Goal: Task Accomplishment & Management: Use online tool/utility

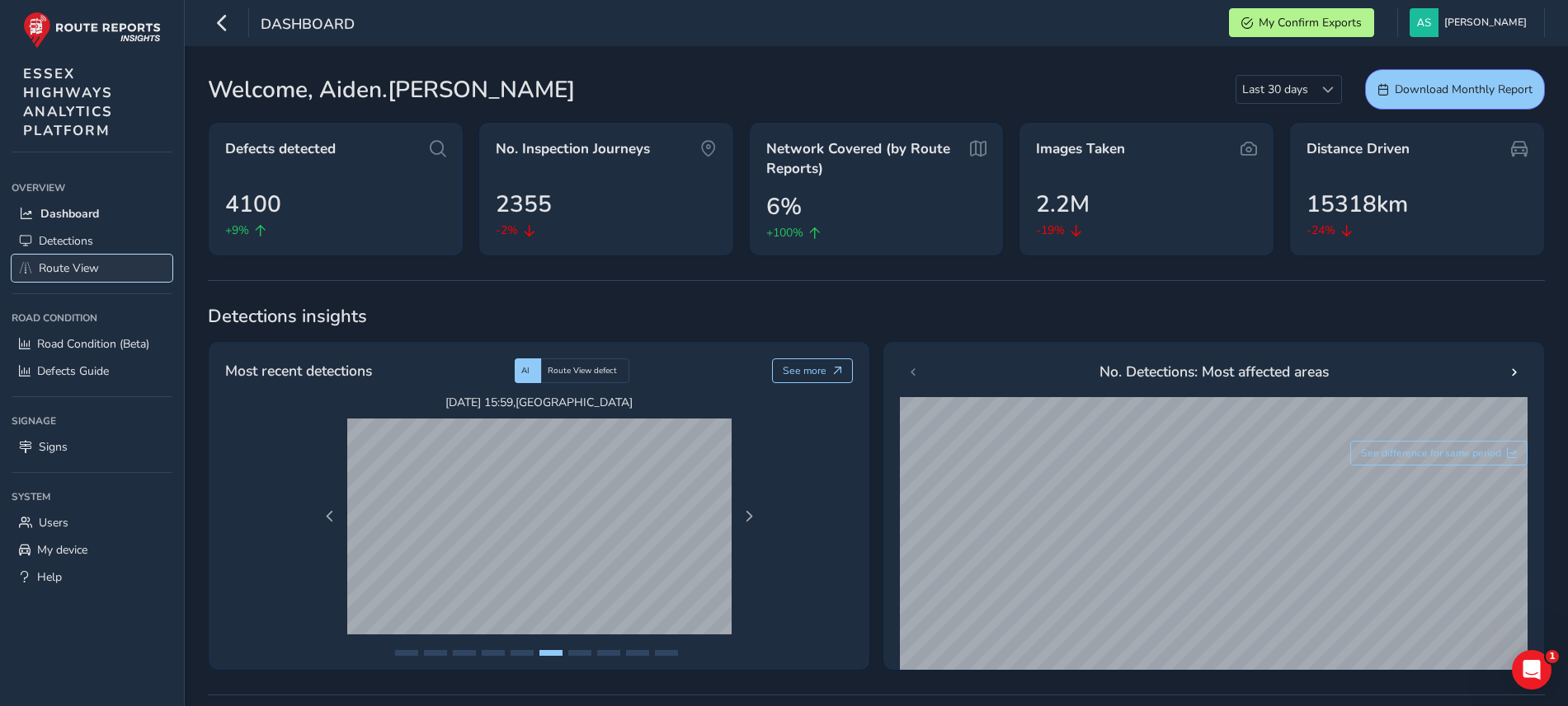
click at [99, 267] on span "Route View" at bounding box center [68, 268] width 60 height 15
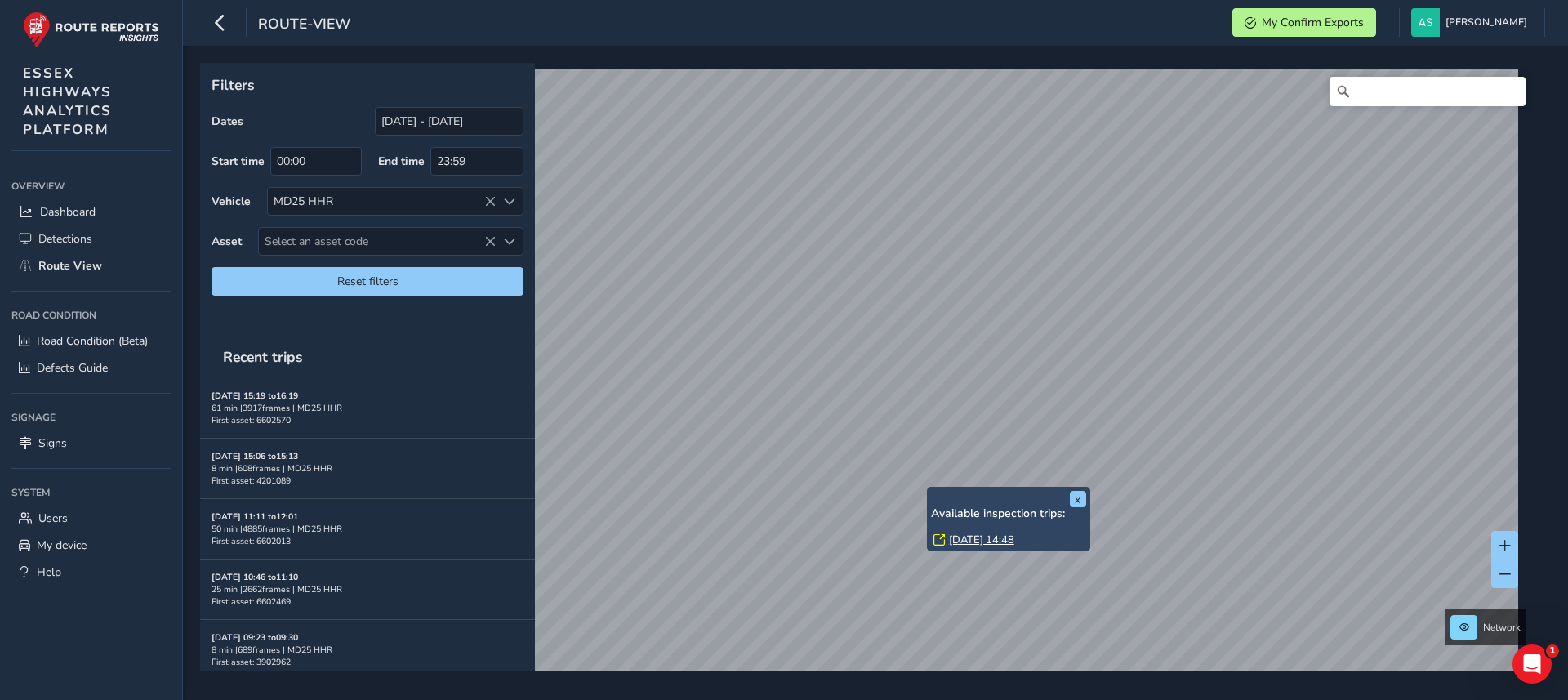
click at [939, 512] on div "x Available inspection trips: [DATE] 14:48 Filters Dates [DATE] - [DATE] Start …" at bounding box center [869, 367] width 1340 height 609
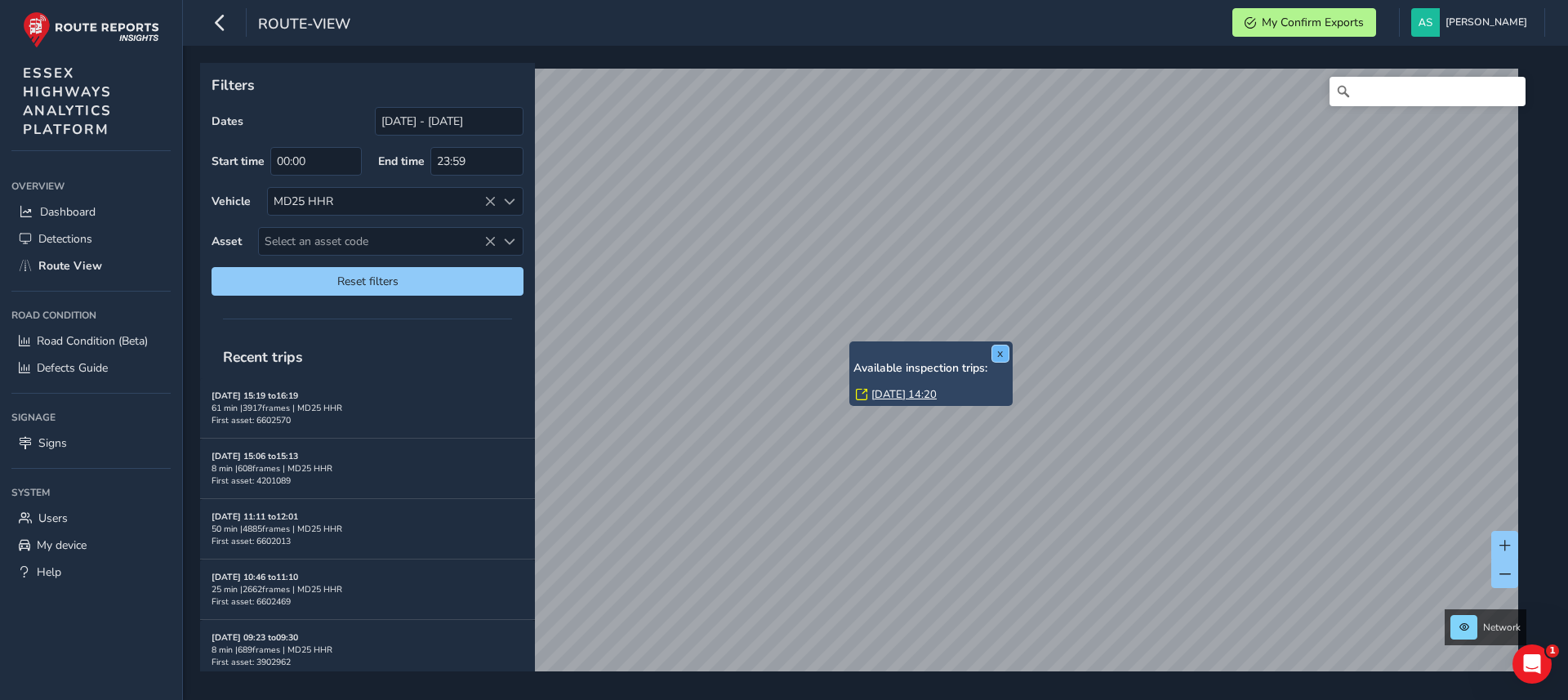
click at [1002, 348] on button "x" at bounding box center [1000, 353] width 16 height 16
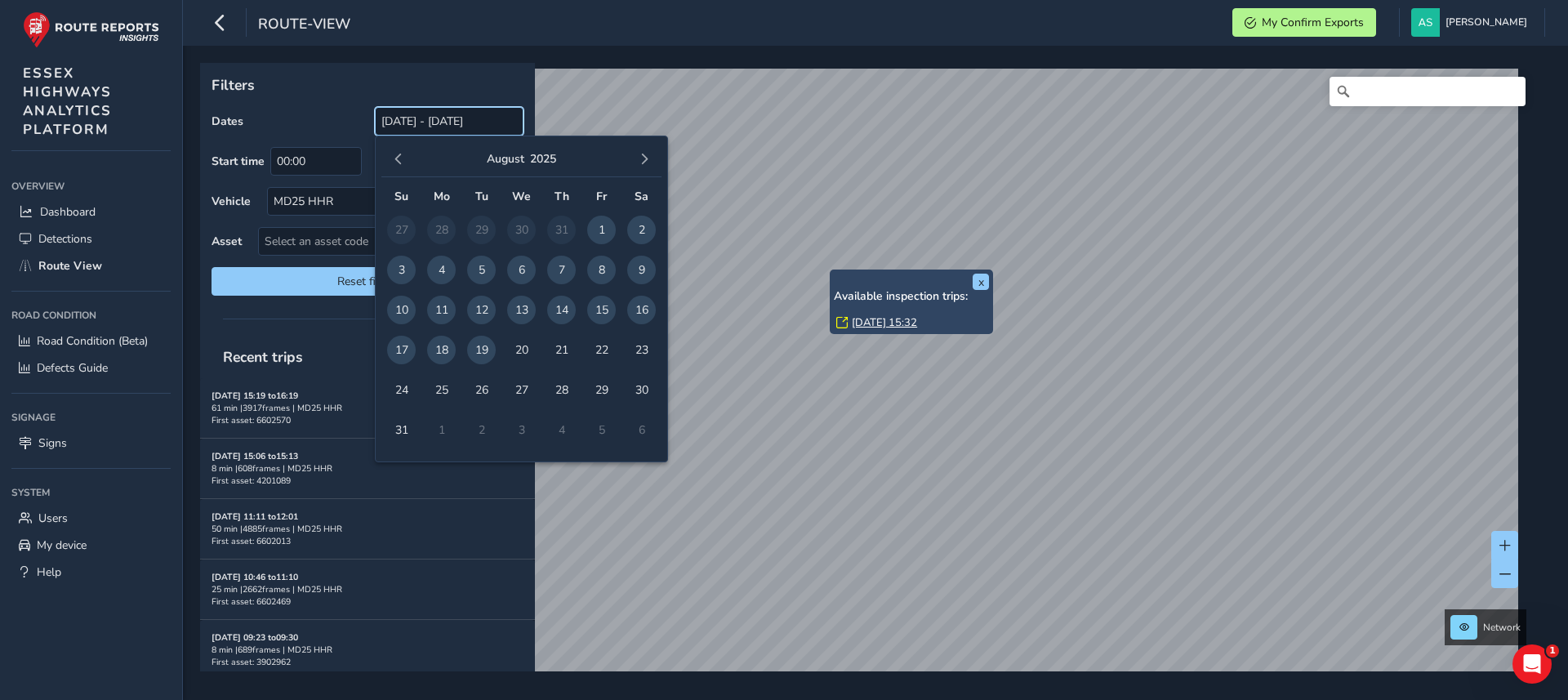
click at [440, 126] on input "[DATE] - [DATE]" at bounding box center [448, 121] width 149 height 28
click at [440, 351] on span "18" at bounding box center [442, 350] width 28 height 28
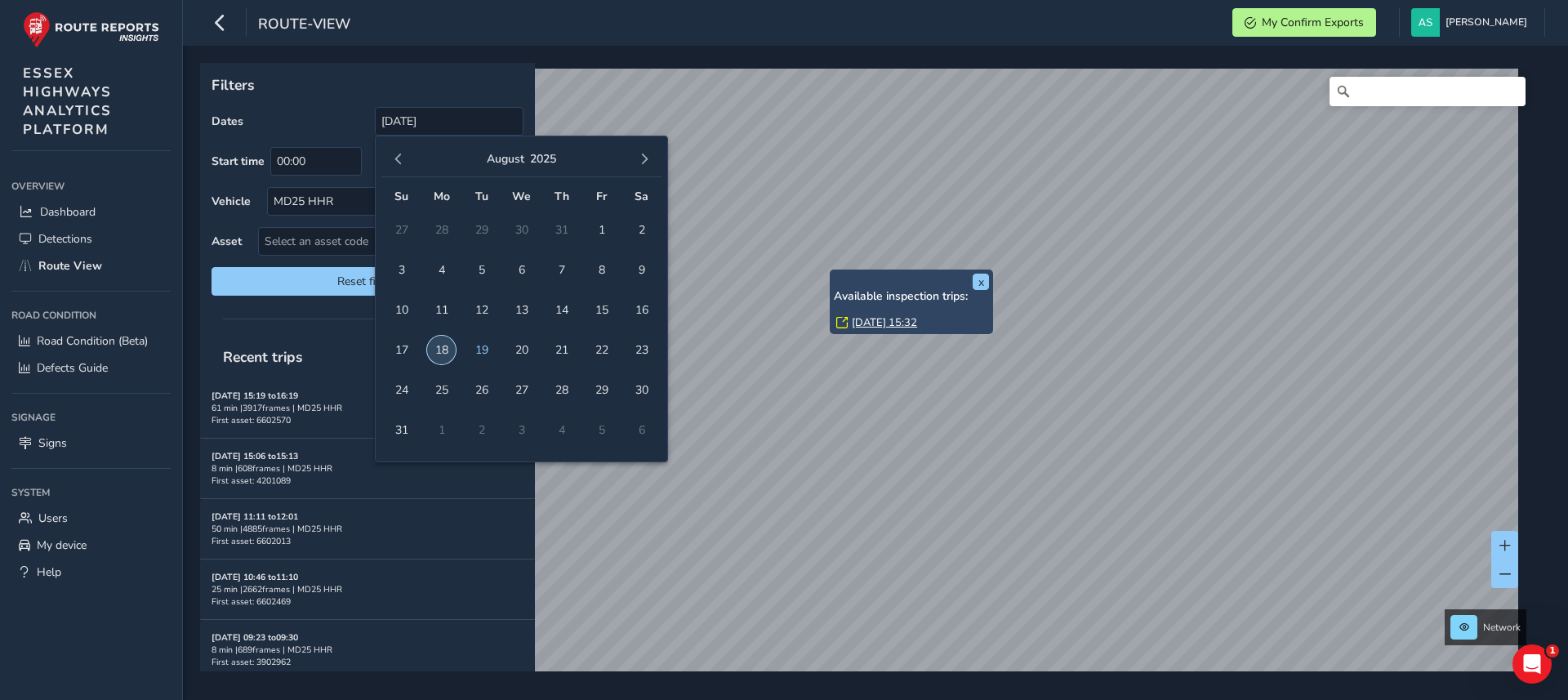
click at [440, 351] on span "18" at bounding box center [442, 350] width 28 height 28
type input "[DATE] - [DATE]"
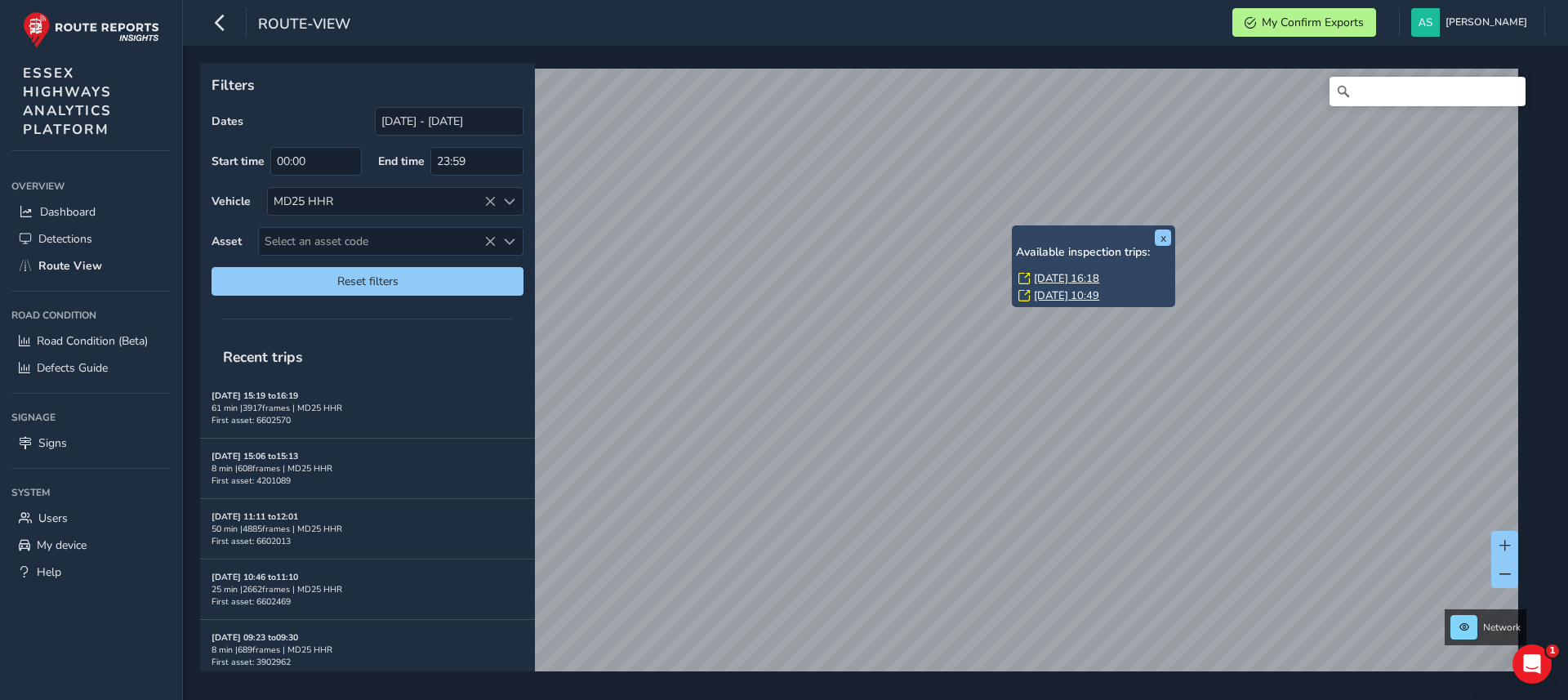
click at [1062, 282] on link "[DATE] 16:18" at bounding box center [1067, 279] width 65 height 15
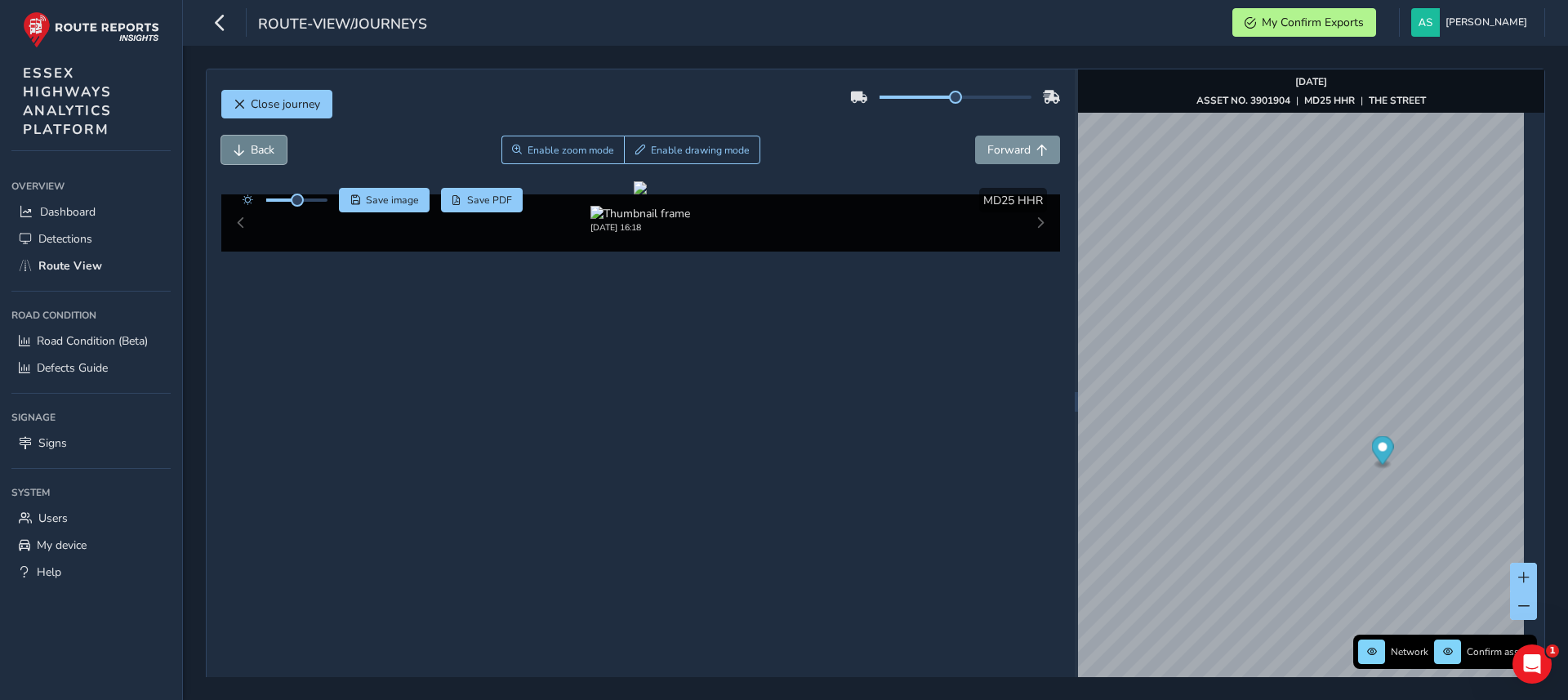
click at [271, 153] on span "Back" at bounding box center [262, 150] width 24 height 15
click at [271, 154] on span "Back" at bounding box center [262, 150] width 24 height 15
click at [274, 148] on span "Back" at bounding box center [262, 150] width 24 height 15
click at [275, 148] on button "Back" at bounding box center [253, 150] width 65 height 28
click at [279, 144] on button "Back" at bounding box center [253, 150] width 65 height 28
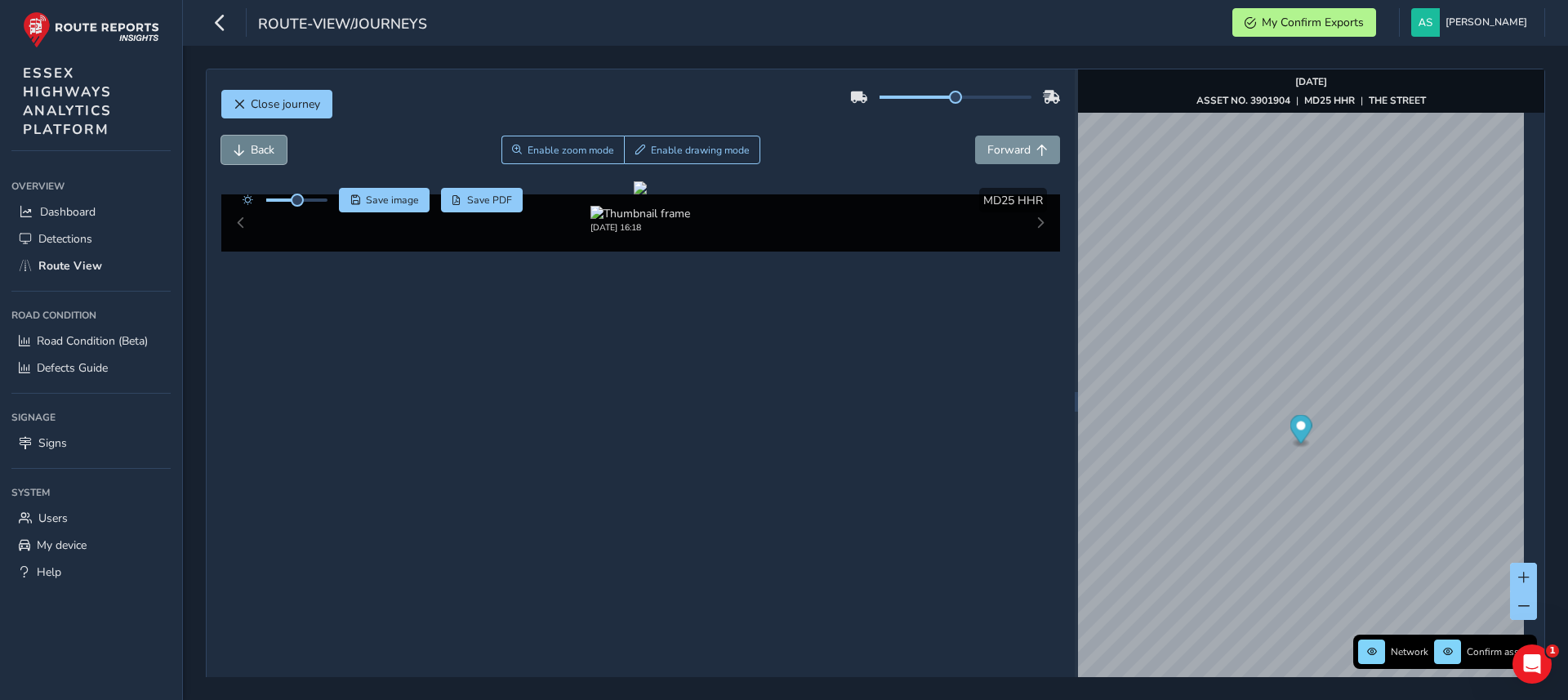
click at [279, 144] on button "Back" at bounding box center [253, 150] width 65 height 28
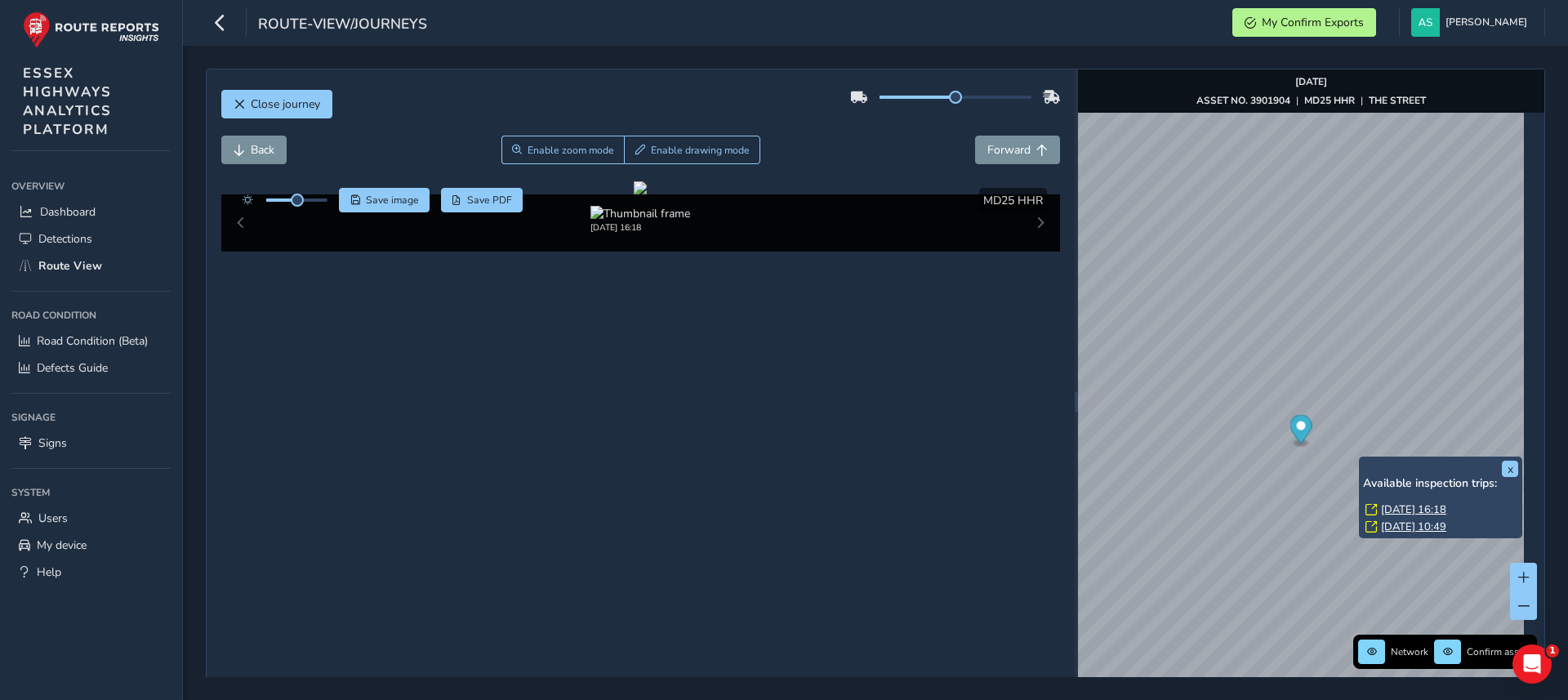
click at [1399, 522] on link "[DATE] 10:49" at bounding box center [1413, 527] width 65 height 15
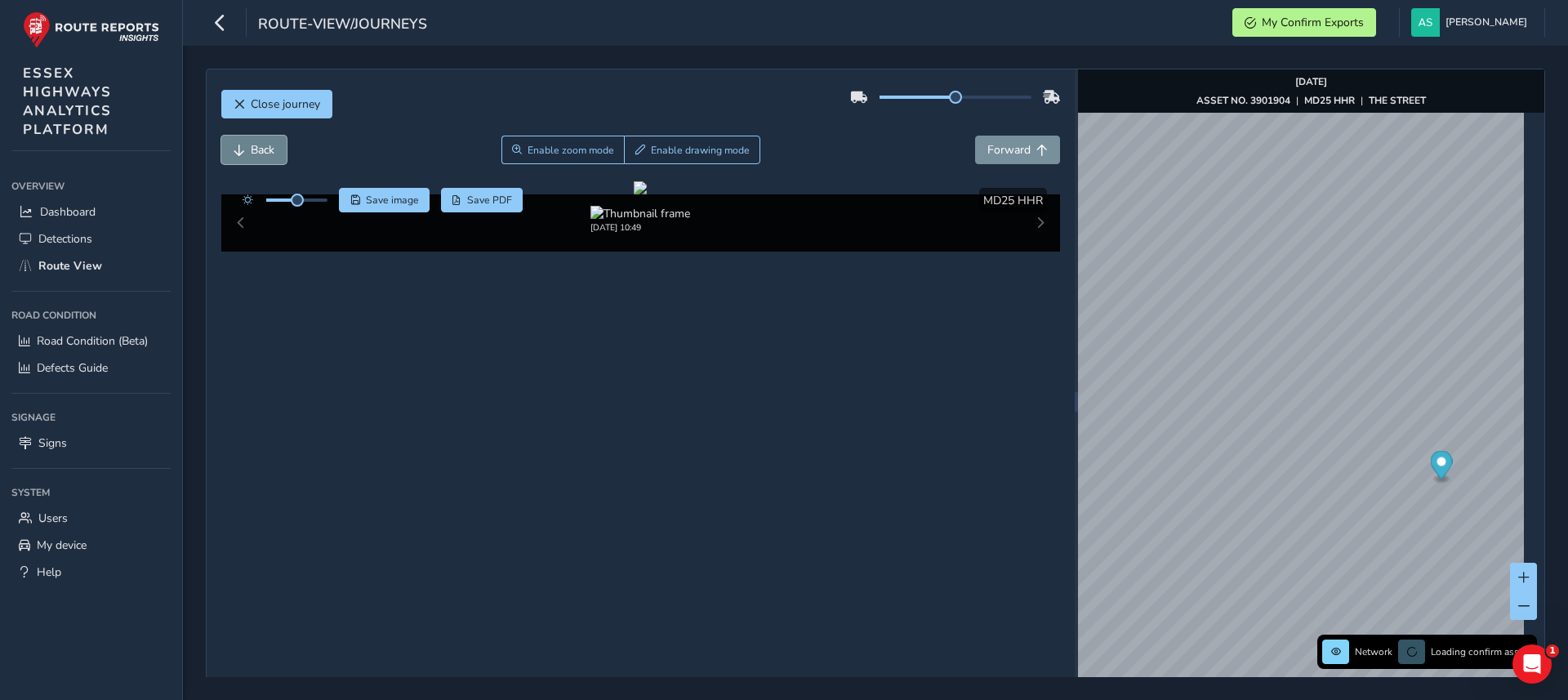
click at [248, 149] on button "Back" at bounding box center [253, 150] width 65 height 28
click at [249, 149] on button "Back" at bounding box center [253, 150] width 65 height 28
click at [250, 148] on span "Back" at bounding box center [262, 150] width 24 height 15
click at [250, 150] on span "Back" at bounding box center [262, 150] width 24 height 15
click at [250, 146] on span "Back" at bounding box center [262, 150] width 24 height 15
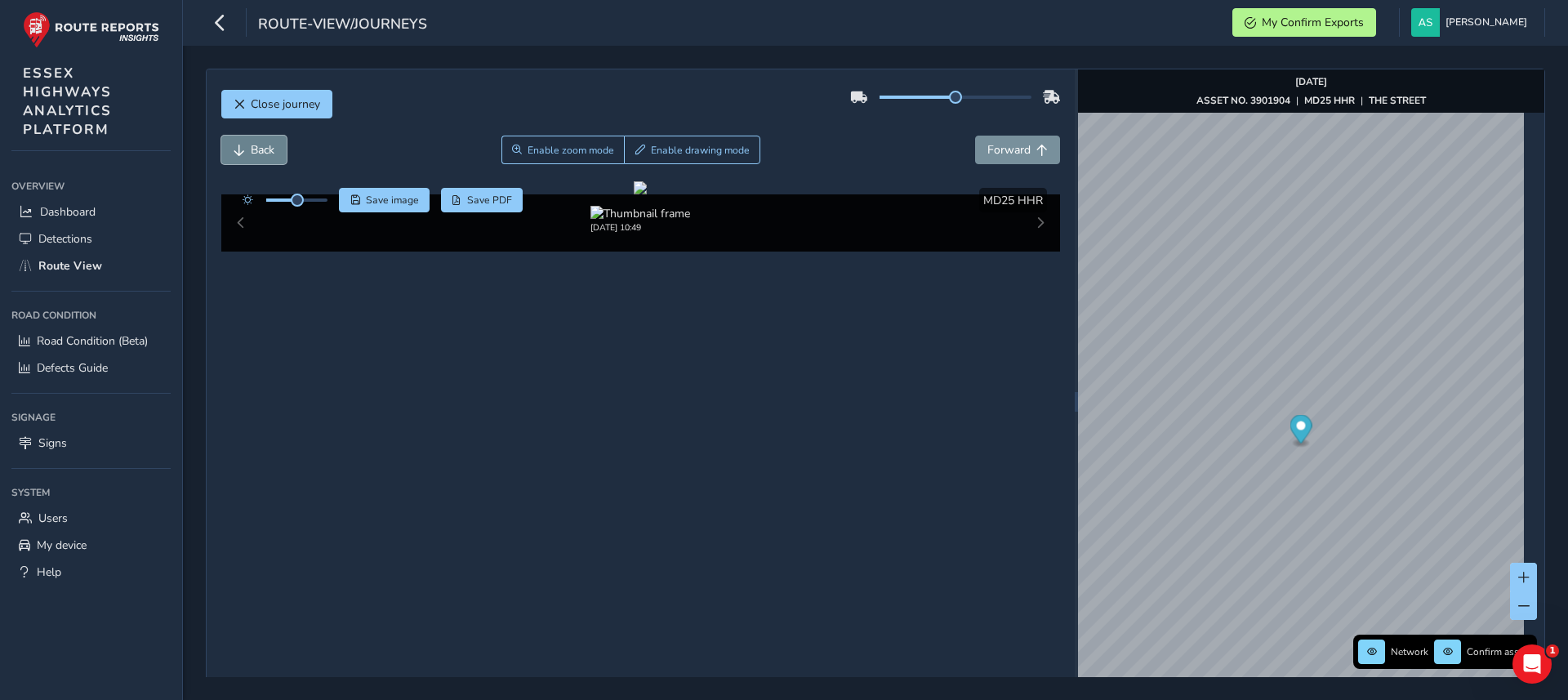
click at [249, 145] on button "Back" at bounding box center [253, 150] width 65 height 28
click at [997, 164] on div "Back Enable zoom mode Enable drawing mode Forward" at bounding box center [641, 158] width 840 height 46
click at [989, 156] on span "Forward" at bounding box center [1009, 150] width 44 height 15
click at [250, 150] on span "Back" at bounding box center [262, 150] width 24 height 15
click at [995, 149] on span "Forward" at bounding box center [1009, 150] width 44 height 15
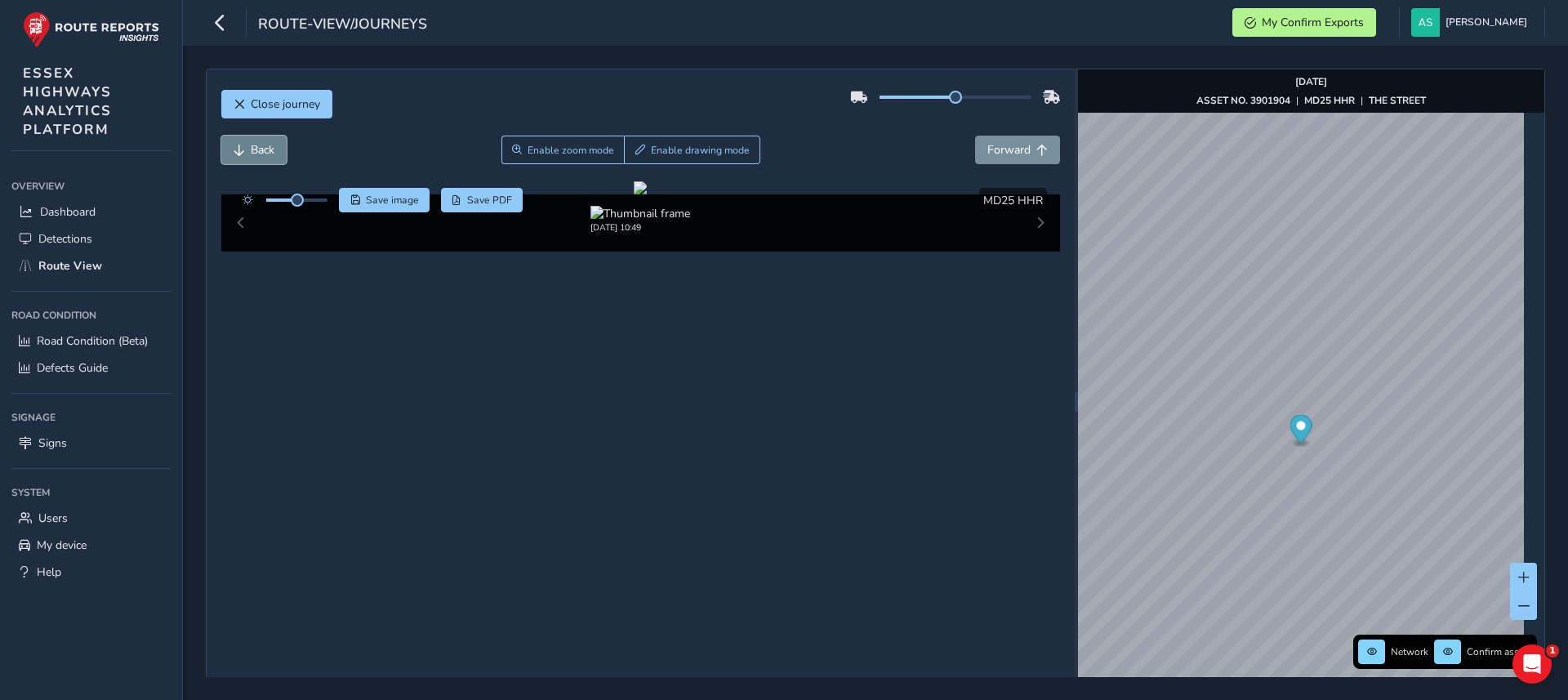
click at [260, 149] on span "Back" at bounding box center [262, 150] width 24 height 15
click at [987, 152] on span "Forward" at bounding box center [1009, 150] width 44 height 15
click at [275, 157] on button "Back" at bounding box center [253, 150] width 65 height 28
click at [562, 147] on span "Enable zoom mode" at bounding box center [570, 151] width 86 height 13
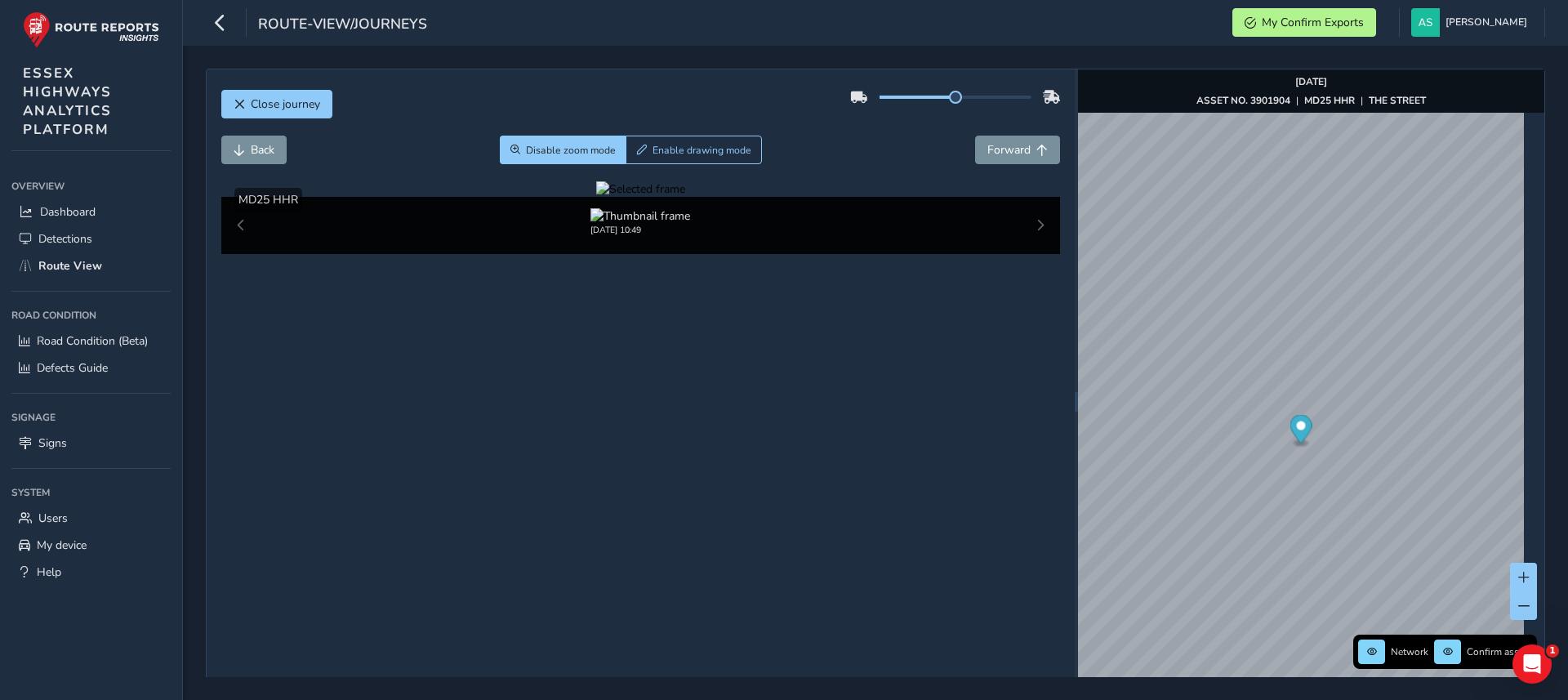
click at [604, 197] on div at bounding box center [641, 189] width 89 height 15
click at [604, 437] on img at bounding box center [1068, 374] width 2352 height 1324
click at [316, 108] on span "Close journey" at bounding box center [284, 104] width 69 height 15
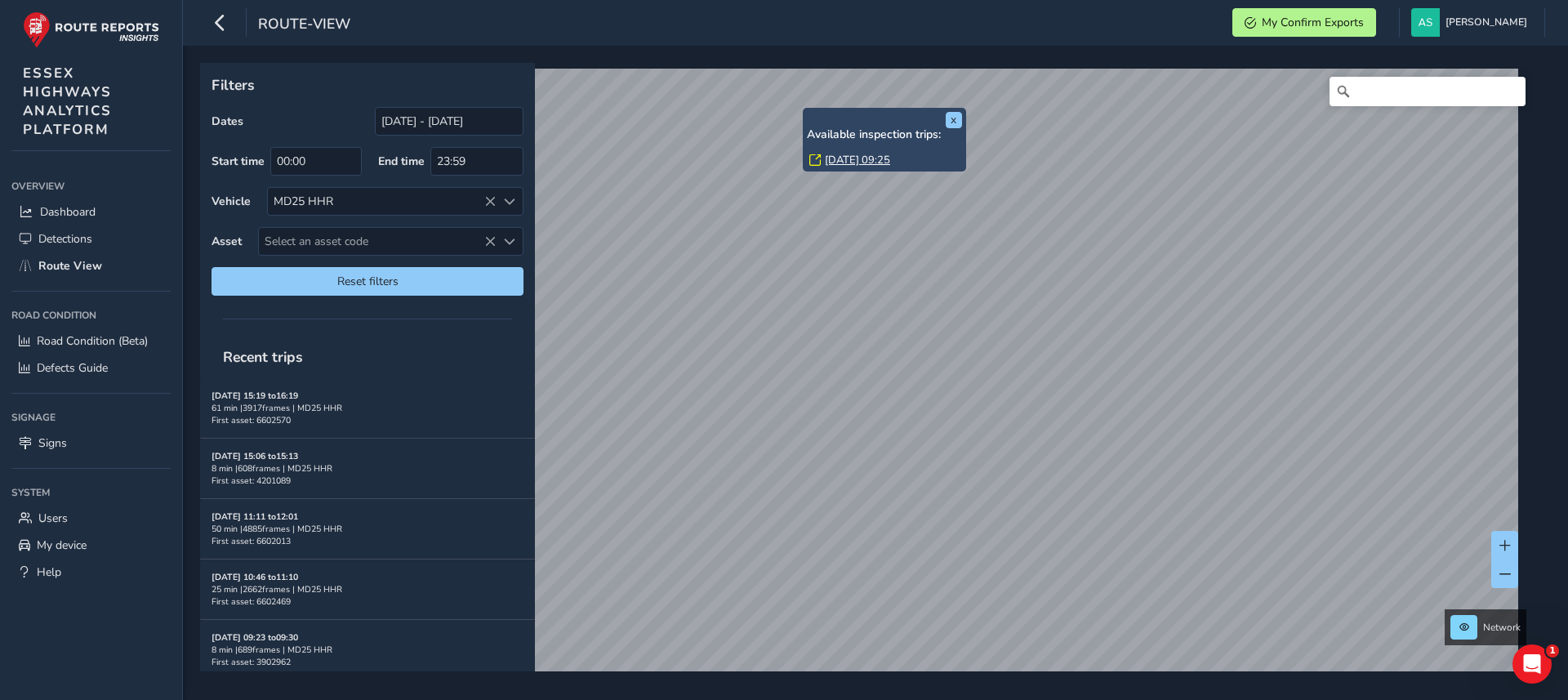
click at [843, 158] on link "[DATE] 09:25" at bounding box center [857, 160] width 65 height 15
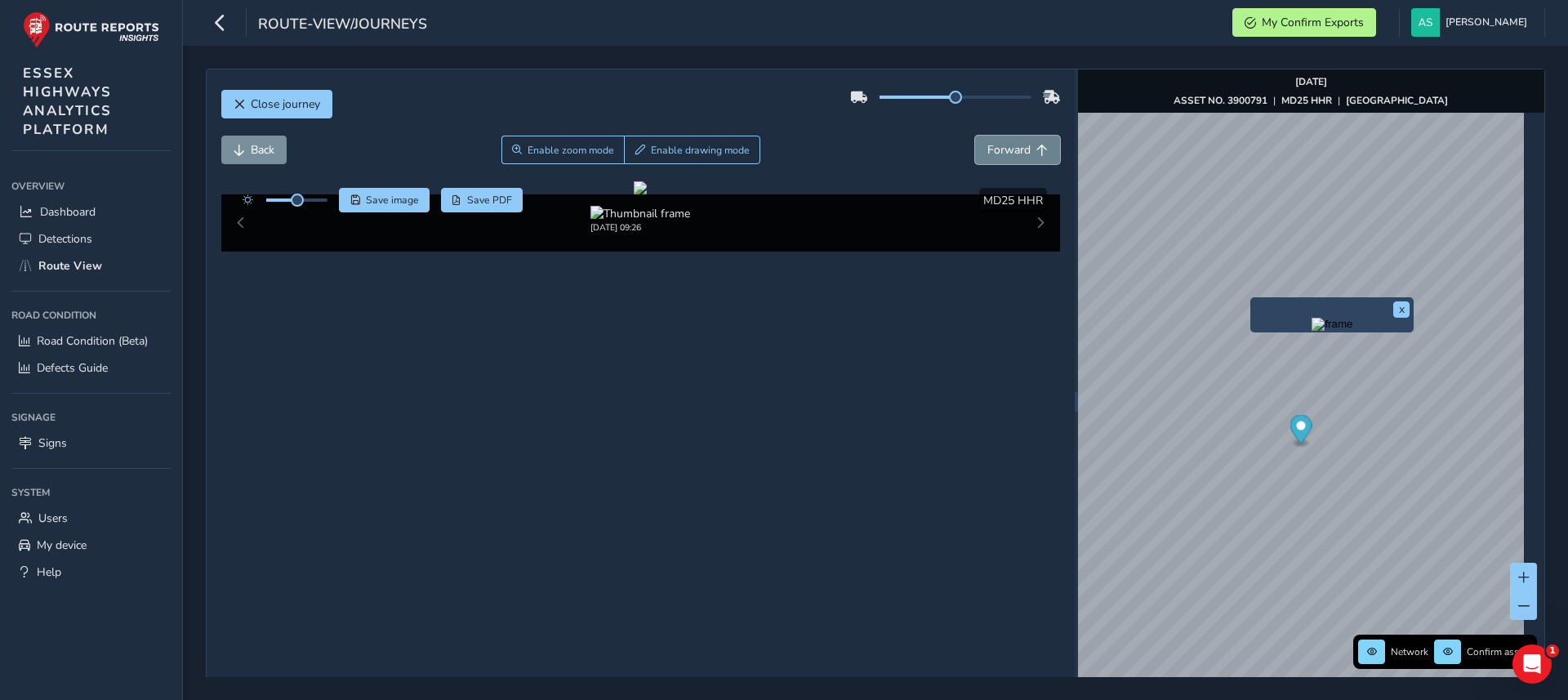
click at [1005, 147] on span "Forward" at bounding box center [1009, 150] width 44 height 15
click at [260, 165] on div "Back Enable zoom mode Enable drawing mode Forward" at bounding box center [641, 158] width 840 height 46
click at [1002, 154] on span "Forward" at bounding box center [1009, 150] width 44 height 15
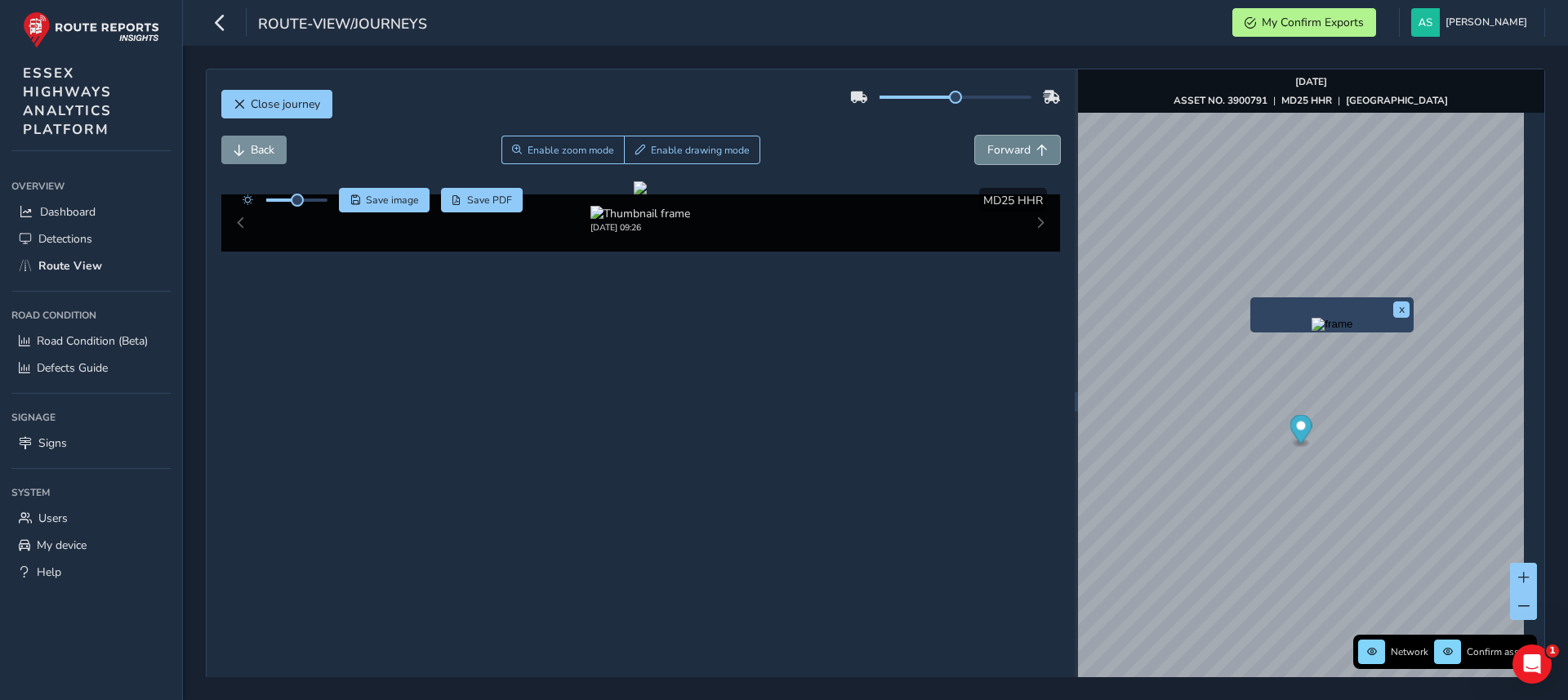
click at [1000, 157] on span "Forward" at bounding box center [1009, 150] width 44 height 15
click at [987, 150] on span "Forward" at bounding box center [1009, 150] width 44 height 15
click at [987, 149] on span "Forward" at bounding box center [1009, 150] width 44 height 15
click at [1005, 145] on span "Forward" at bounding box center [1009, 150] width 44 height 15
click at [261, 150] on span "Back" at bounding box center [262, 150] width 24 height 15
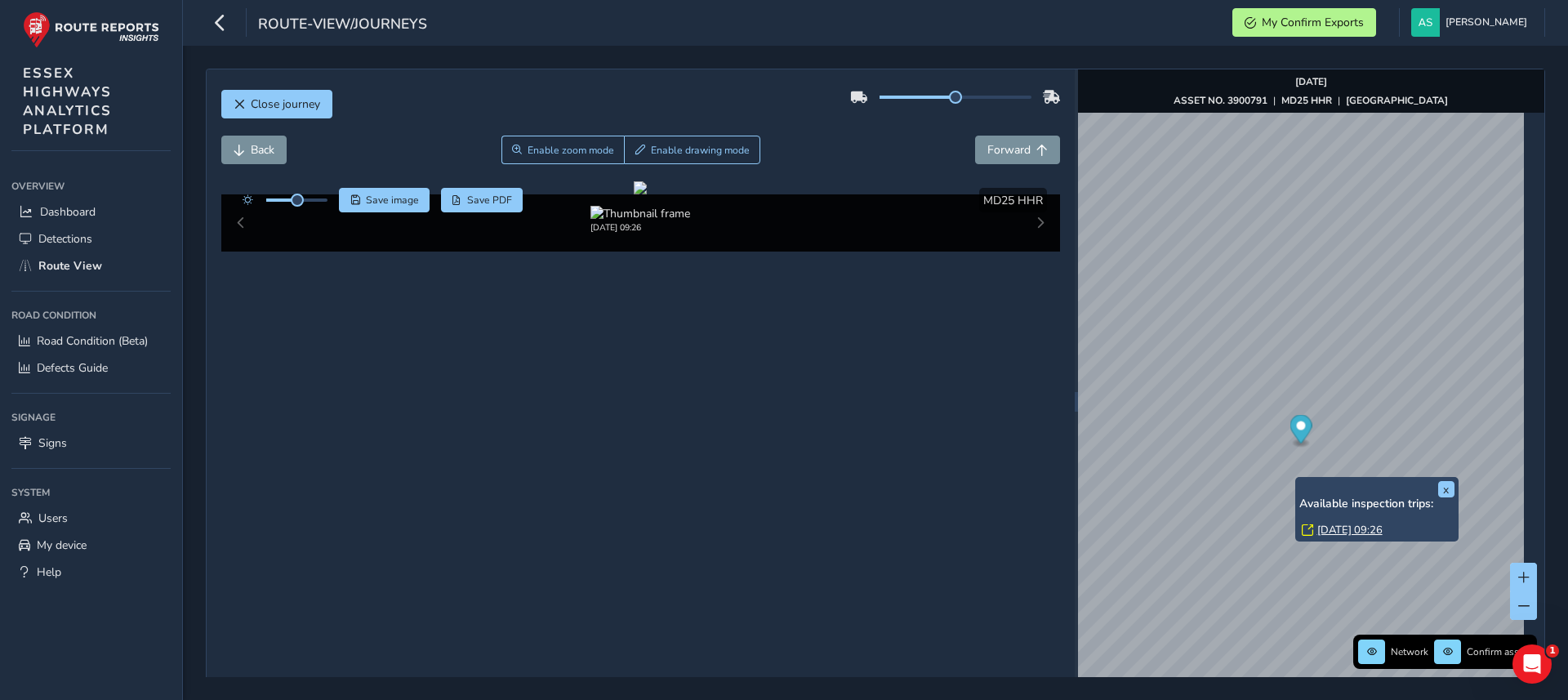
click at [1342, 524] on link "[DATE] 09:26" at bounding box center [1349, 530] width 65 height 15
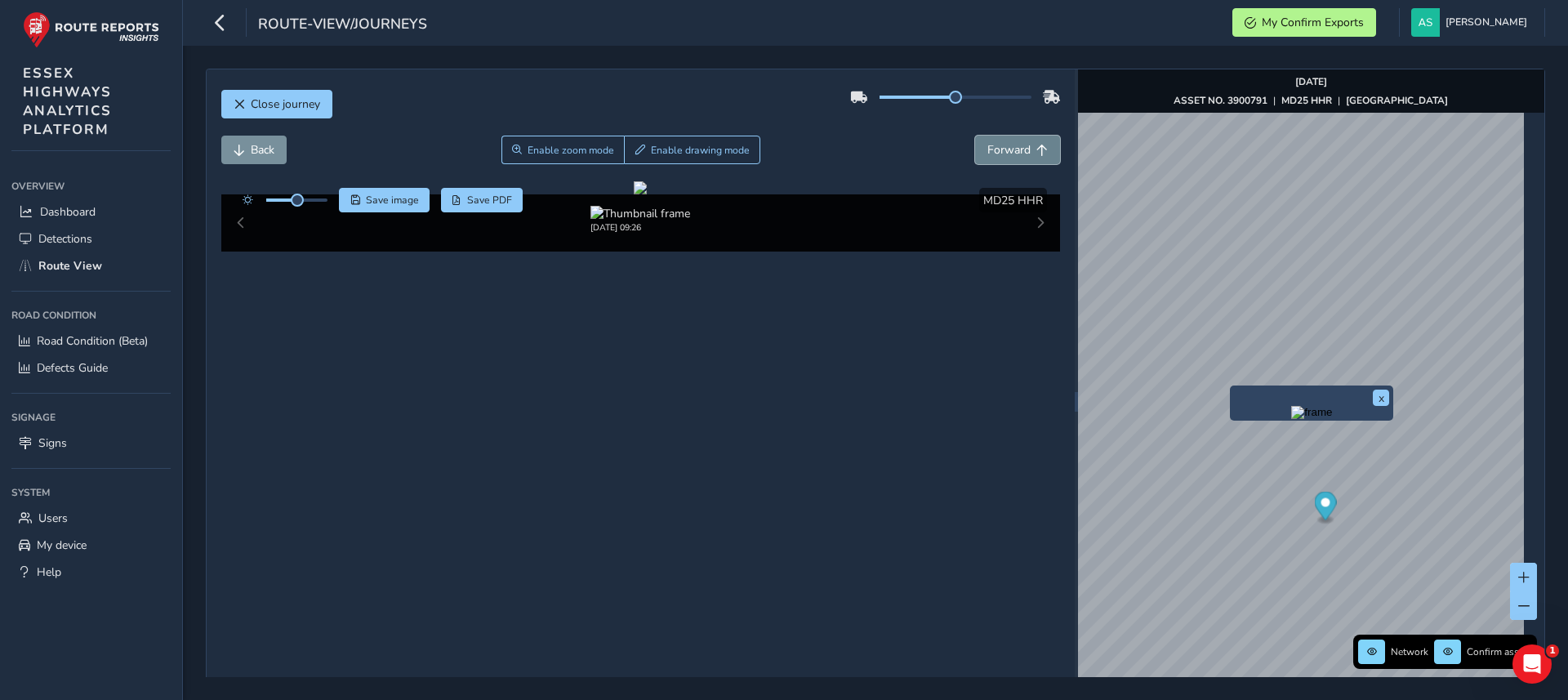
click at [1036, 155] on span "Forward" at bounding box center [1042, 150] width 11 height 11
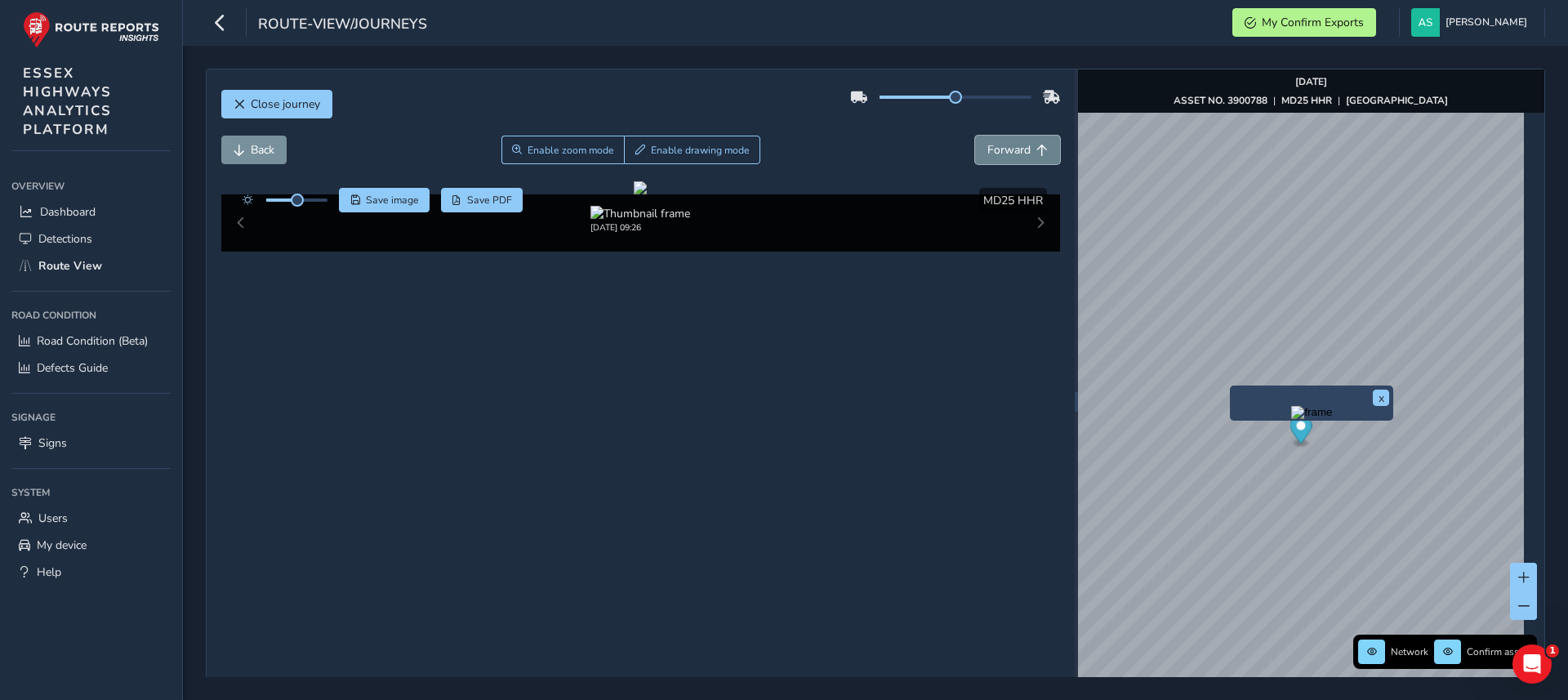
click at [1036, 155] on span "Forward" at bounding box center [1042, 150] width 11 height 11
click at [250, 152] on span "Back" at bounding box center [262, 150] width 24 height 15
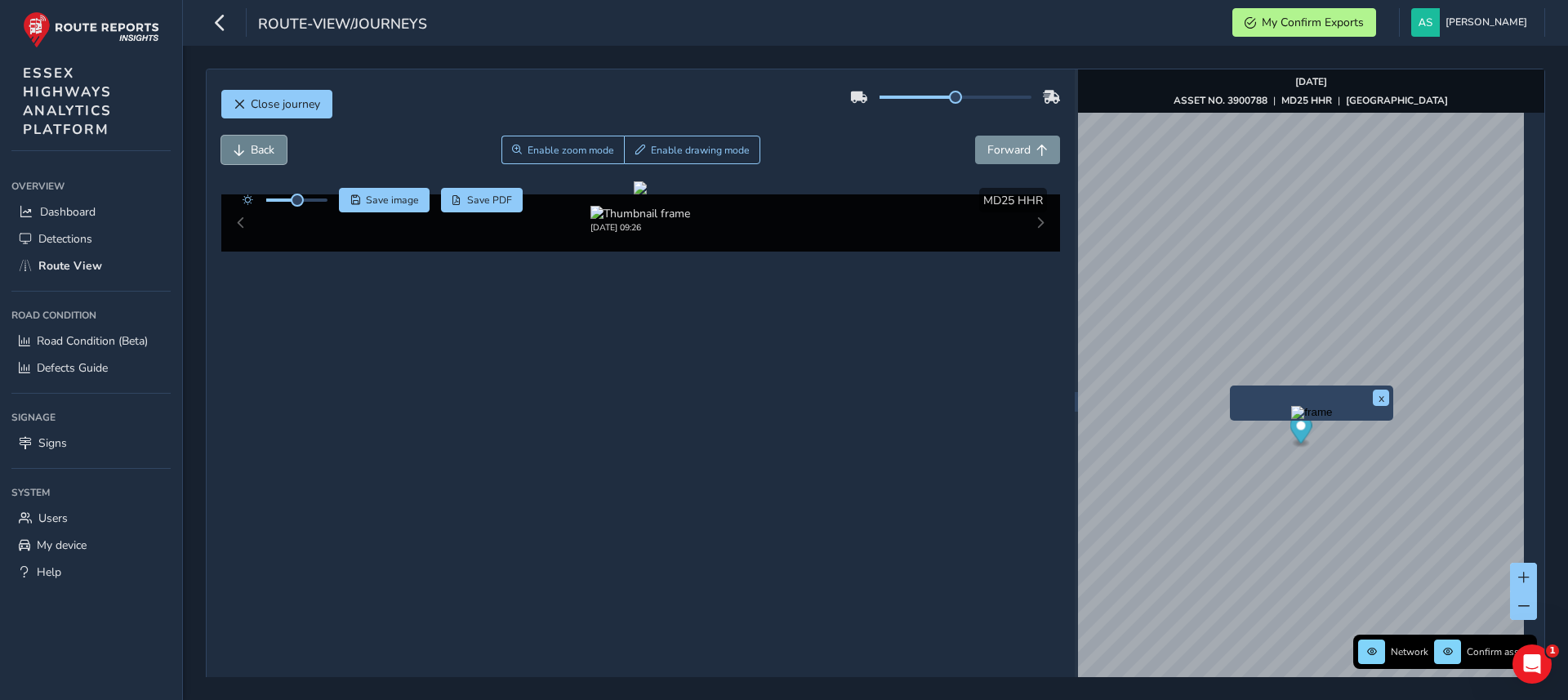
click at [250, 152] on span "Back" at bounding box center [262, 150] width 24 height 15
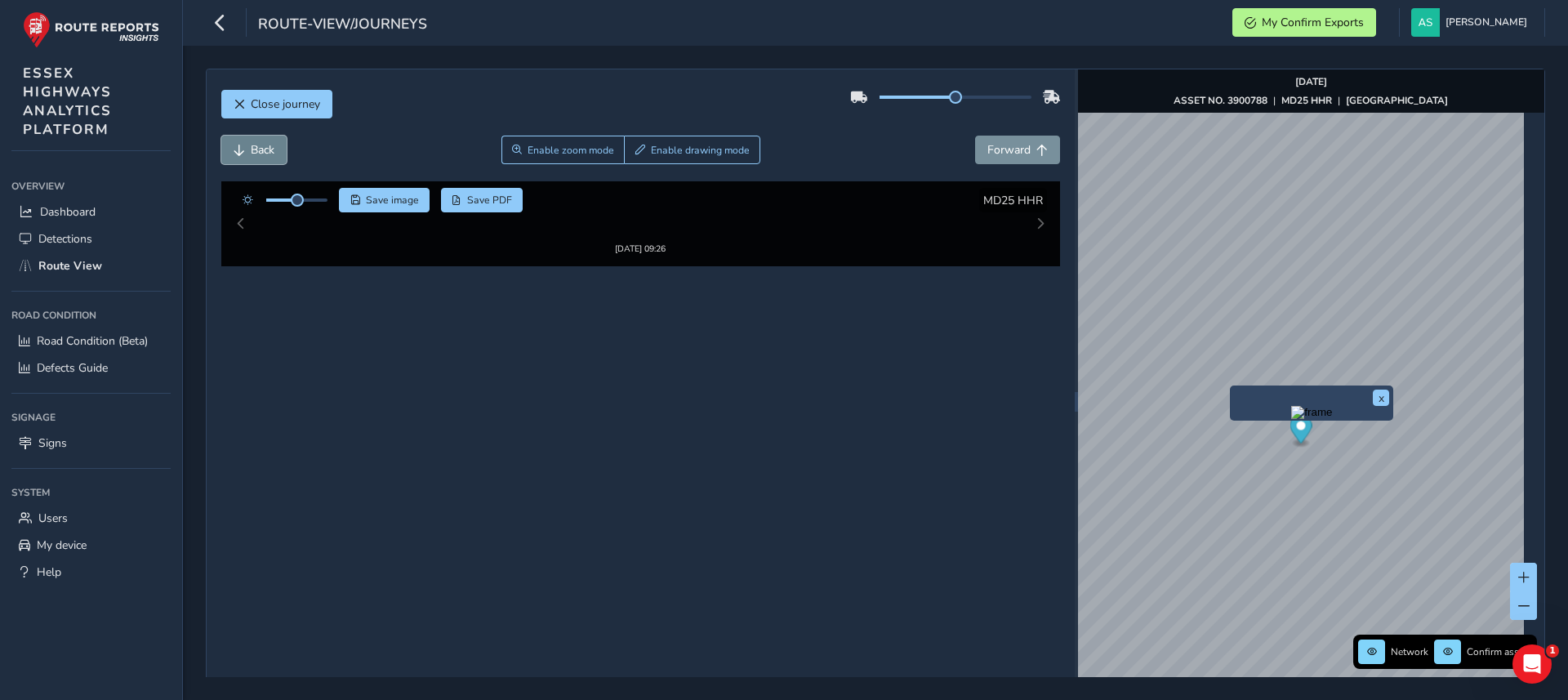
click at [250, 152] on span "Back" at bounding box center [262, 150] width 24 height 15
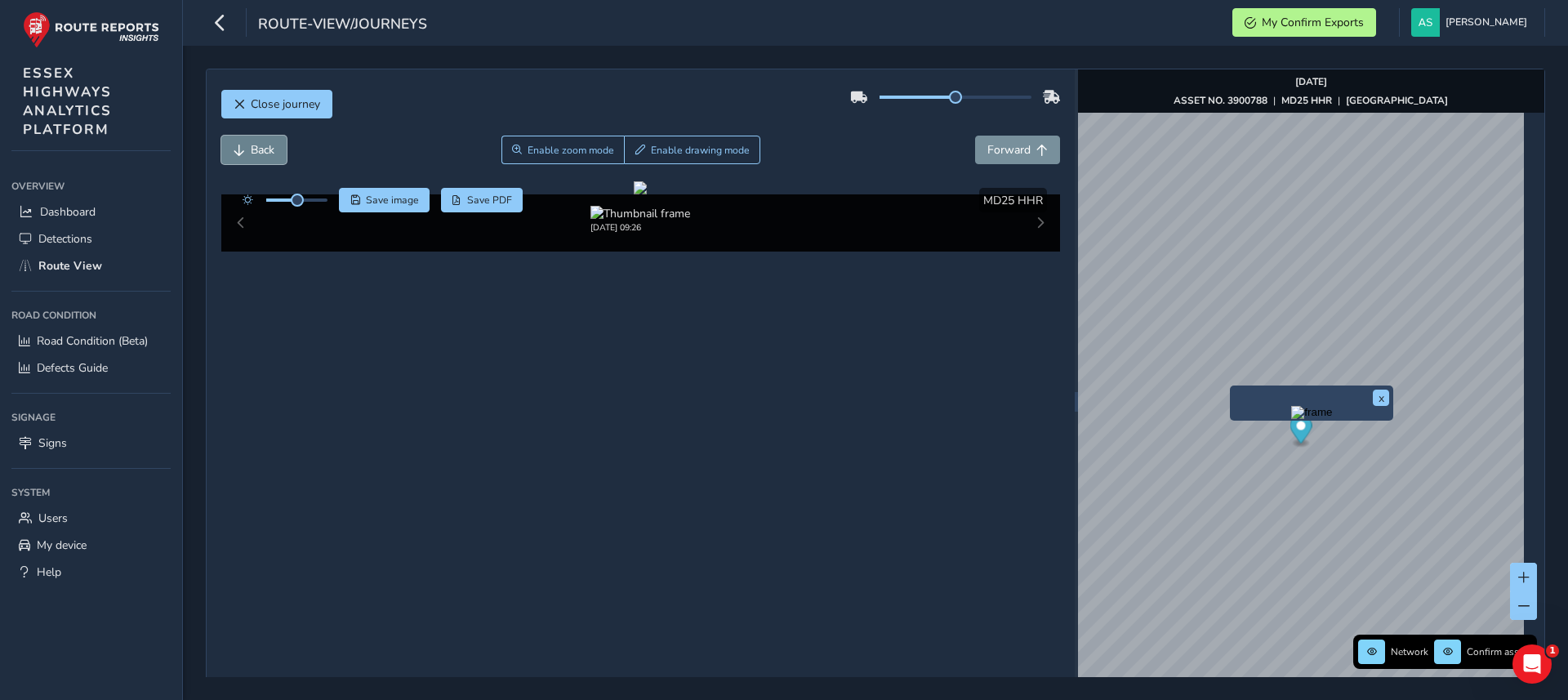
click at [250, 152] on span "Back" at bounding box center [262, 150] width 24 height 15
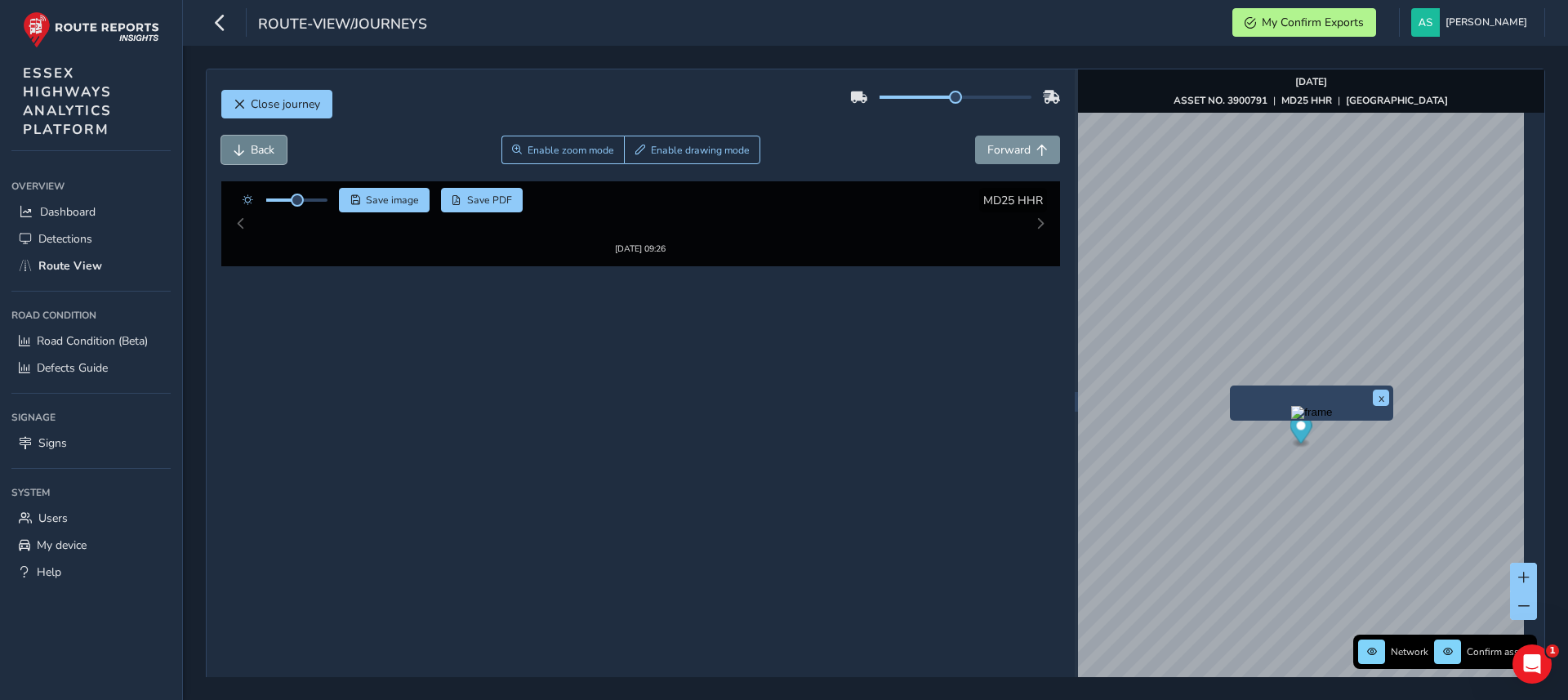
click at [250, 152] on span "Back" at bounding box center [262, 150] width 24 height 15
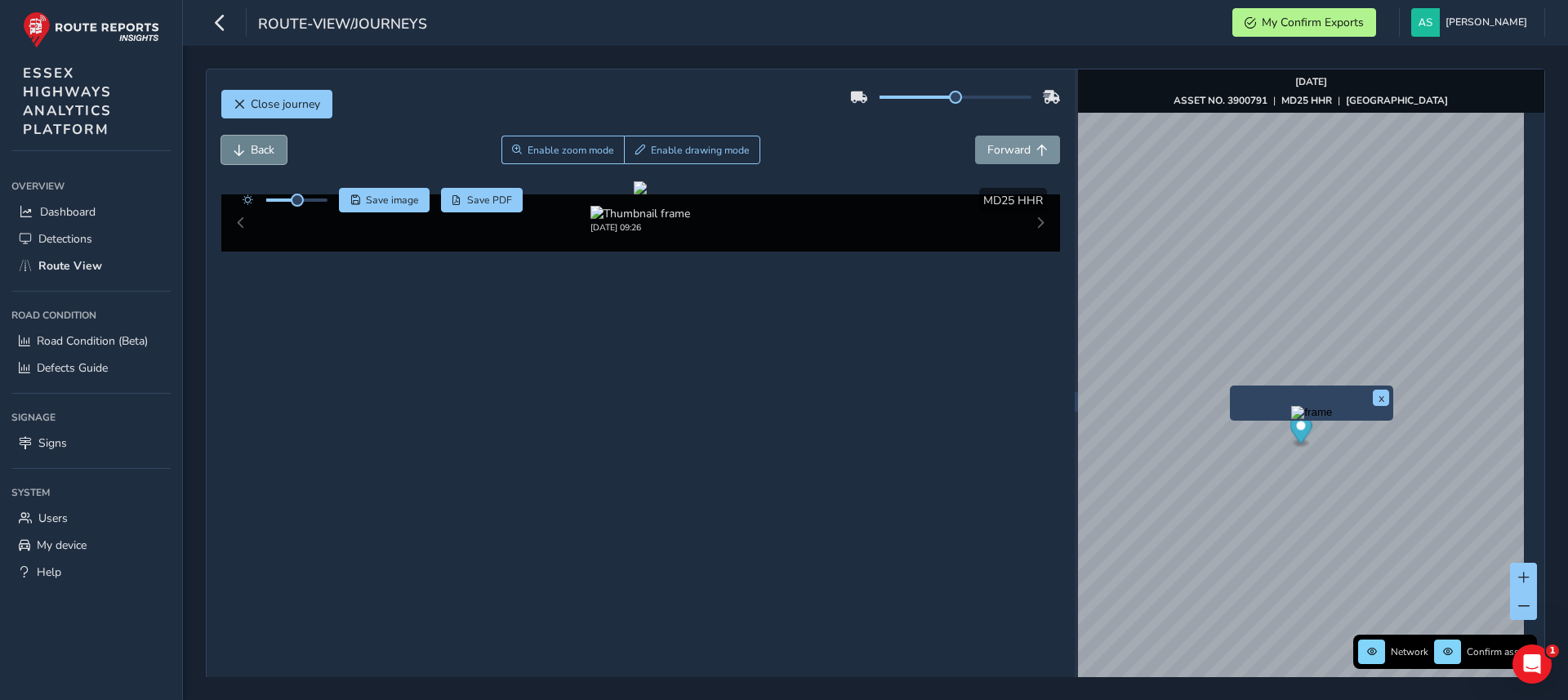
click at [250, 152] on span "Back" at bounding box center [262, 150] width 24 height 15
click at [367, 202] on span "Save image" at bounding box center [392, 200] width 53 height 13
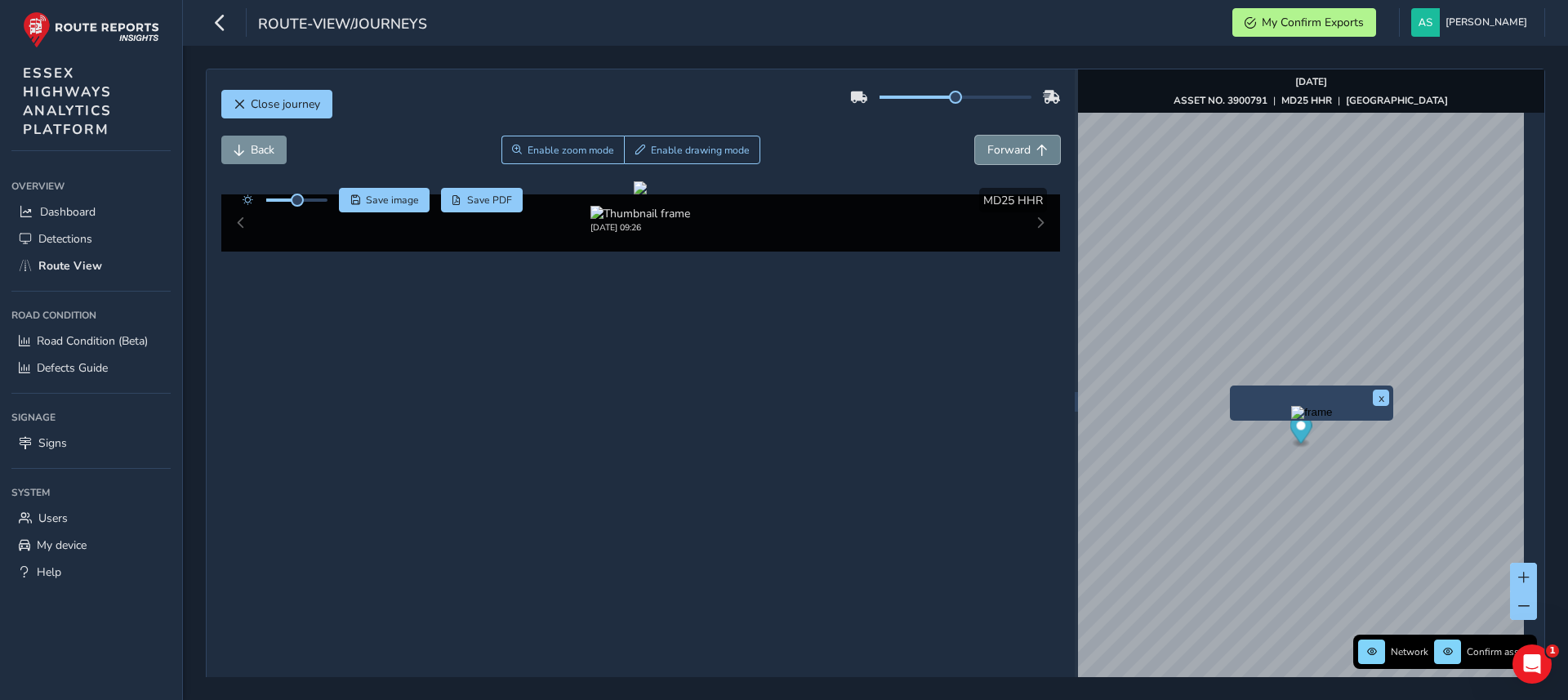
click at [987, 145] on span "Forward" at bounding box center [1009, 150] width 44 height 15
click at [381, 197] on span "Save image" at bounding box center [392, 200] width 53 height 13
click at [1002, 155] on span "Forward" at bounding box center [1009, 150] width 44 height 15
click at [1004, 154] on span "Forward" at bounding box center [1009, 150] width 44 height 15
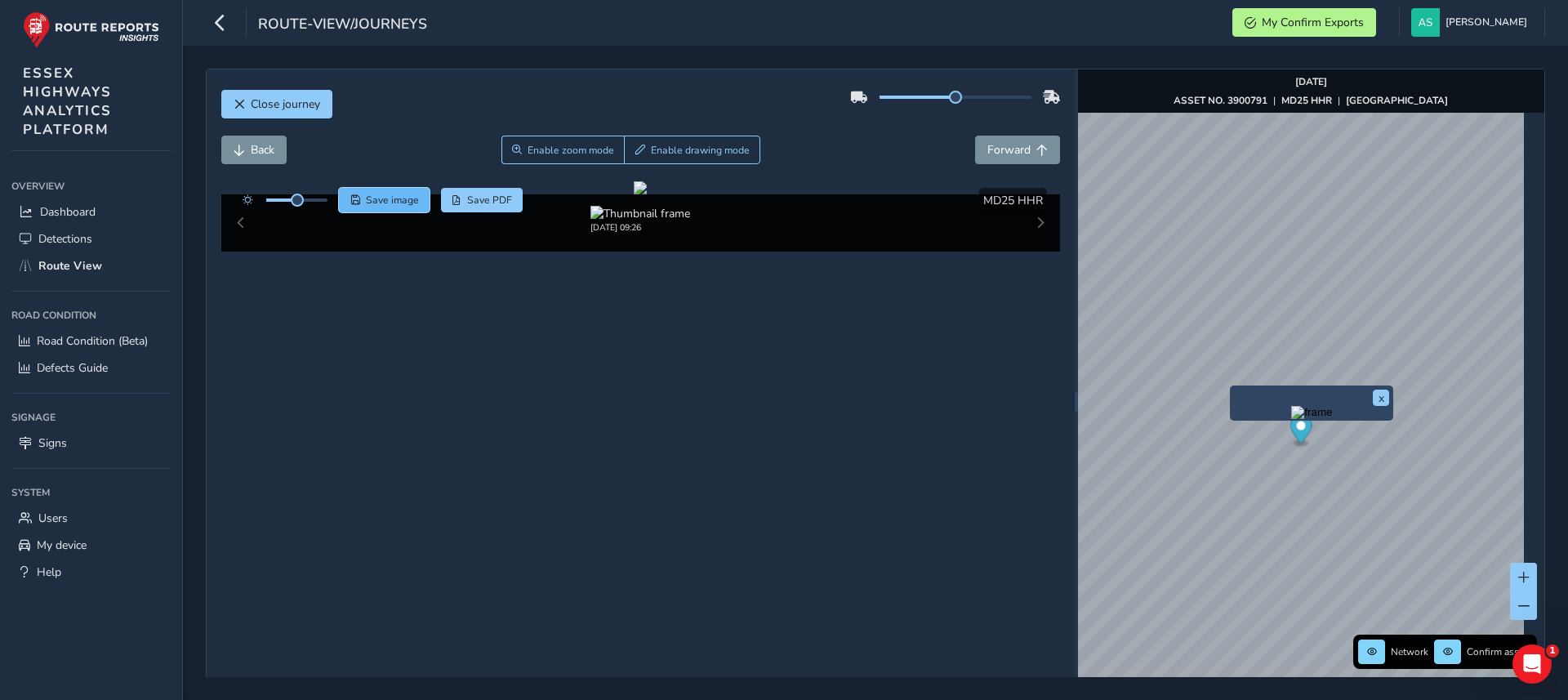
click at [366, 196] on span "Save image" at bounding box center [392, 200] width 53 height 13
click at [1001, 146] on span "Forward" at bounding box center [1009, 150] width 44 height 15
click at [271, 103] on span "Close journey" at bounding box center [284, 104] width 69 height 15
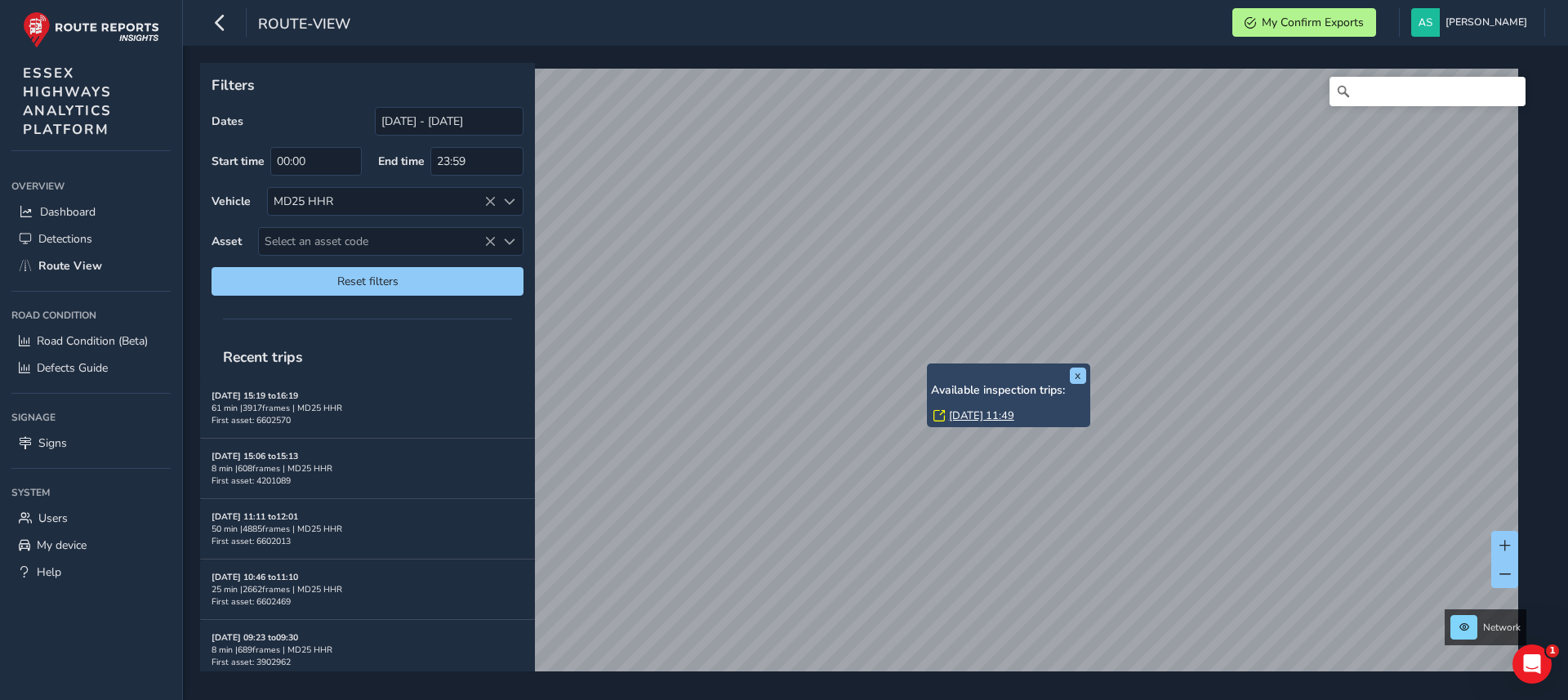
click at [975, 415] on link "[DATE] 11:49" at bounding box center [981, 416] width 65 height 15
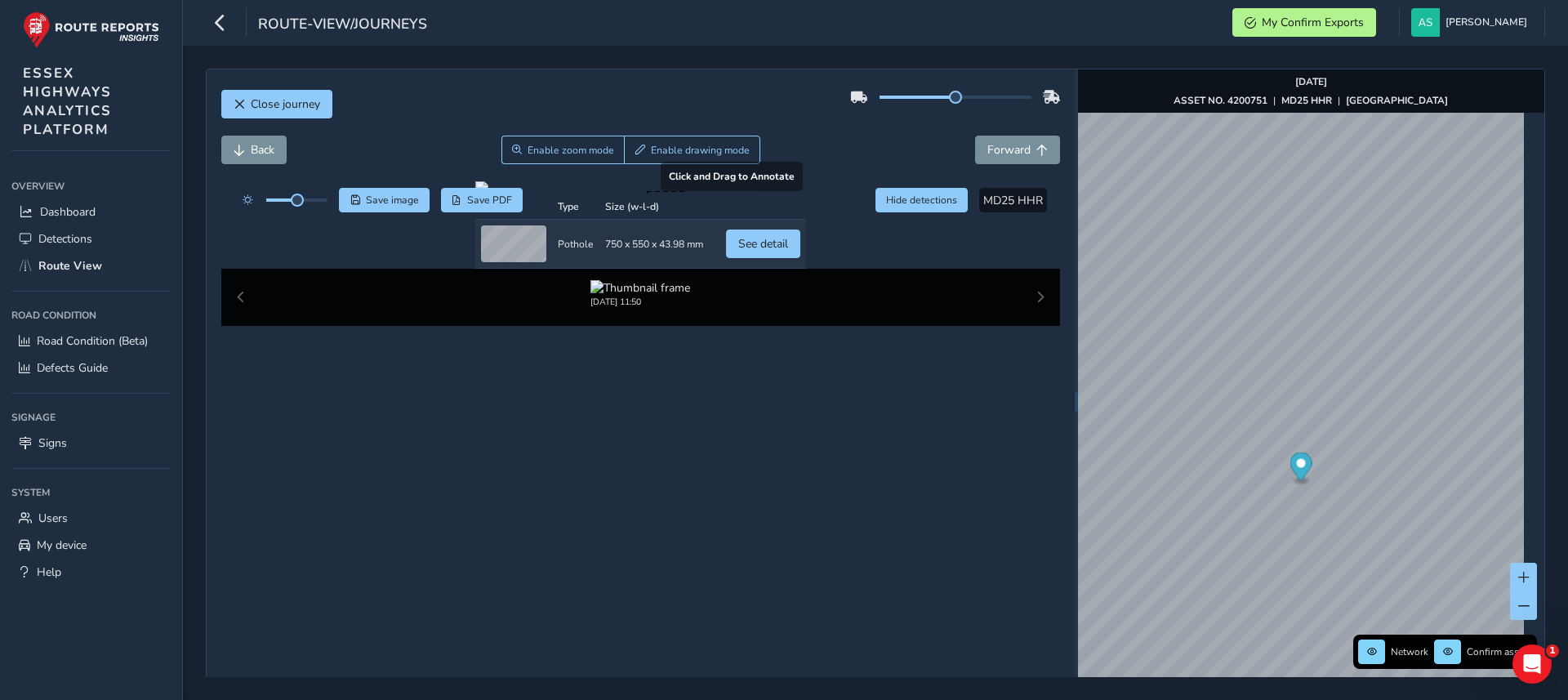
click at [697, 194] on div at bounding box center [640, 188] width 331 height 13
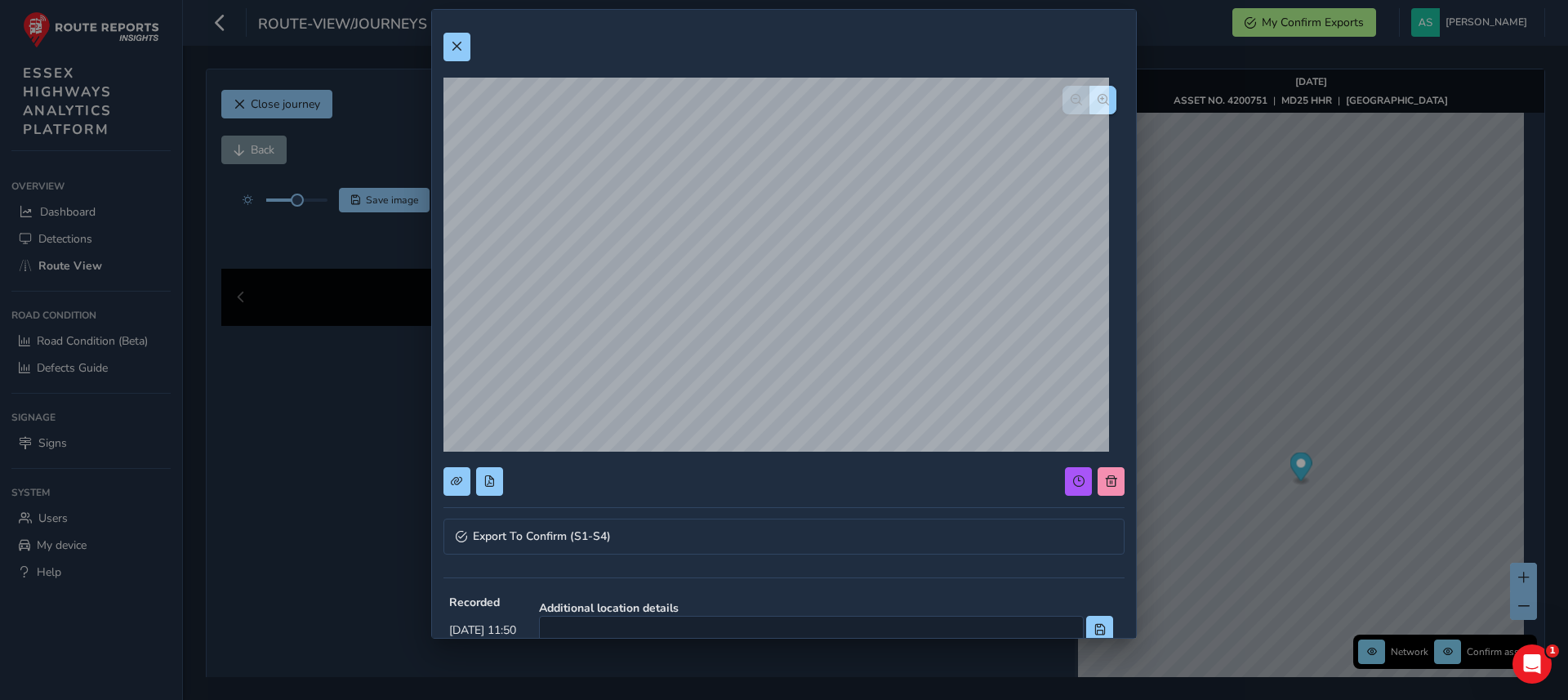
click at [1160, 99] on div "Export To Confirm (S1-S4) Recorded [DATE] 11:50 Additional location details Wid…" at bounding box center [784, 350] width 1568 height 700
click at [464, 46] on button at bounding box center [457, 46] width 27 height 28
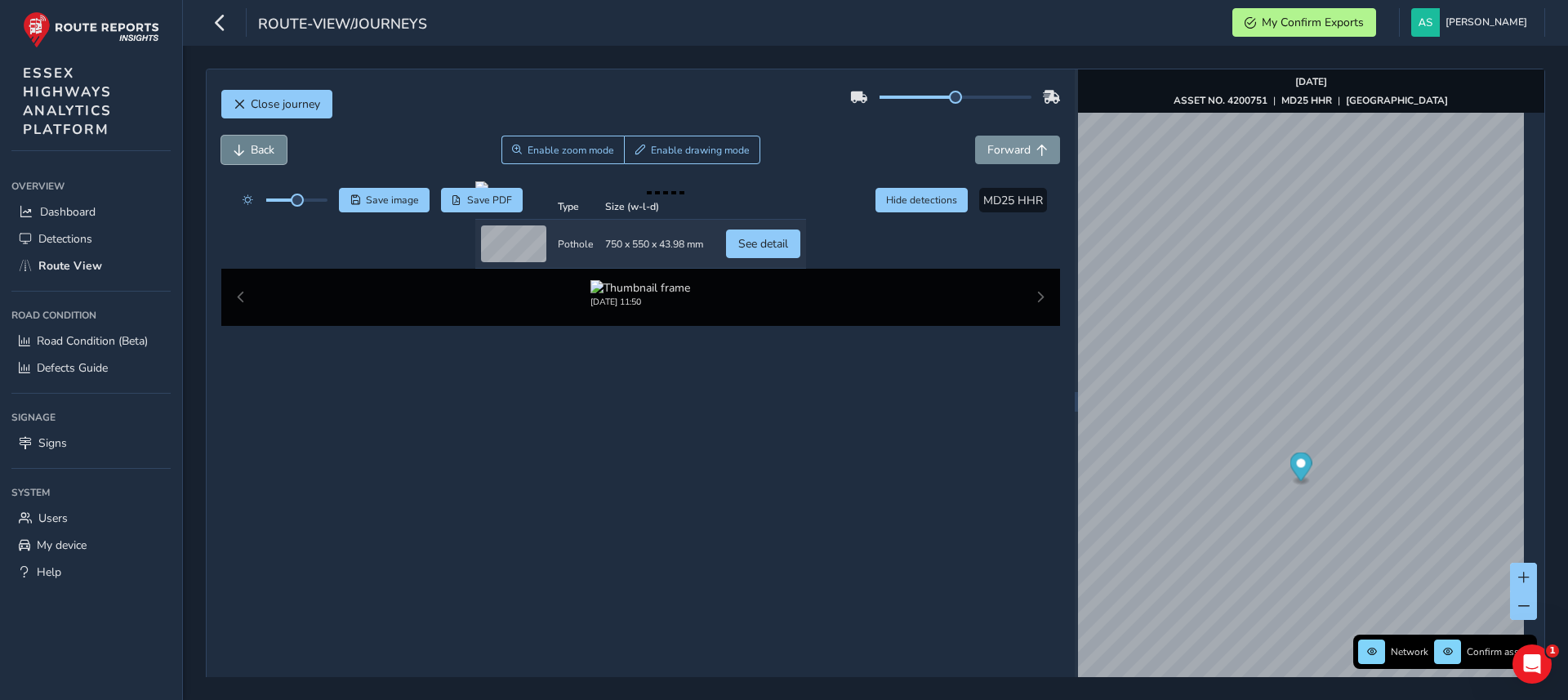
click at [280, 151] on button "Back" at bounding box center [253, 150] width 65 height 28
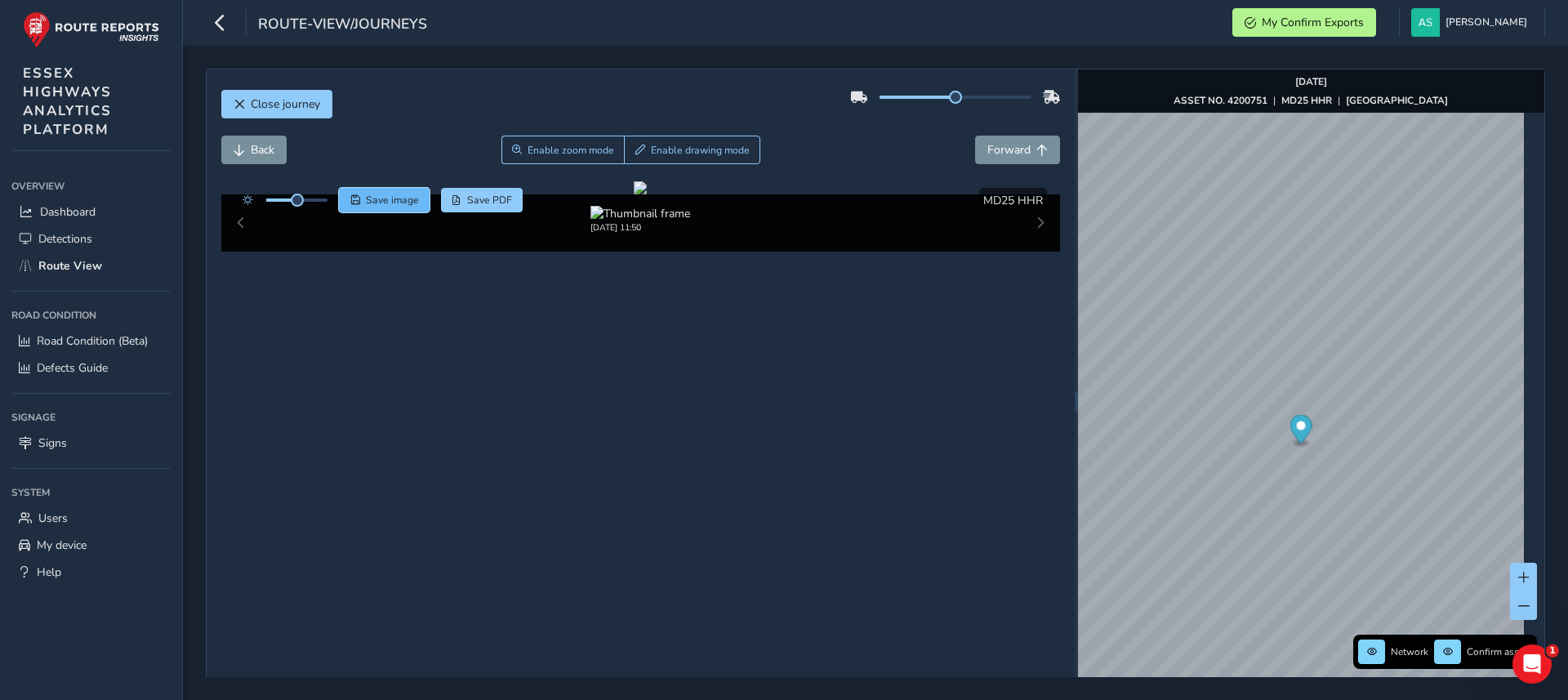
click at [396, 196] on span "Save image" at bounding box center [392, 200] width 53 height 13
click at [1013, 527] on div "Close journey Back Enable zoom mode Enable drawing mode Forward Click and Drag …" at bounding box center [875, 401] width 1340 height 667
click at [1023, 535] on div "Close journey Back Enable zoom mode Enable drawing mode Forward Click and Drag …" at bounding box center [875, 401] width 1340 height 667
click at [1322, 345] on img "Preview frame" at bounding box center [1341, 340] width 41 height 13
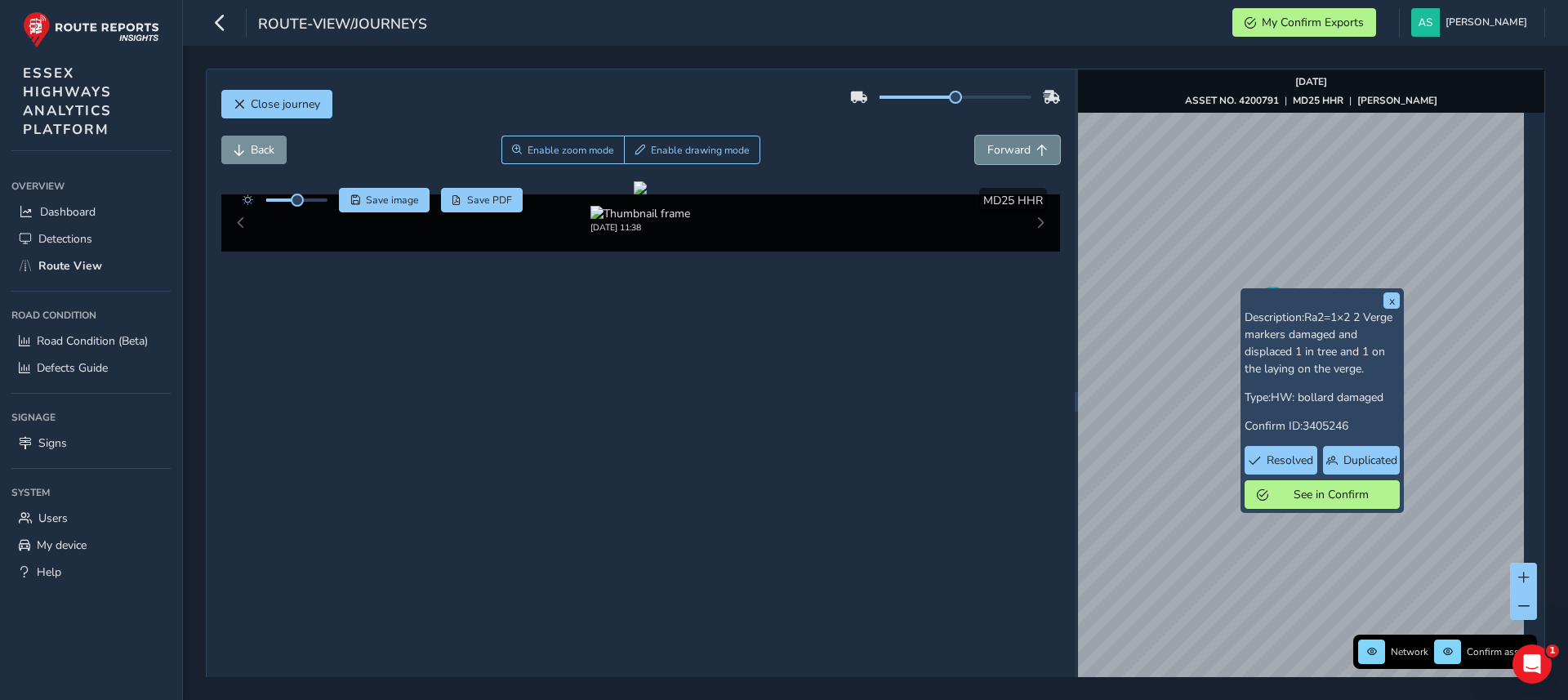
click at [1007, 138] on button "Forward" at bounding box center [1018, 150] width 85 height 28
click at [982, 160] on button "Forward" at bounding box center [1018, 150] width 85 height 28
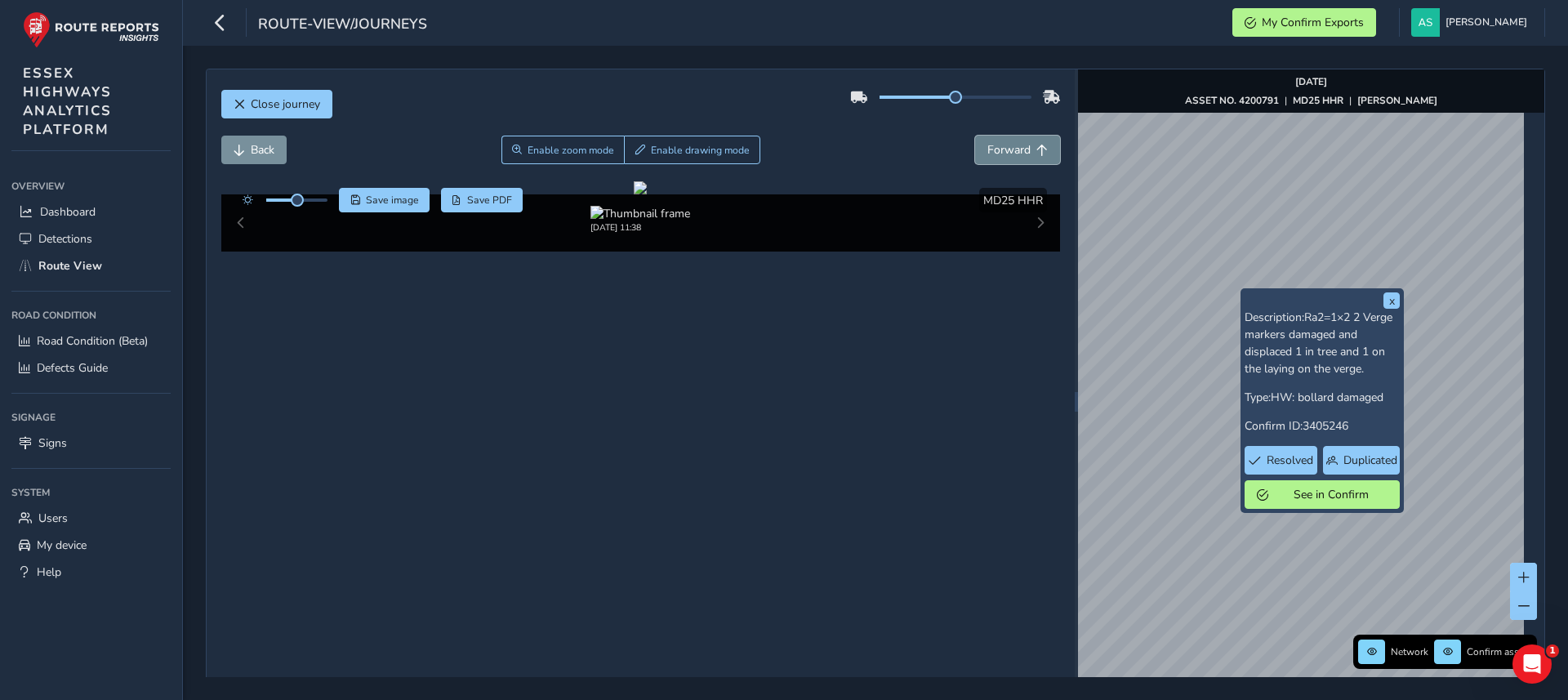
click at [982, 160] on button "Forward" at bounding box center [1018, 150] width 85 height 28
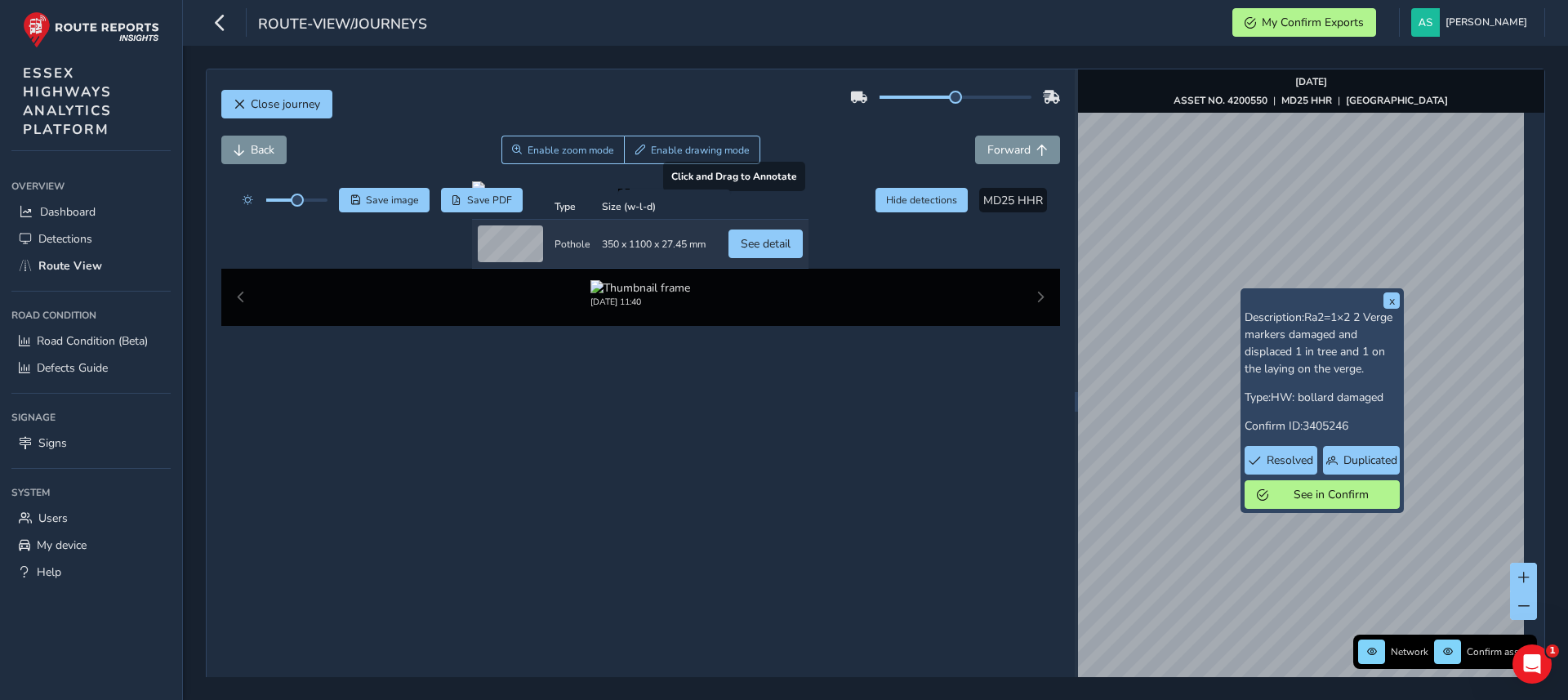
click at [591, 194] on div at bounding box center [640, 188] width 337 height 13
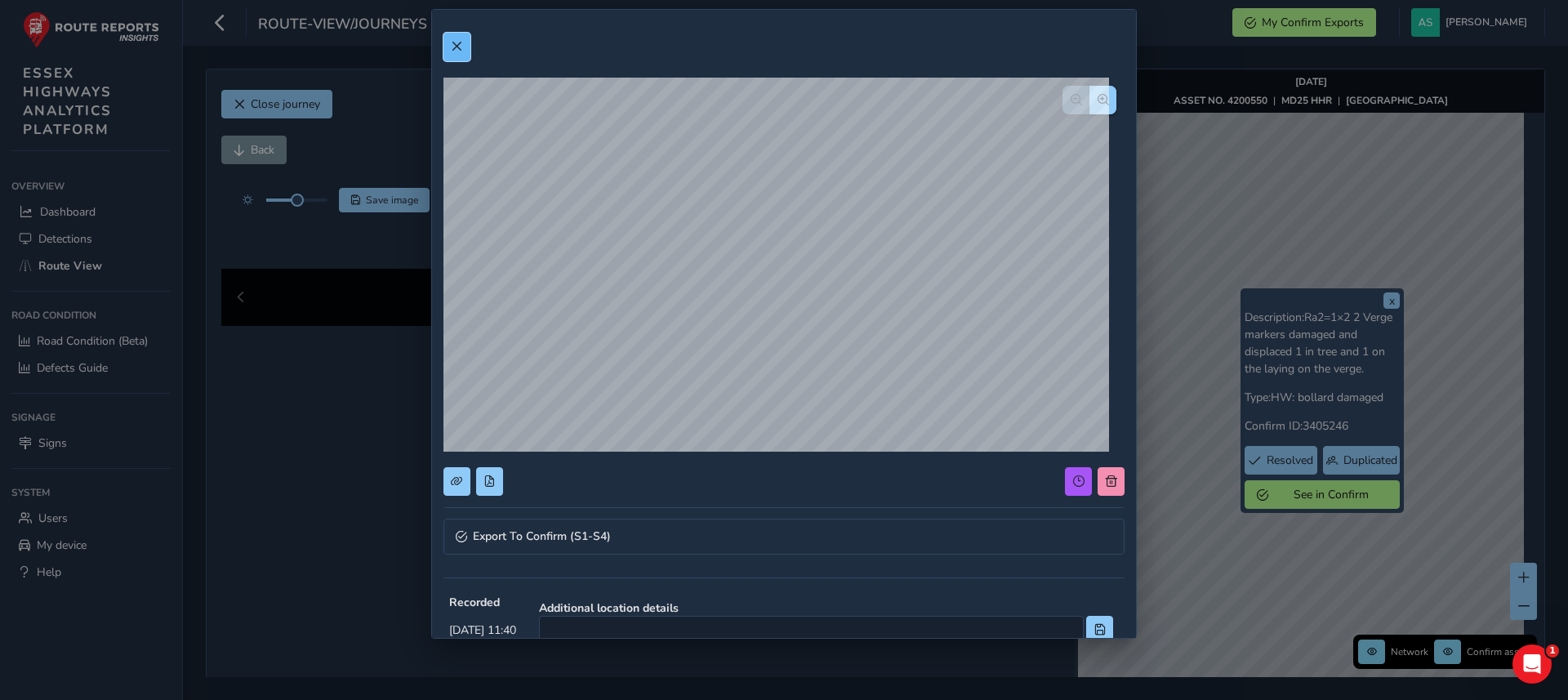
click at [455, 46] on span at bounding box center [457, 46] width 11 height 11
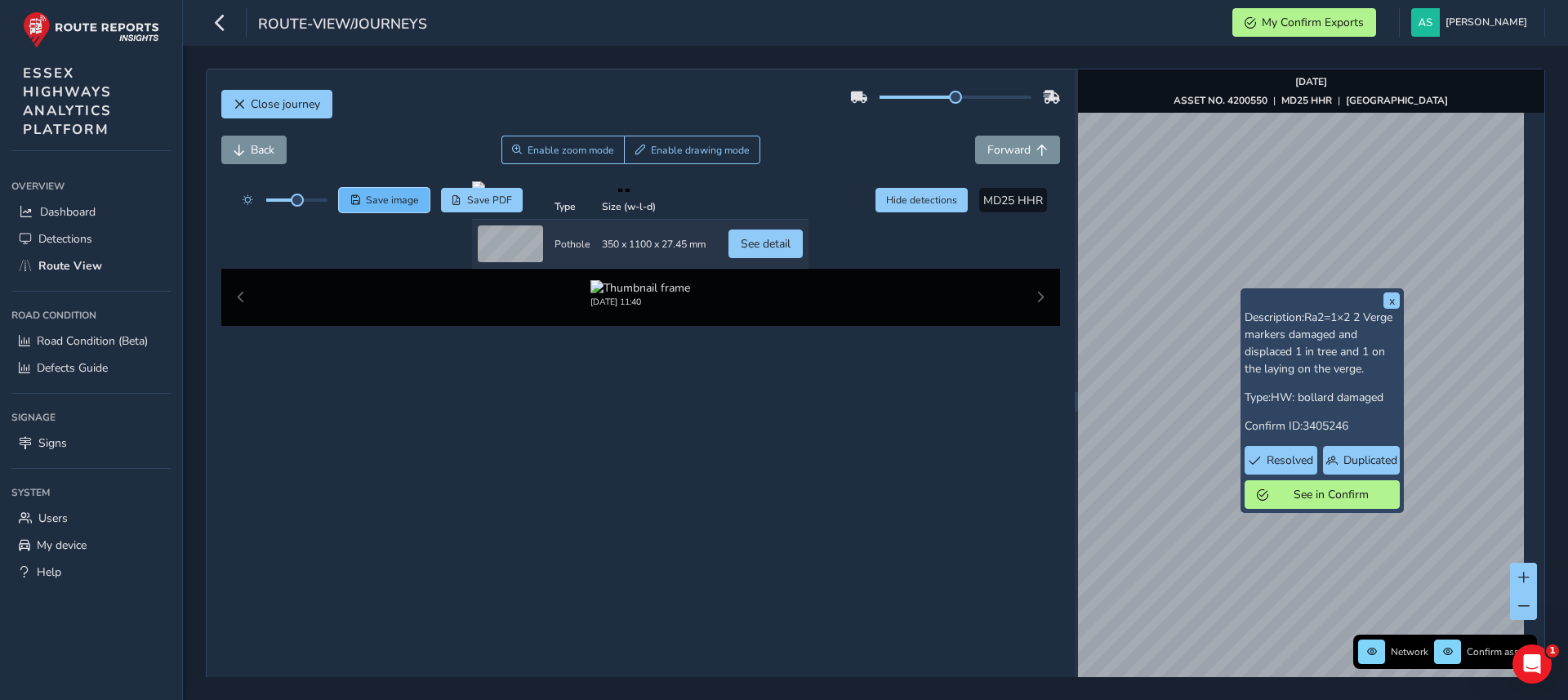
click at [393, 201] on span "Save image" at bounding box center [392, 200] width 53 height 13
click at [298, 101] on span "Close journey" at bounding box center [284, 104] width 69 height 15
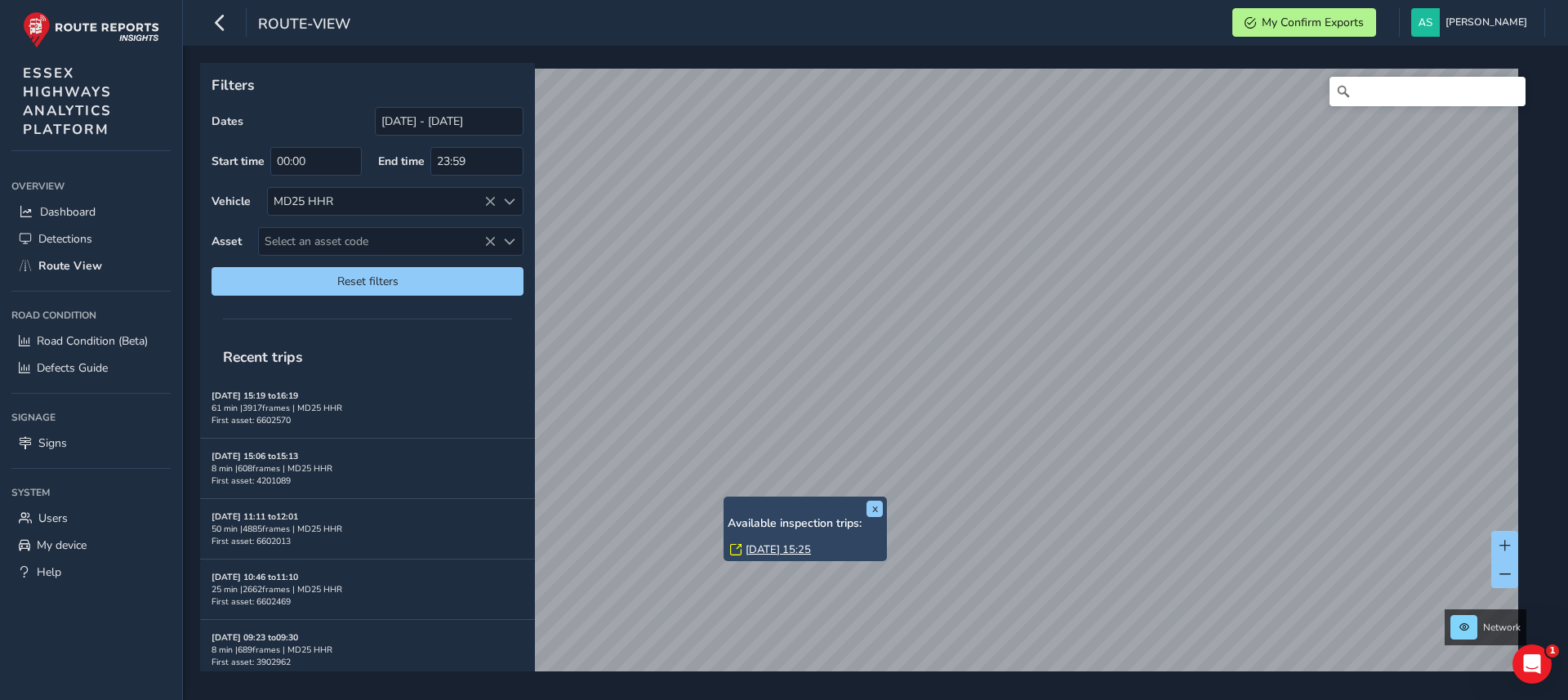
click at [779, 547] on link "[DATE] 15:25" at bounding box center [777, 550] width 65 height 15
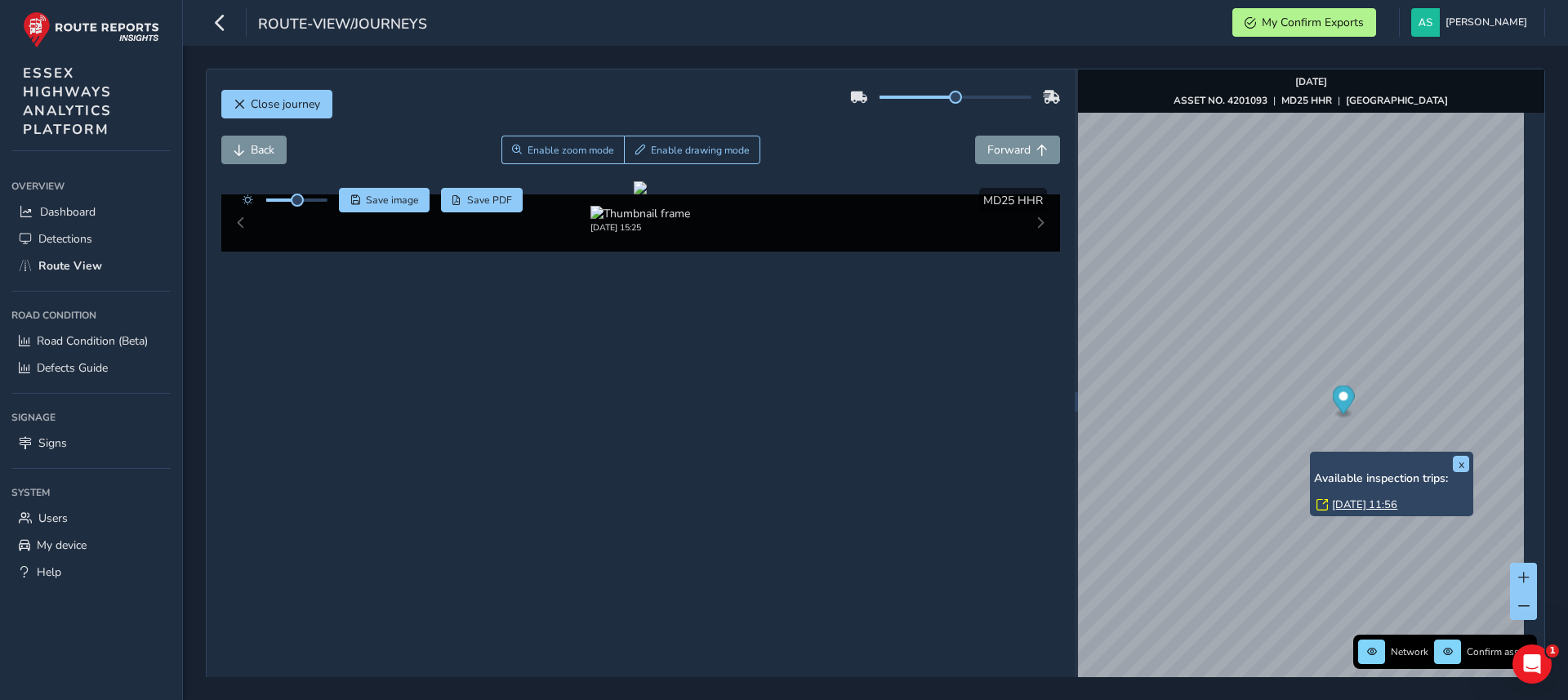
click at [1358, 505] on link "[DATE] 11:56" at bounding box center [1364, 506] width 65 height 15
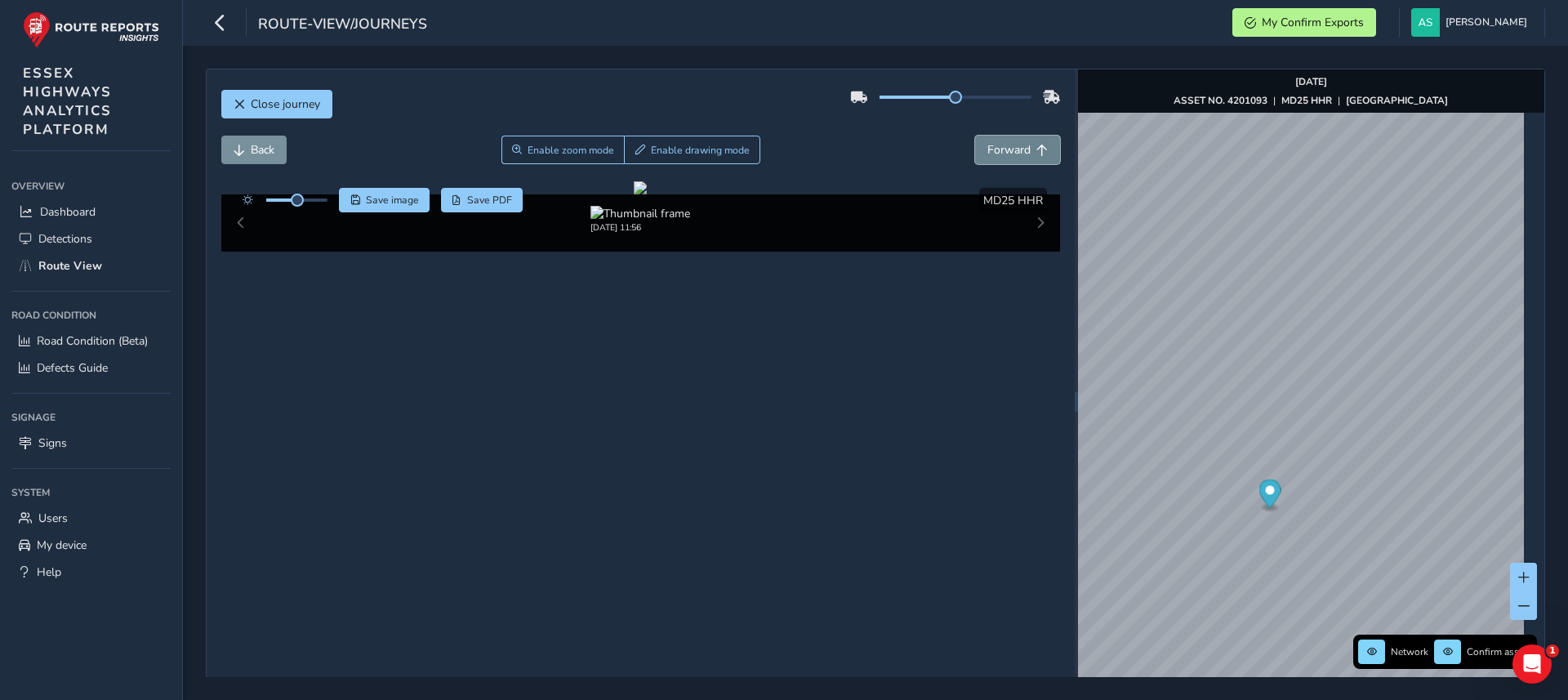
click at [1015, 151] on span "Forward" at bounding box center [1009, 150] width 44 height 15
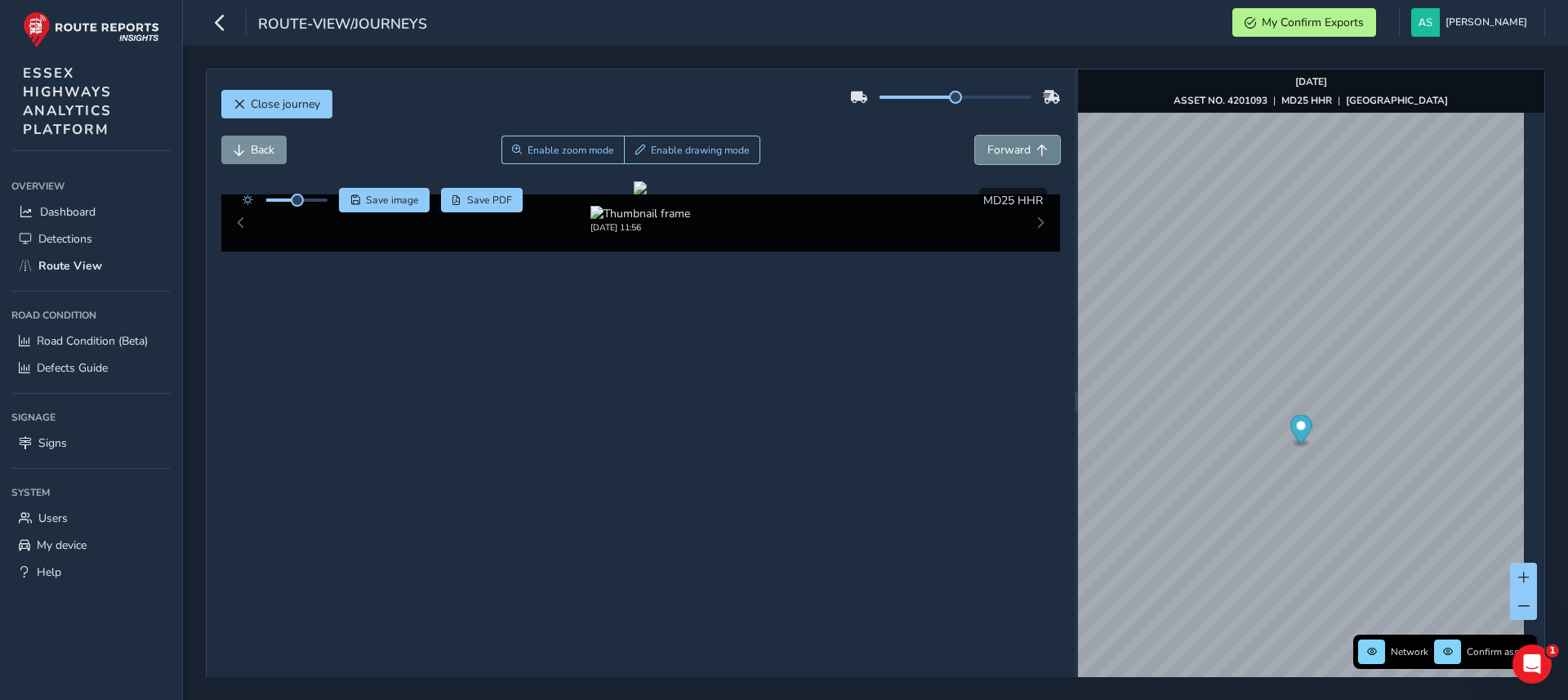
click at [1015, 151] on span "Forward" at bounding box center [1009, 150] width 44 height 15
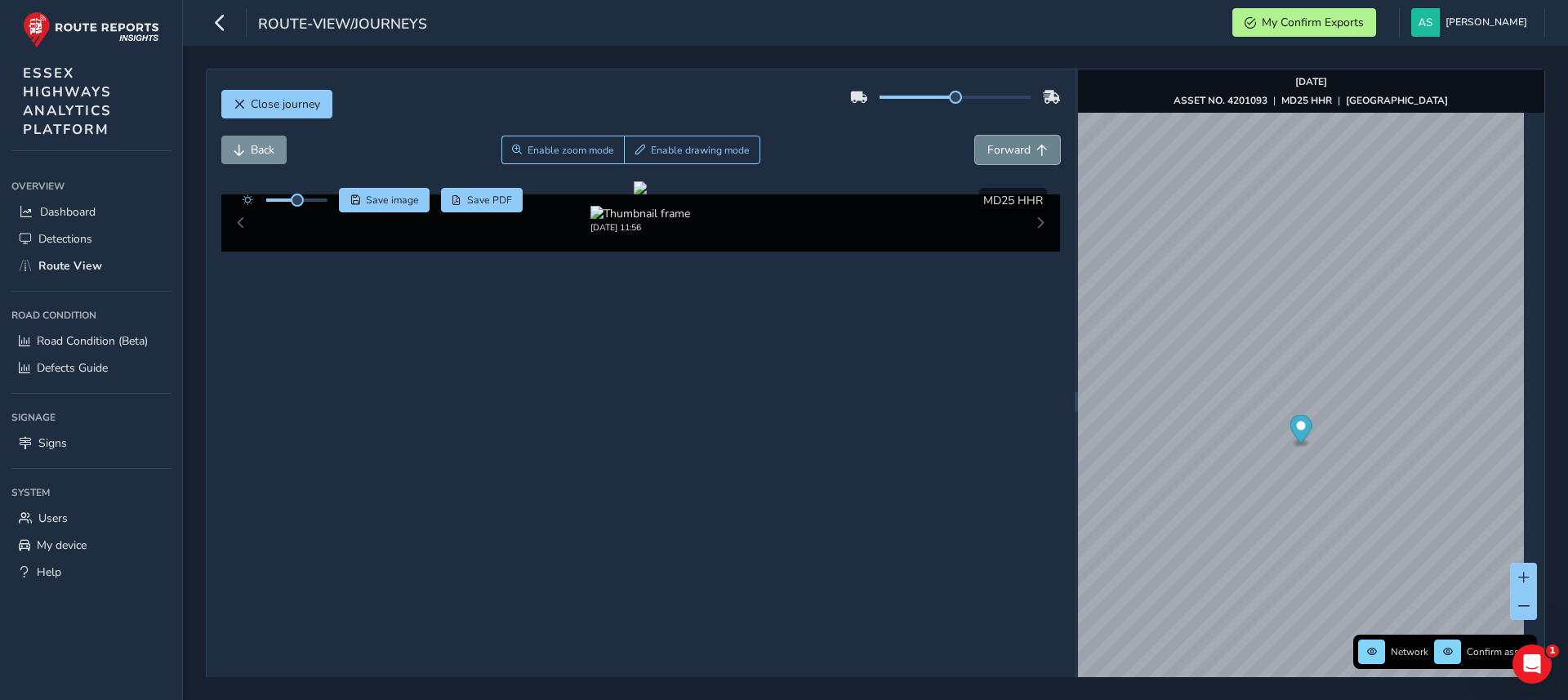
click at [1015, 151] on span "Forward" at bounding box center [1009, 150] width 44 height 15
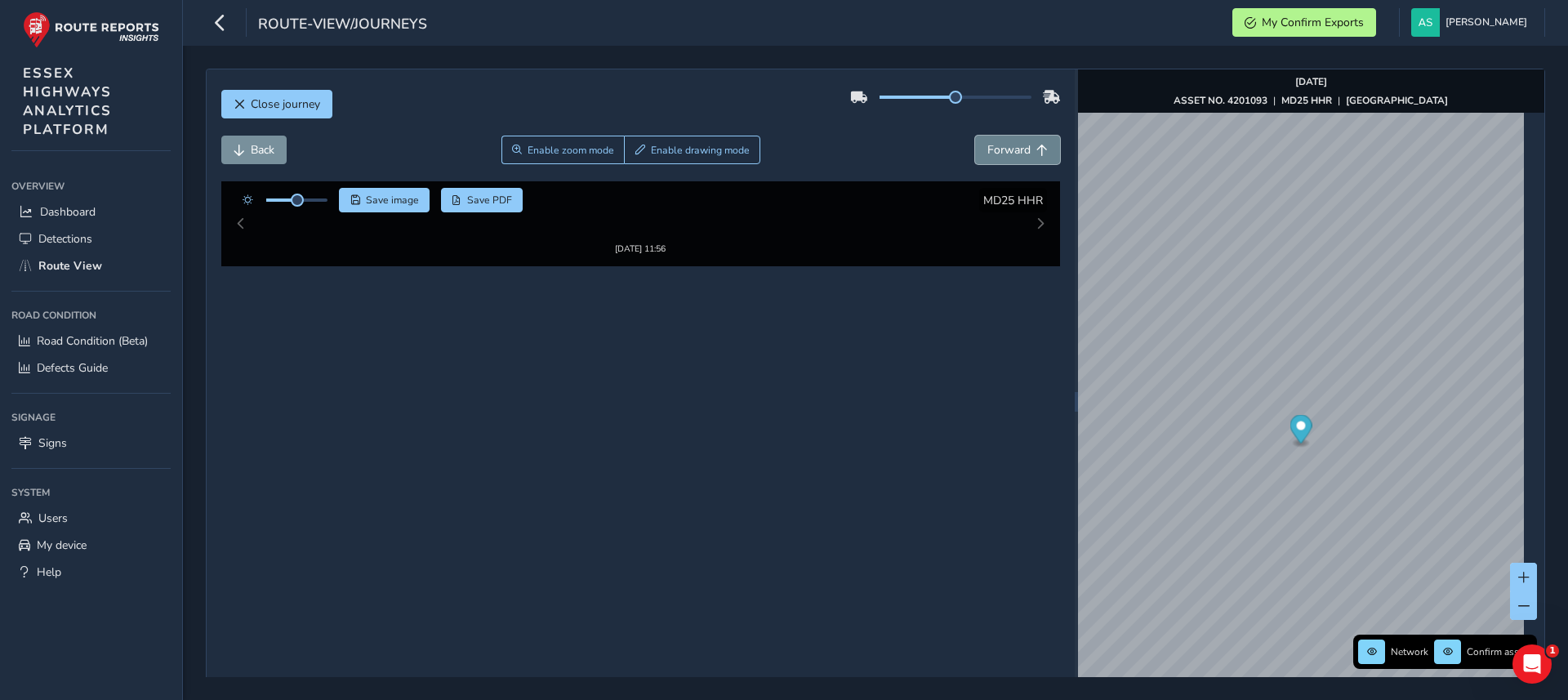
click at [1015, 151] on span "Forward" at bounding box center [1009, 150] width 44 height 15
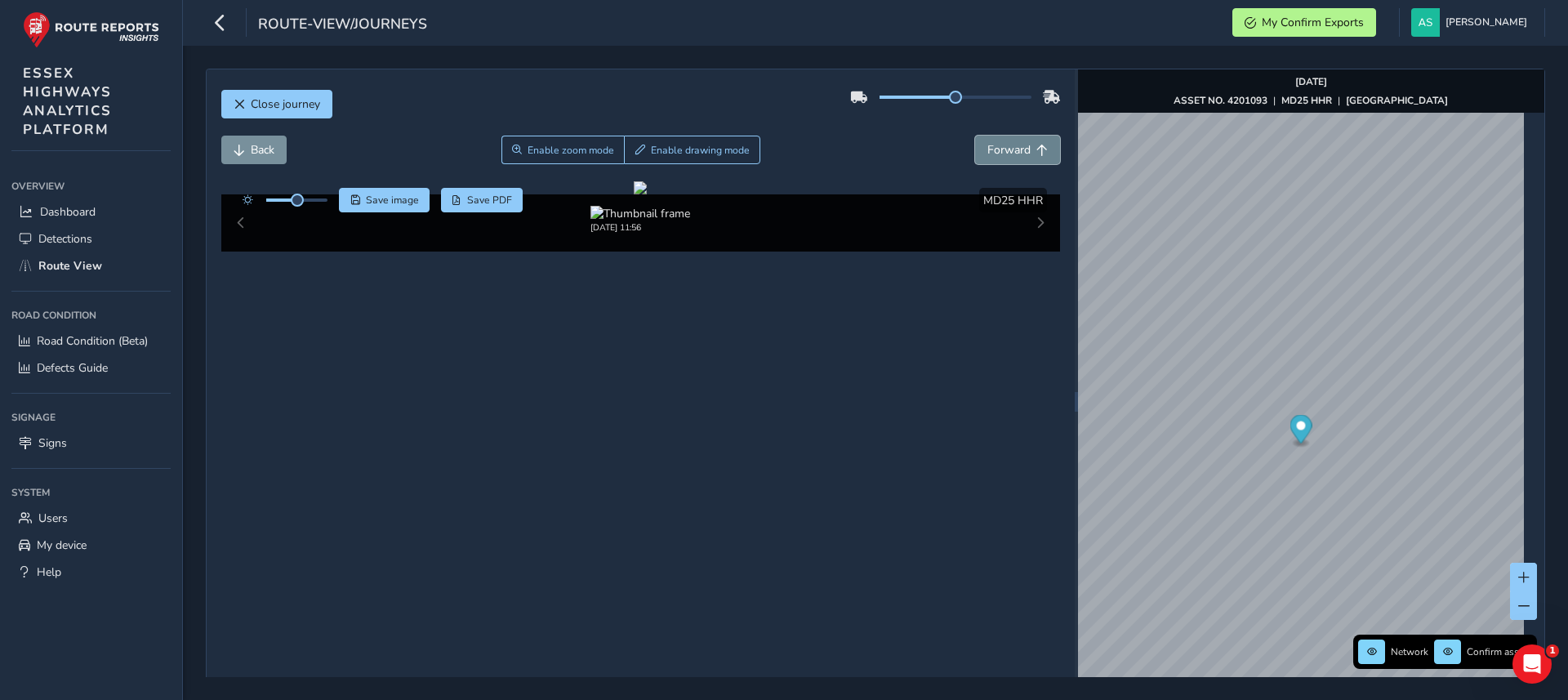
click at [1015, 151] on span "Forward" at bounding box center [1009, 150] width 44 height 15
click at [244, 157] on button "Back" at bounding box center [253, 150] width 65 height 28
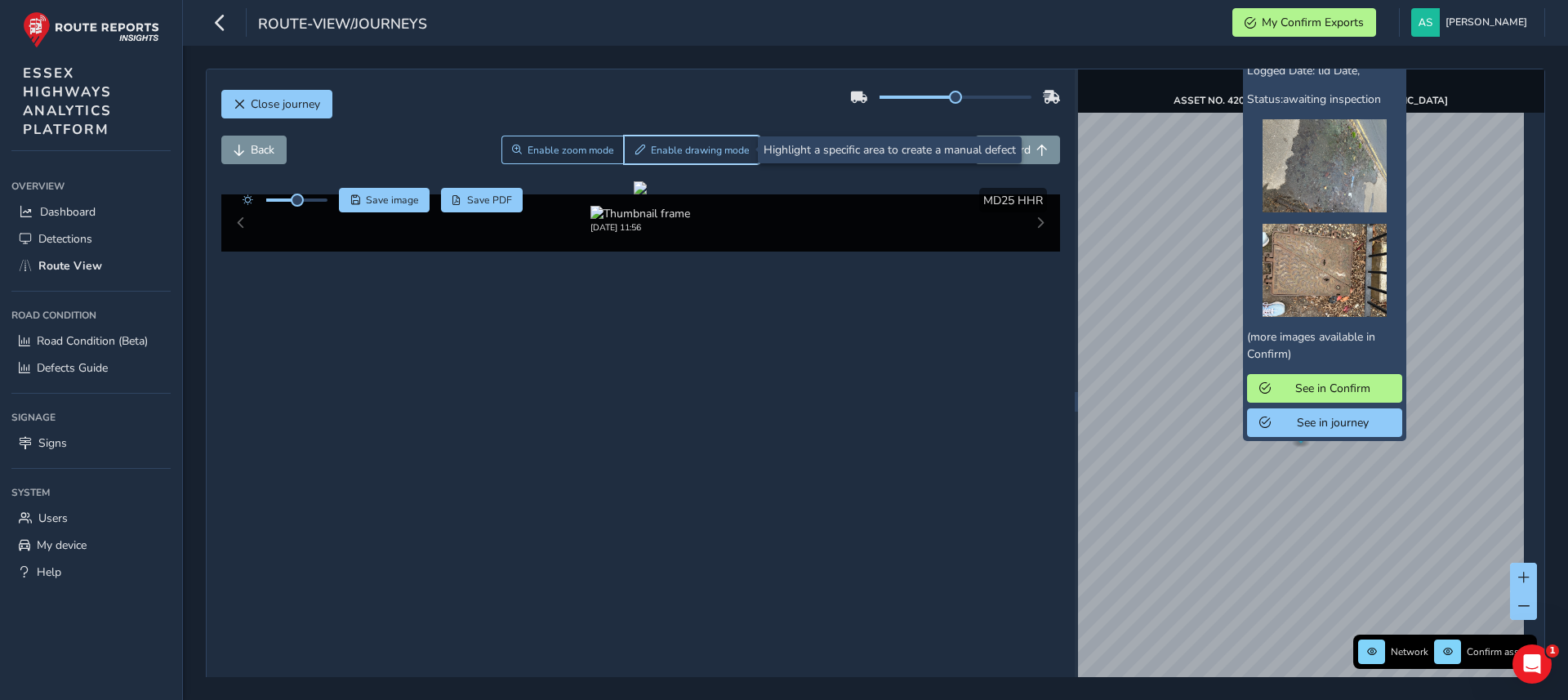
click at [660, 155] on span "Enable drawing mode" at bounding box center [701, 151] width 99 height 13
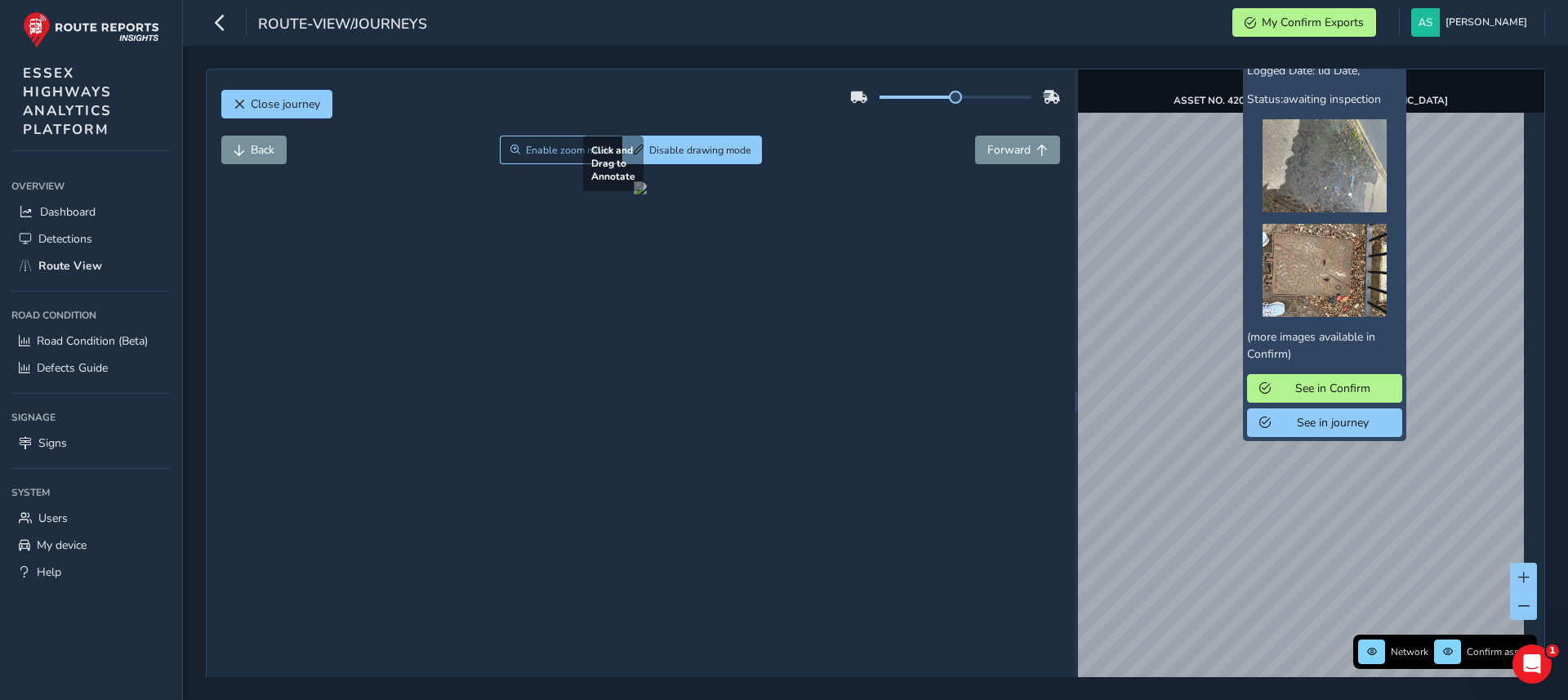
drag, startPoint x: 583, startPoint y: 415, endPoint x: 736, endPoint y: 522, distance: 186.7
click at [647, 194] on div at bounding box center [640, 188] width 13 height 13
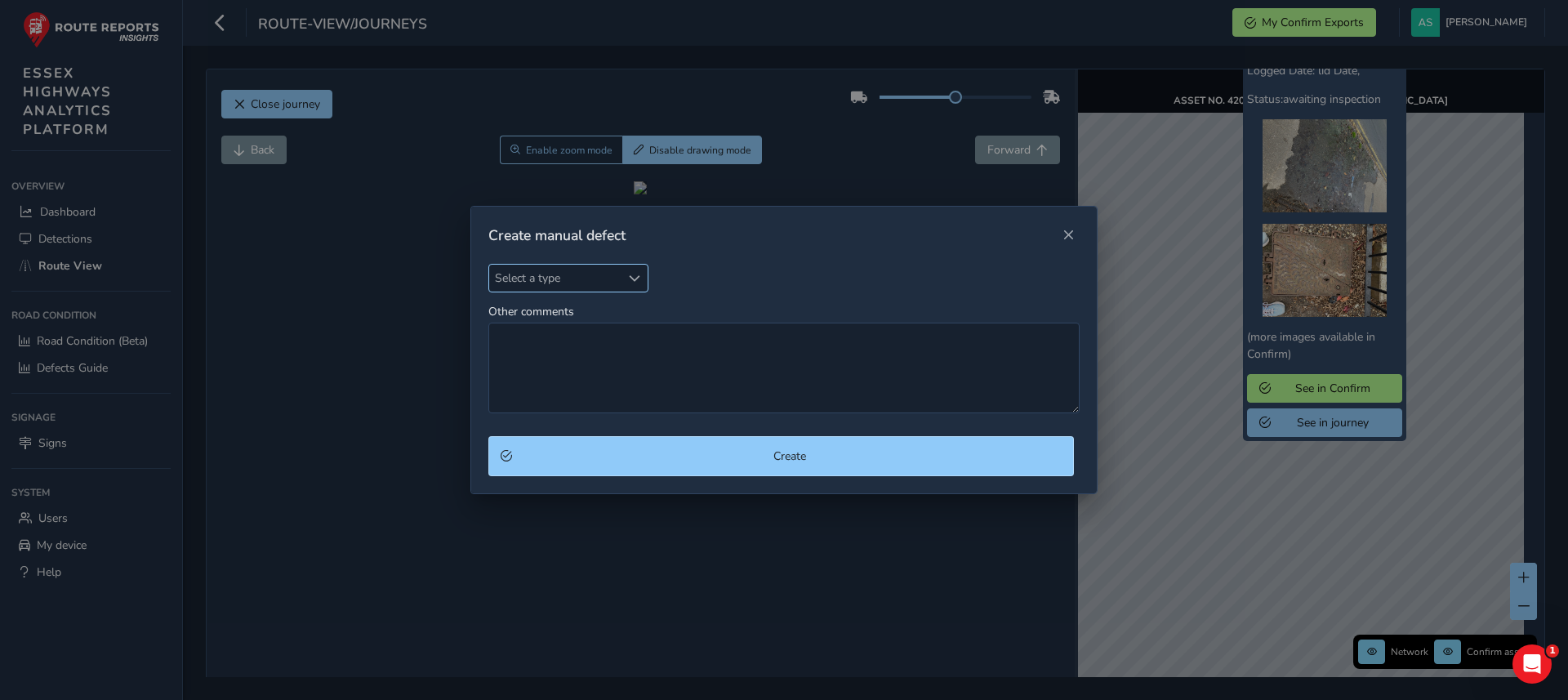
click at [646, 284] on div "Select a type" at bounding box center [634, 278] width 27 height 27
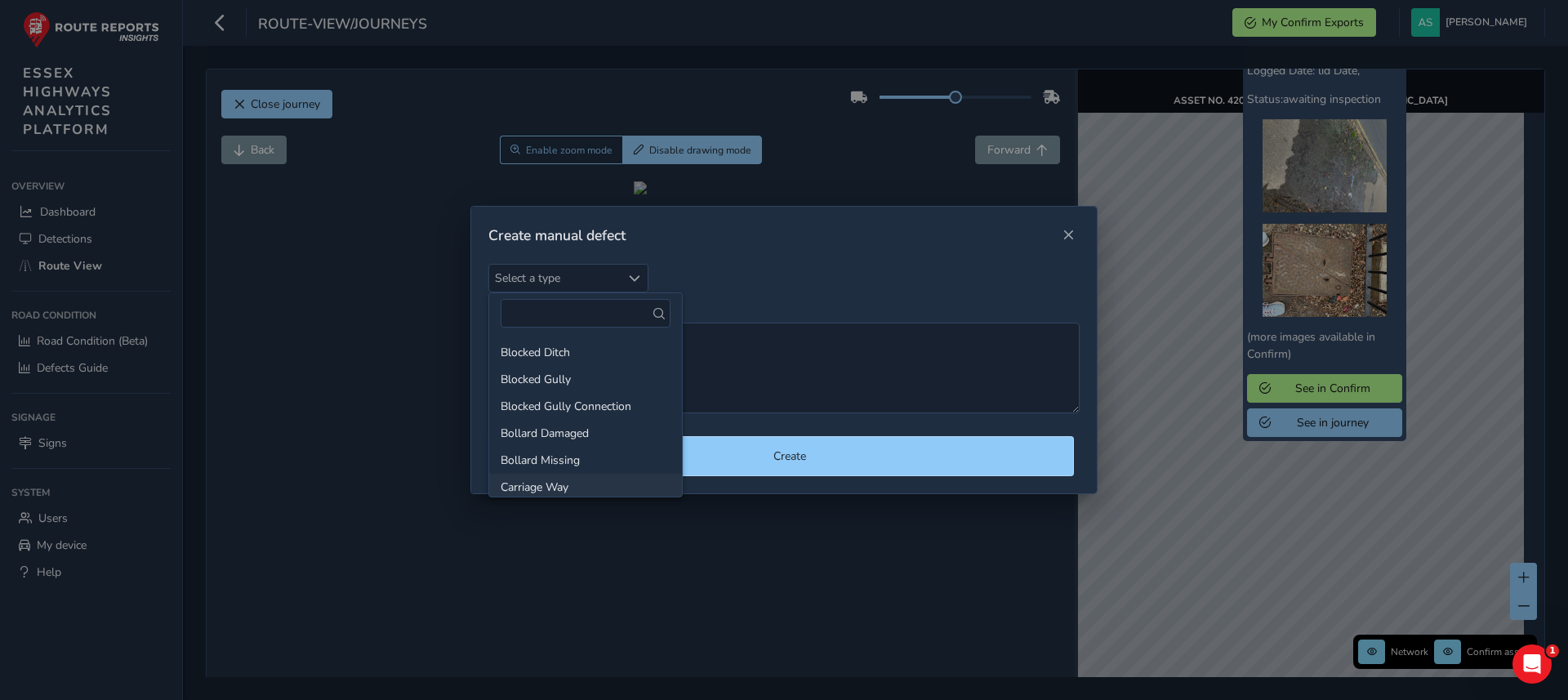
click at [580, 487] on li "Carriage Way" at bounding box center [585, 488] width 192 height 27
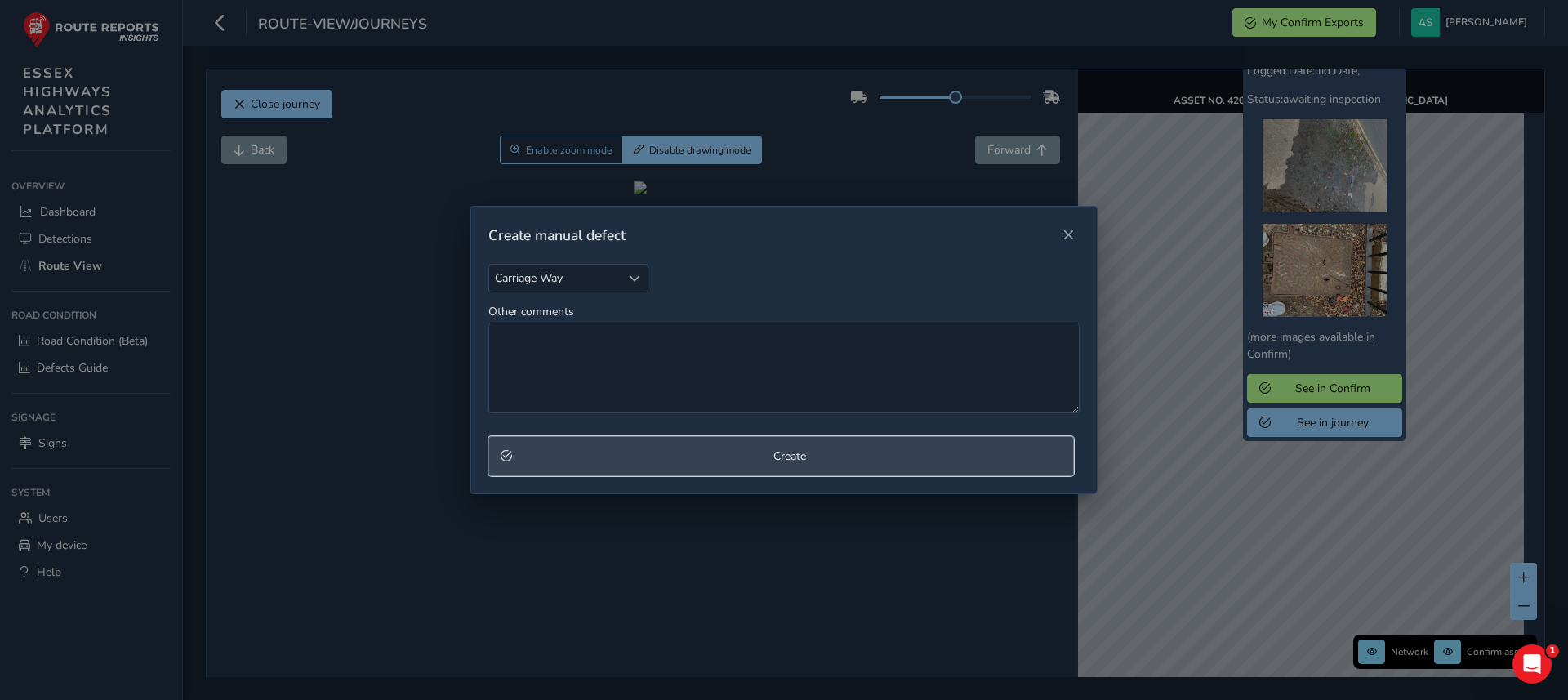
click at [720, 453] on span "Create" at bounding box center [790, 456] width 544 height 15
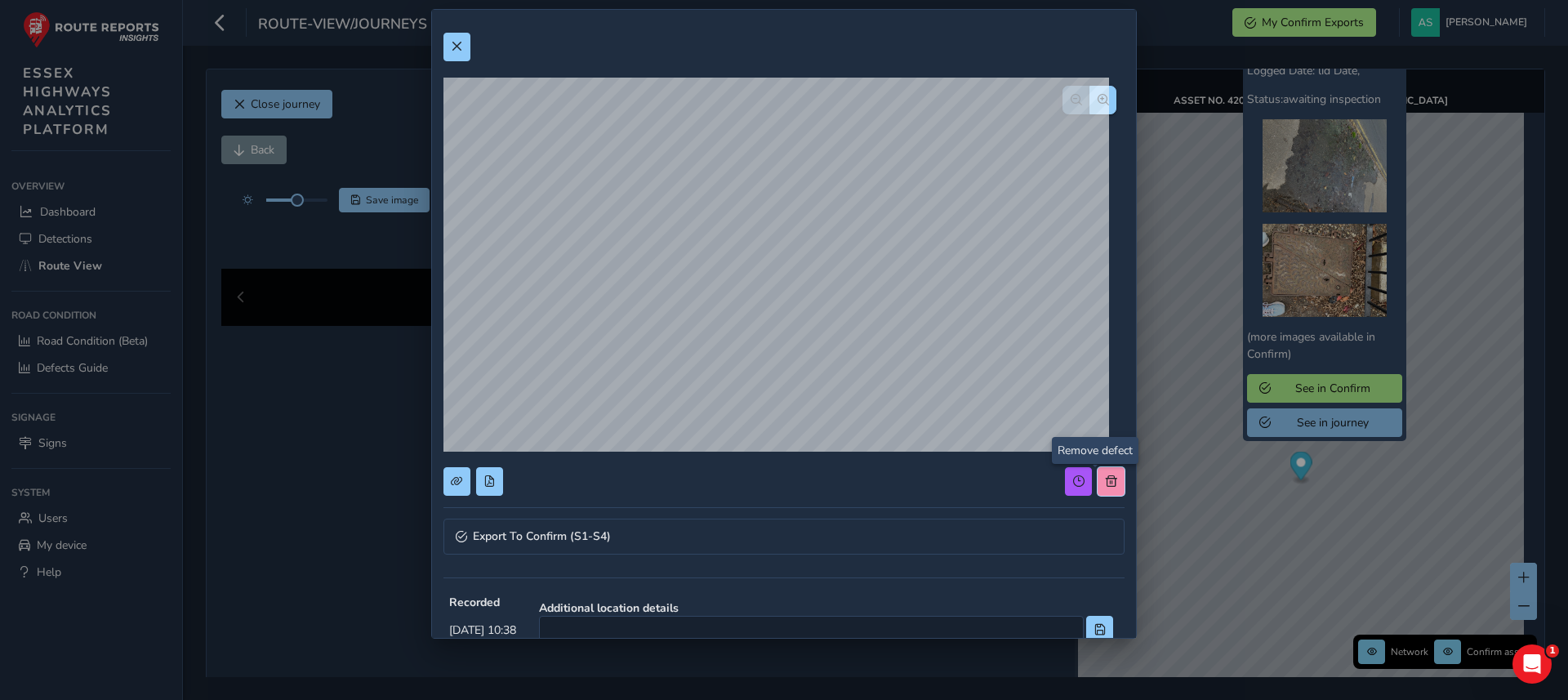
click at [1105, 480] on span at bounding box center [1111, 481] width 11 height 11
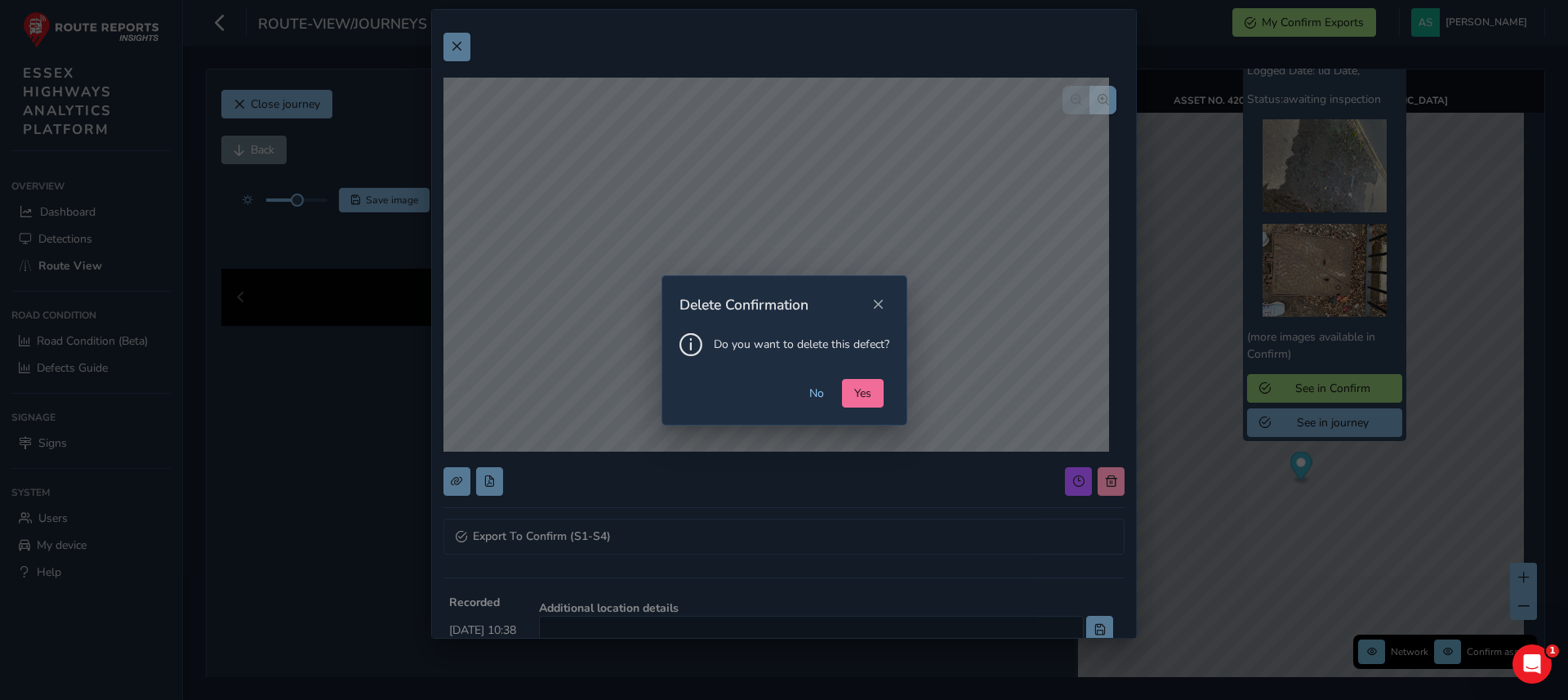
click at [864, 401] on button "Yes" at bounding box center [863, 394] width 42 height 28
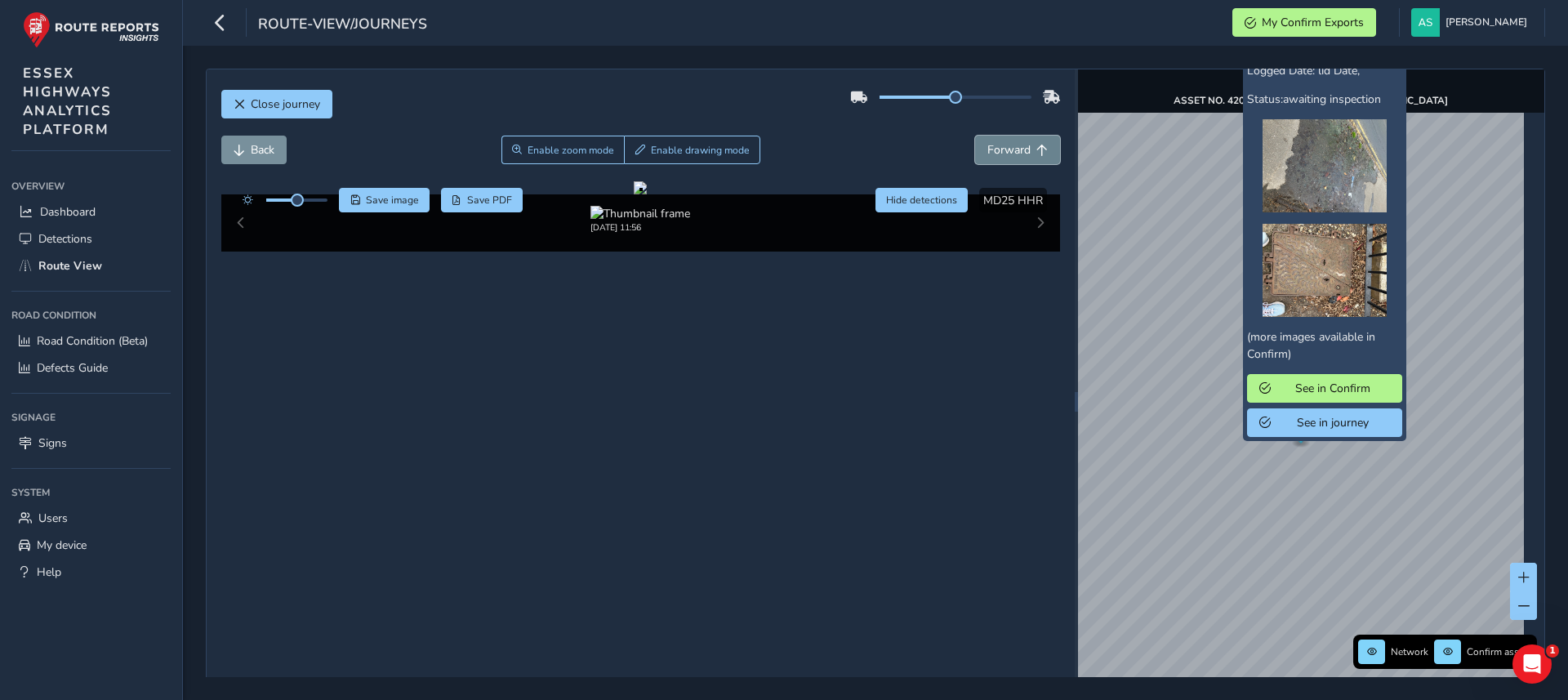
click at [999, 145] on span "Forward" at bounding box center [1009, 150] width 44 height 15
click at [231, 155] on button "Back" at bounding box center [253, 150] width 65 height 28
click at [359, 203] on span "Save" at bounding box center [356, 200] width 9 height 9
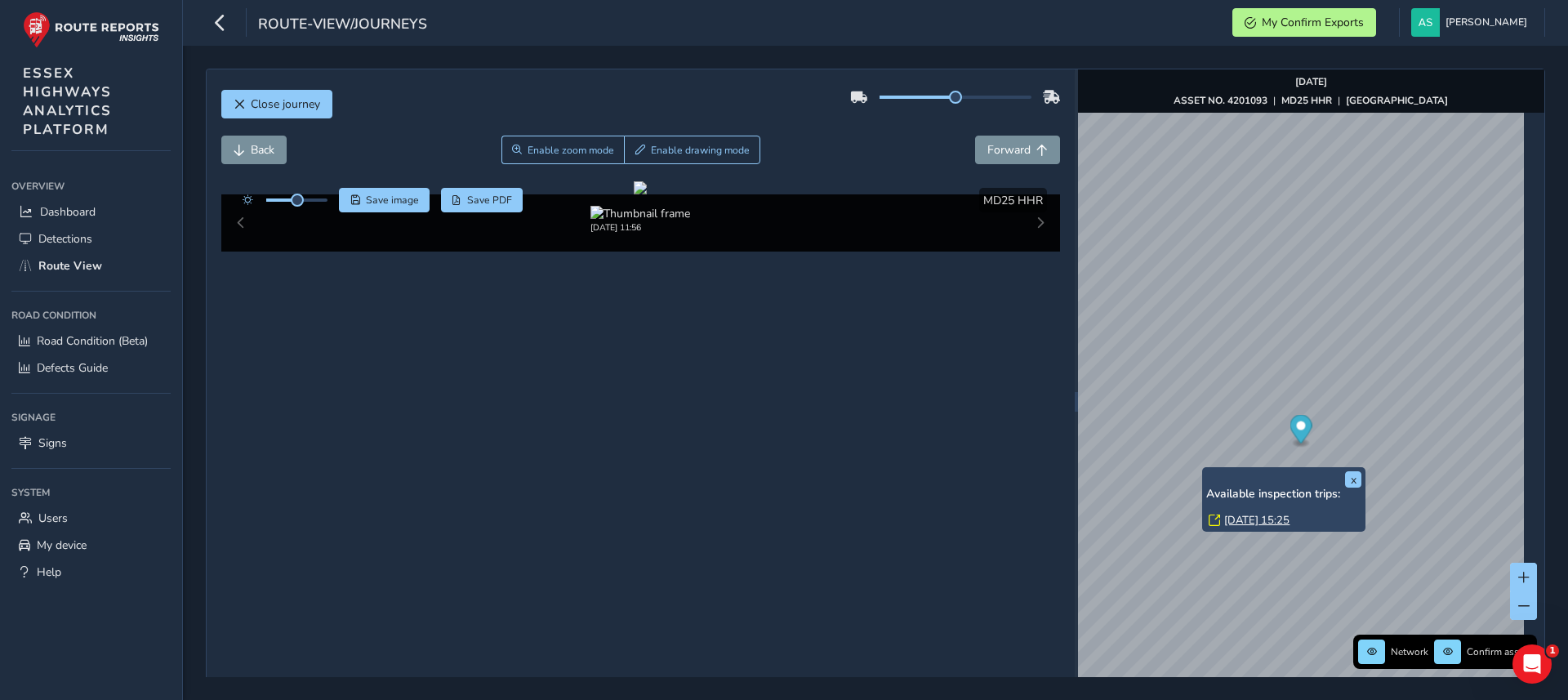
click at [1255, 518] on link "[DATE] 15:25" at bounding box center [1256, 521] width 65 height 15
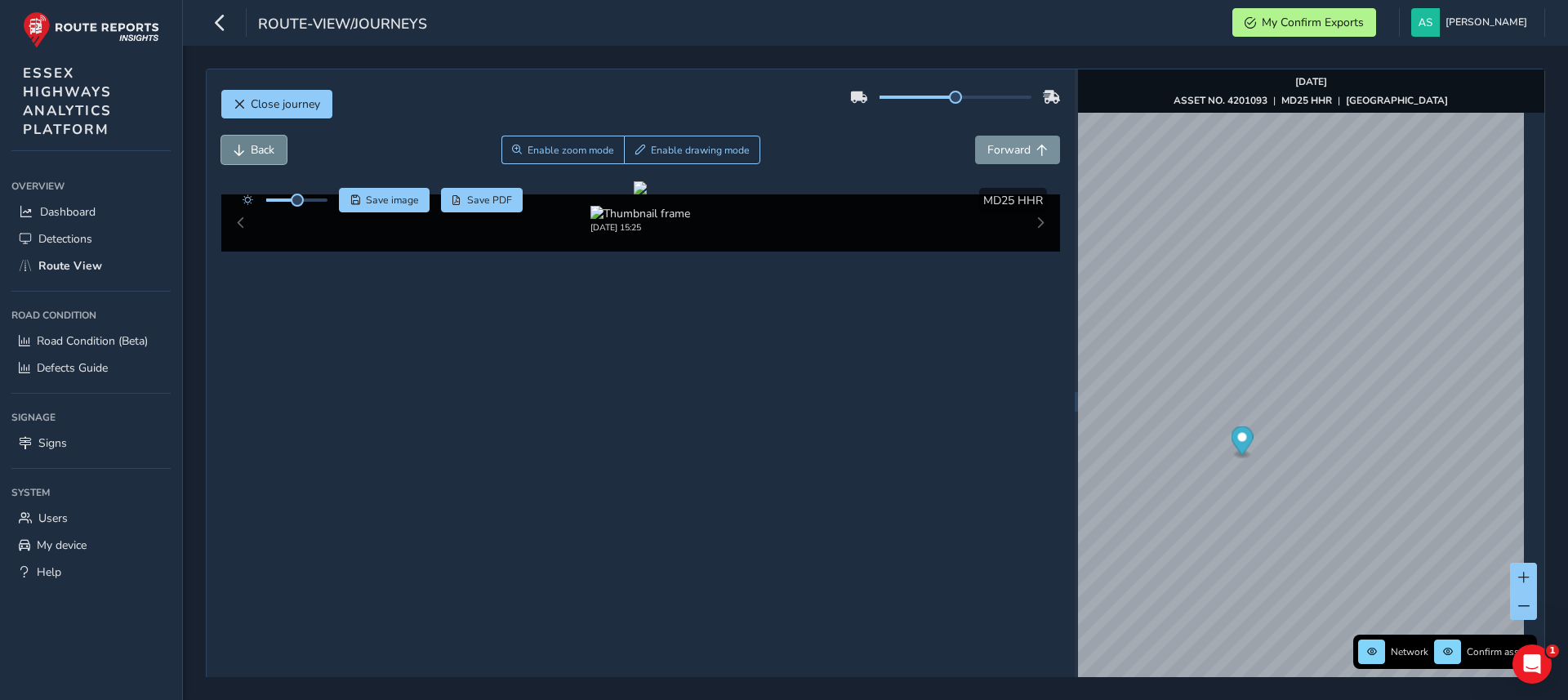
click at [245, 147] on button "Back" at bounding box center [253, 150] width 65 height 28
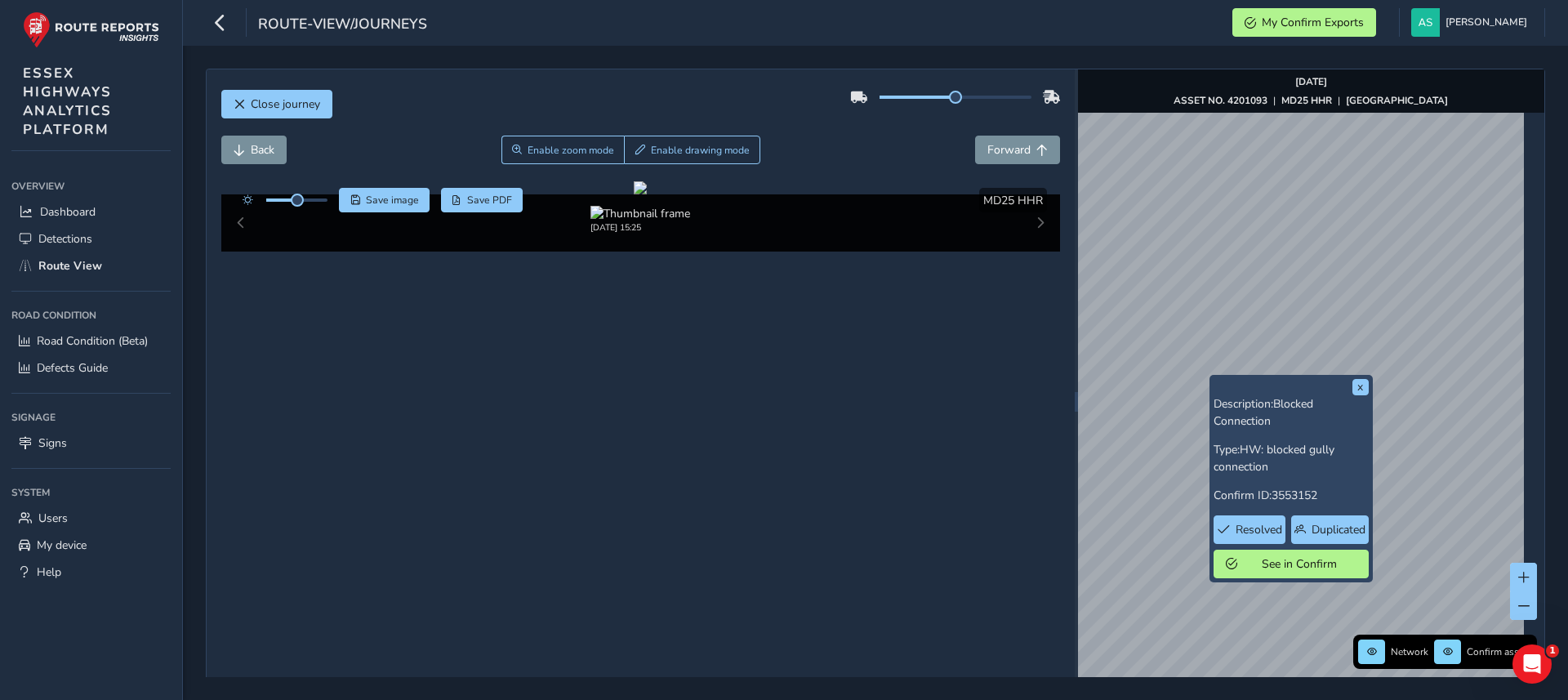
click at [1256, 427] on div "x Description: Blocked Connection Type: HW: blocked gully connection Confirm ID…" at bounding box center [1311, 401] width 466 height 665
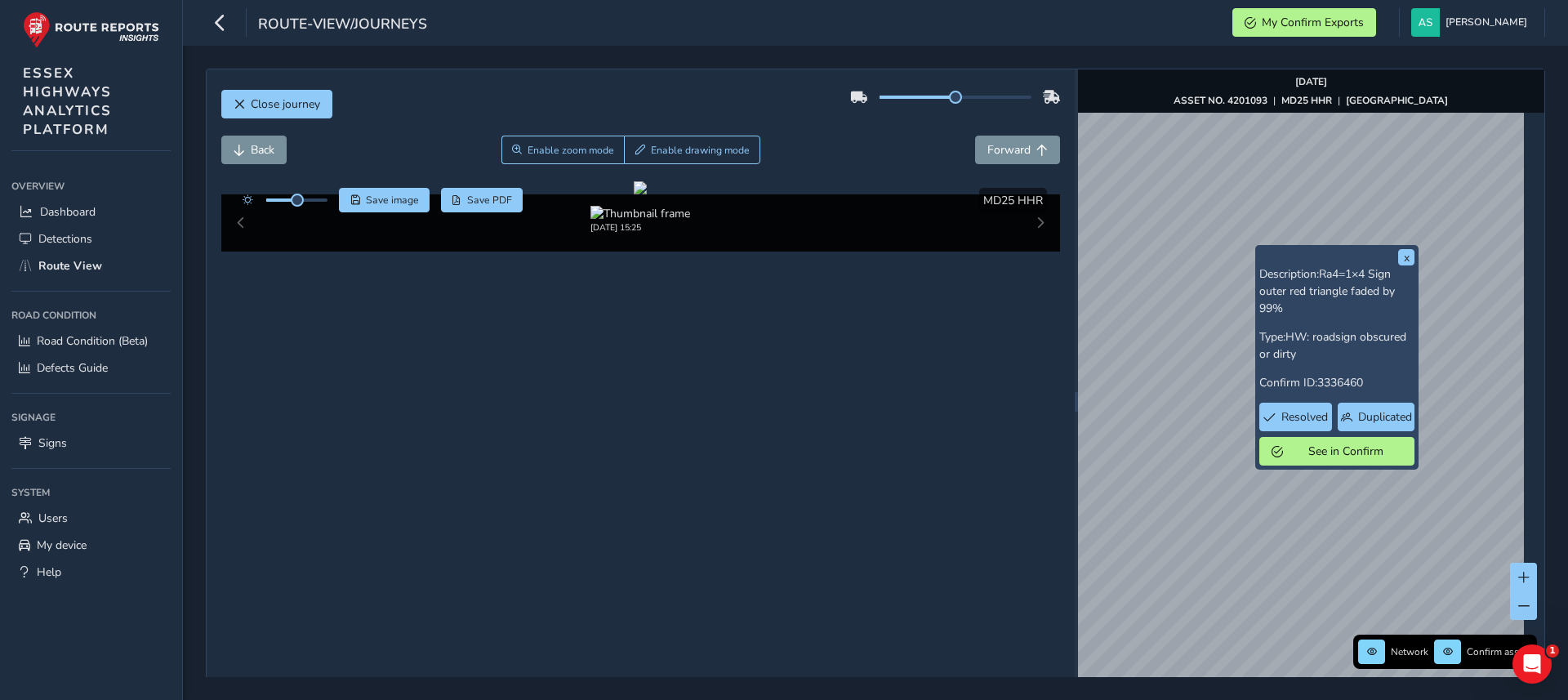
click at [1317, 359] on div "x Description: Ra4=1×4 Sign outer red triangle faded by 99% Type: HW: roadsign …" at bounding box center [1311, 401] width 466 height 665
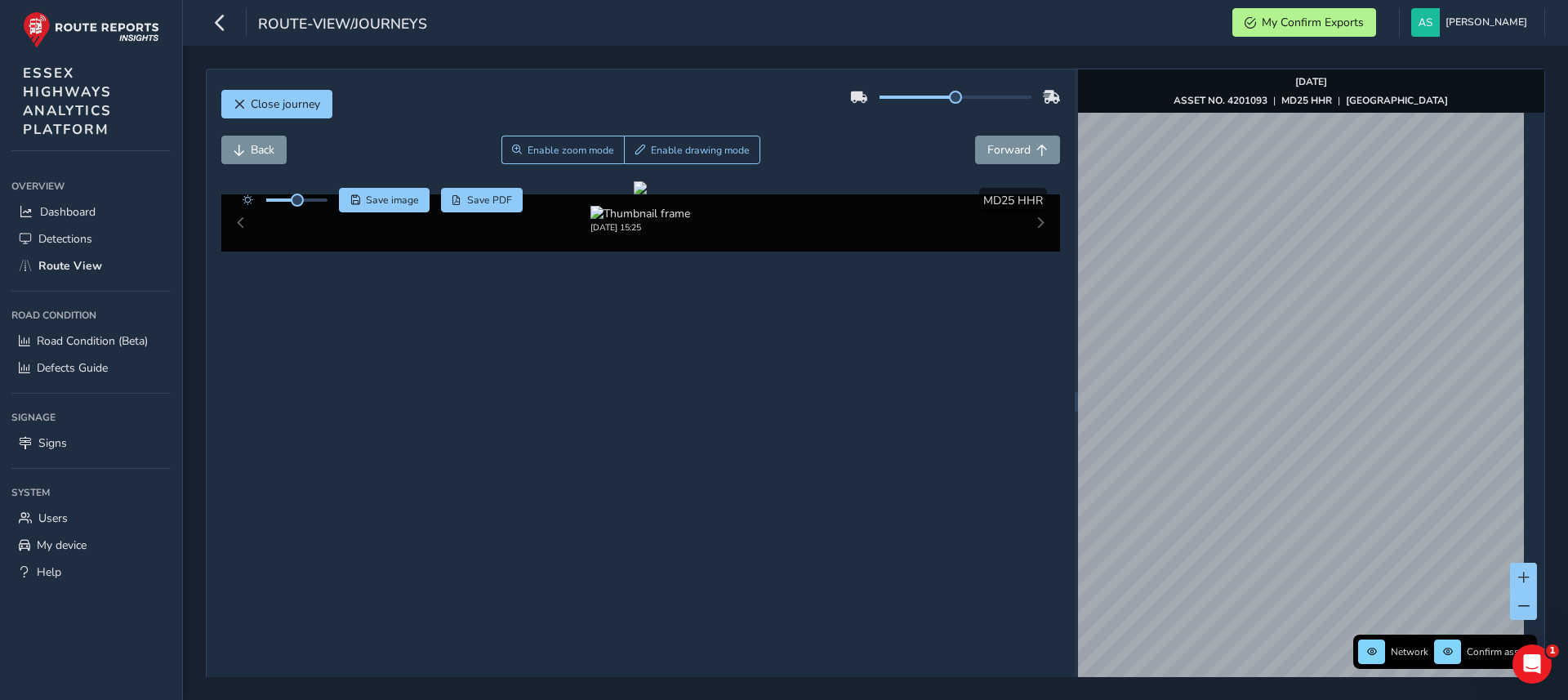
click at [1515, 292] on div "Network Confirm assets [DATE] ASSET NO. 4201093 | MD25 HHR | [GEOGRAPHIC_DATA]" at bounding box center [1311, 401] width 466 height 665
click at [245, 151] on button "Back" at bounding box center [253, 150] width 65 height 28
click at [287, 103] on span "Close journey" at bounding box center [284, 104] width 69 height 15
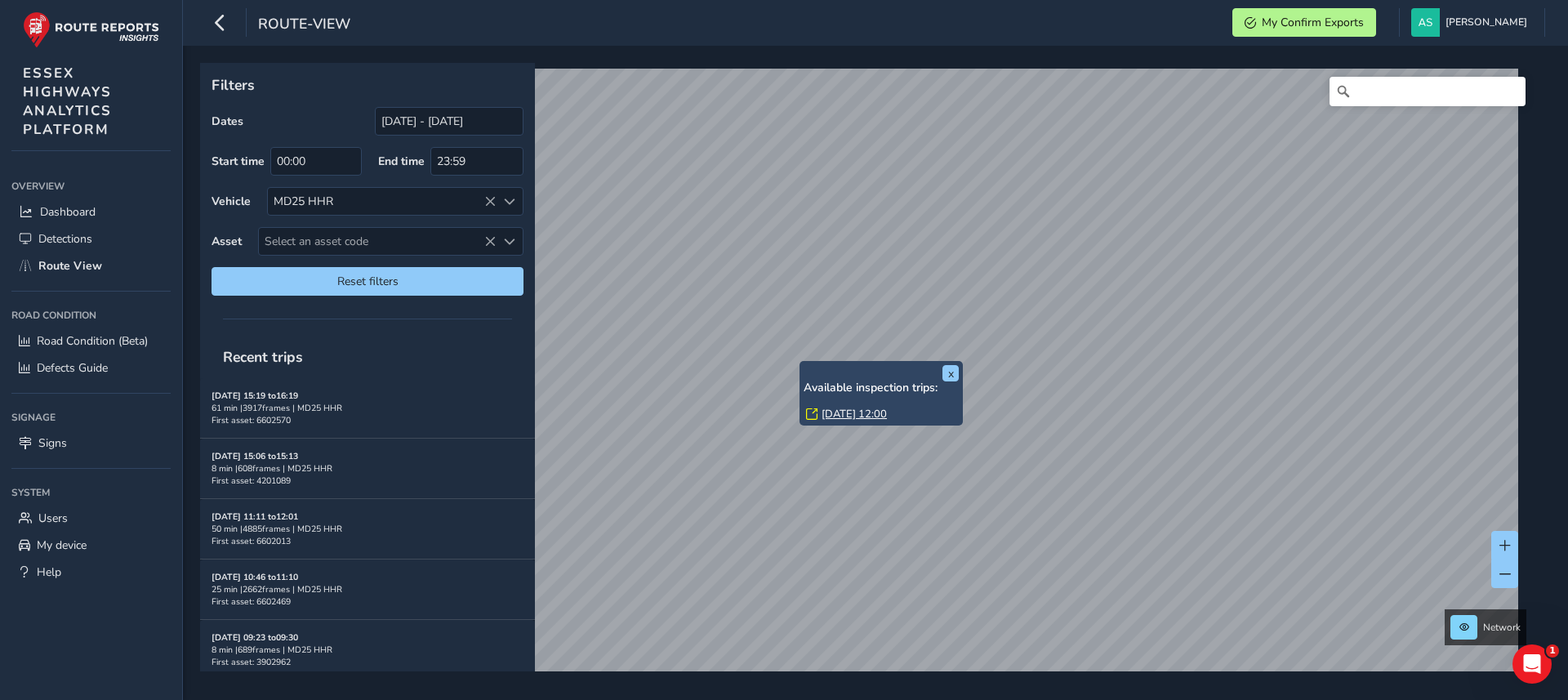
click at [854, 412] on link "[DATE] 12:00" at bounding box center [854, 414] width 65 height 15
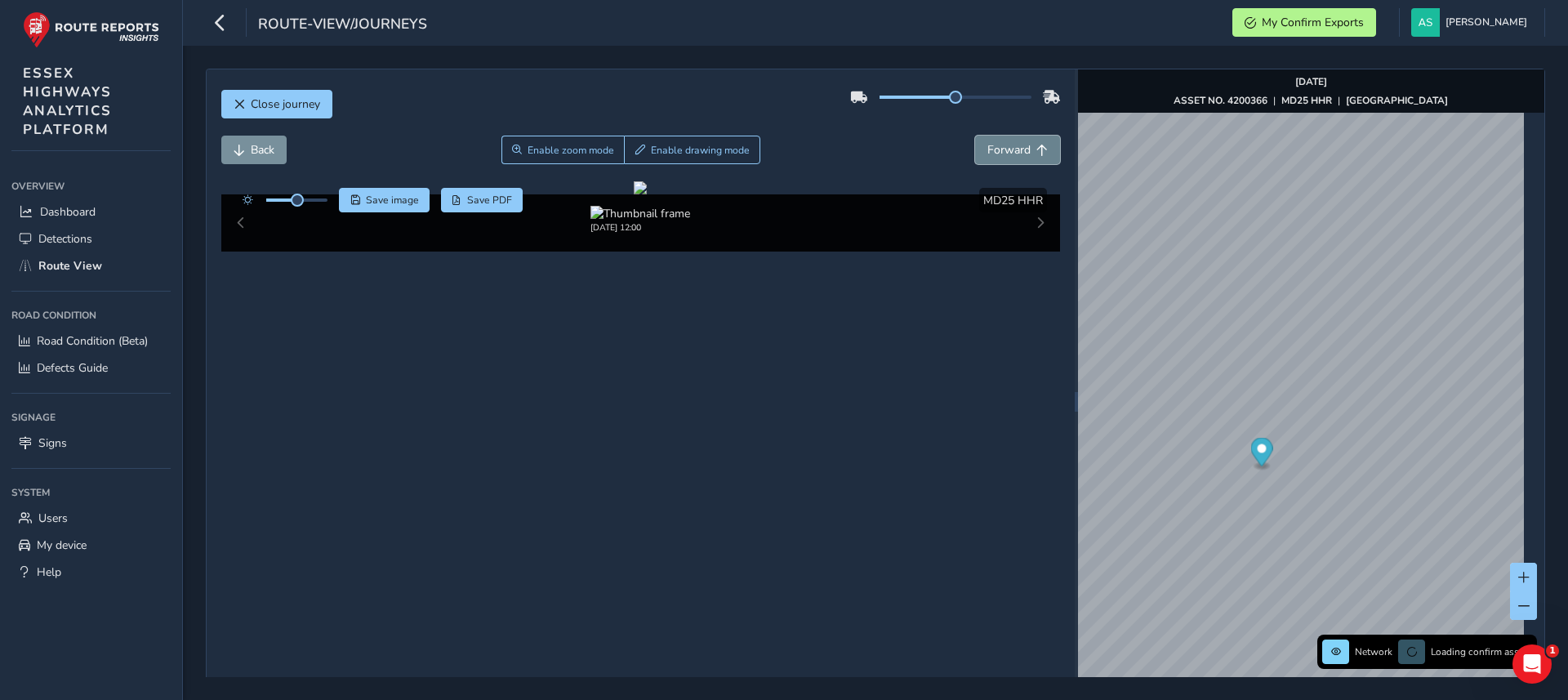
click at [987, 143] on span "Forward" at bounding box center [1009, 150] width 44 height 15
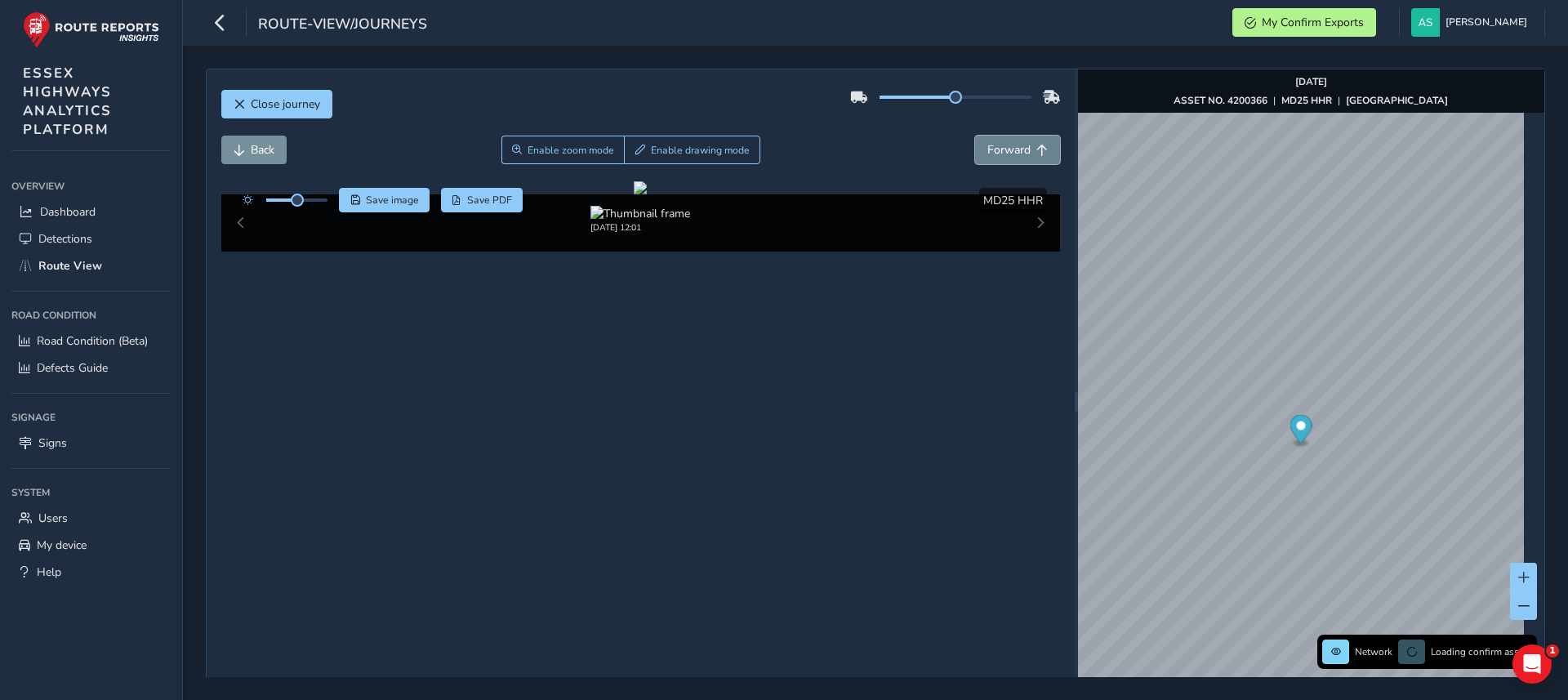
click at [987, 143] on span "Forward" at bounding box center [1009, 150] width 44 height 15
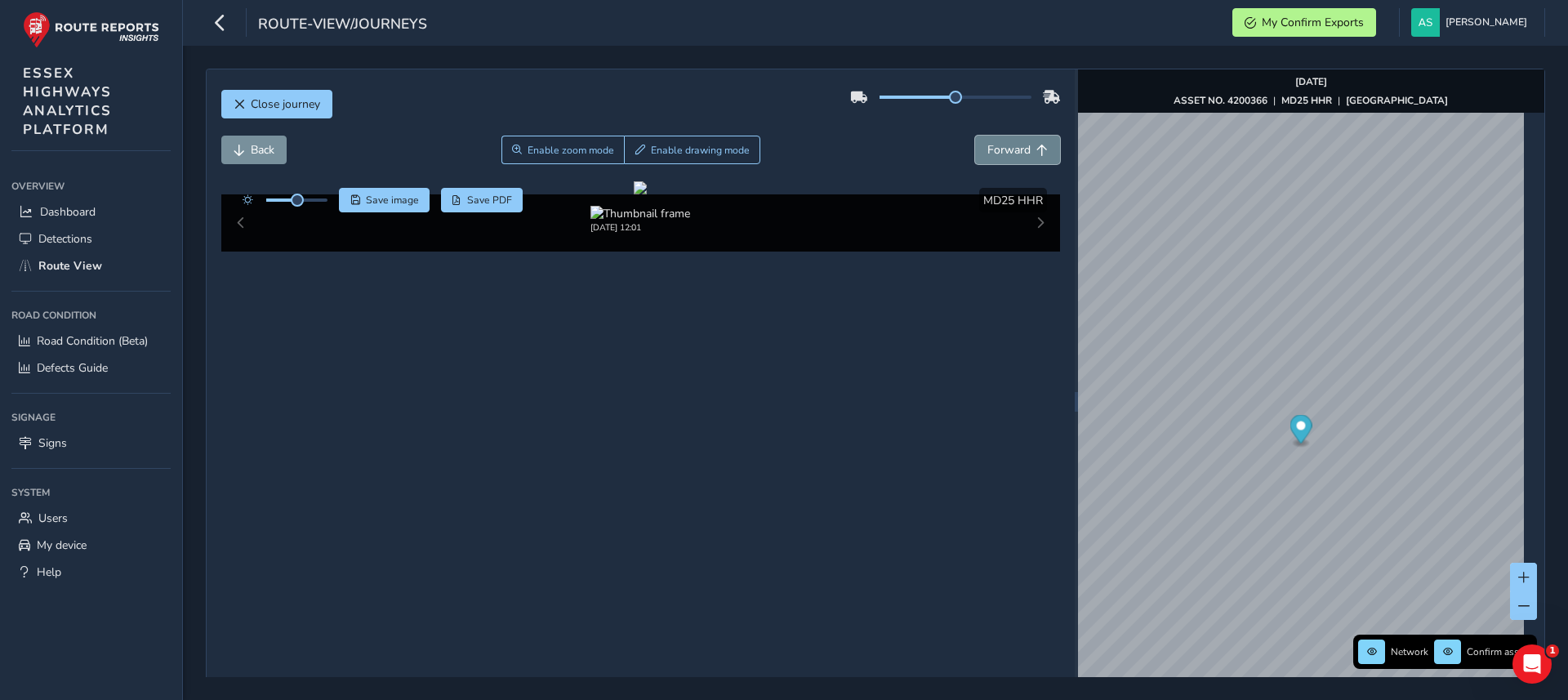
click at [987, 143] on span "Forward" at bounding box center [1009, 150] width 44 height 15
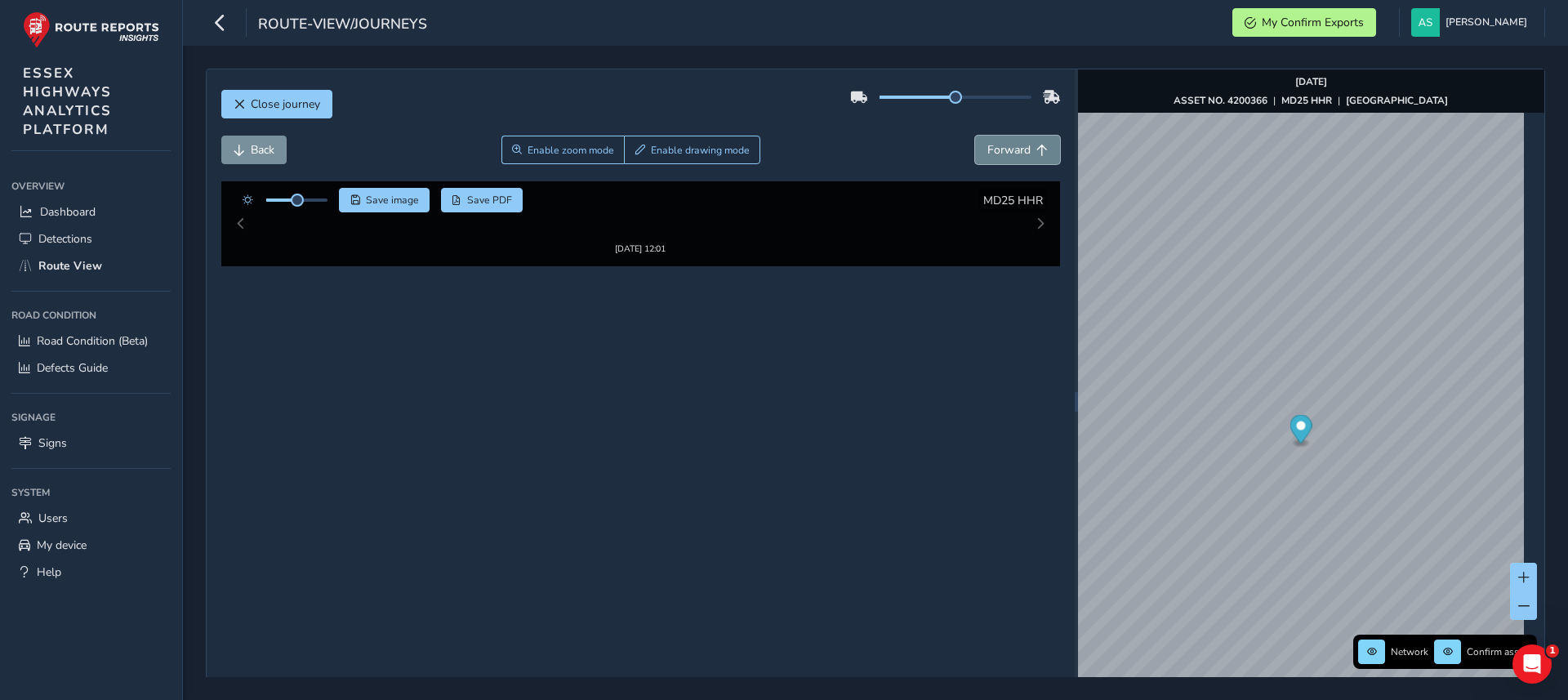
click at [987, 143] on span "Forward" at bounding box center [1009, 150] width 44 height 15
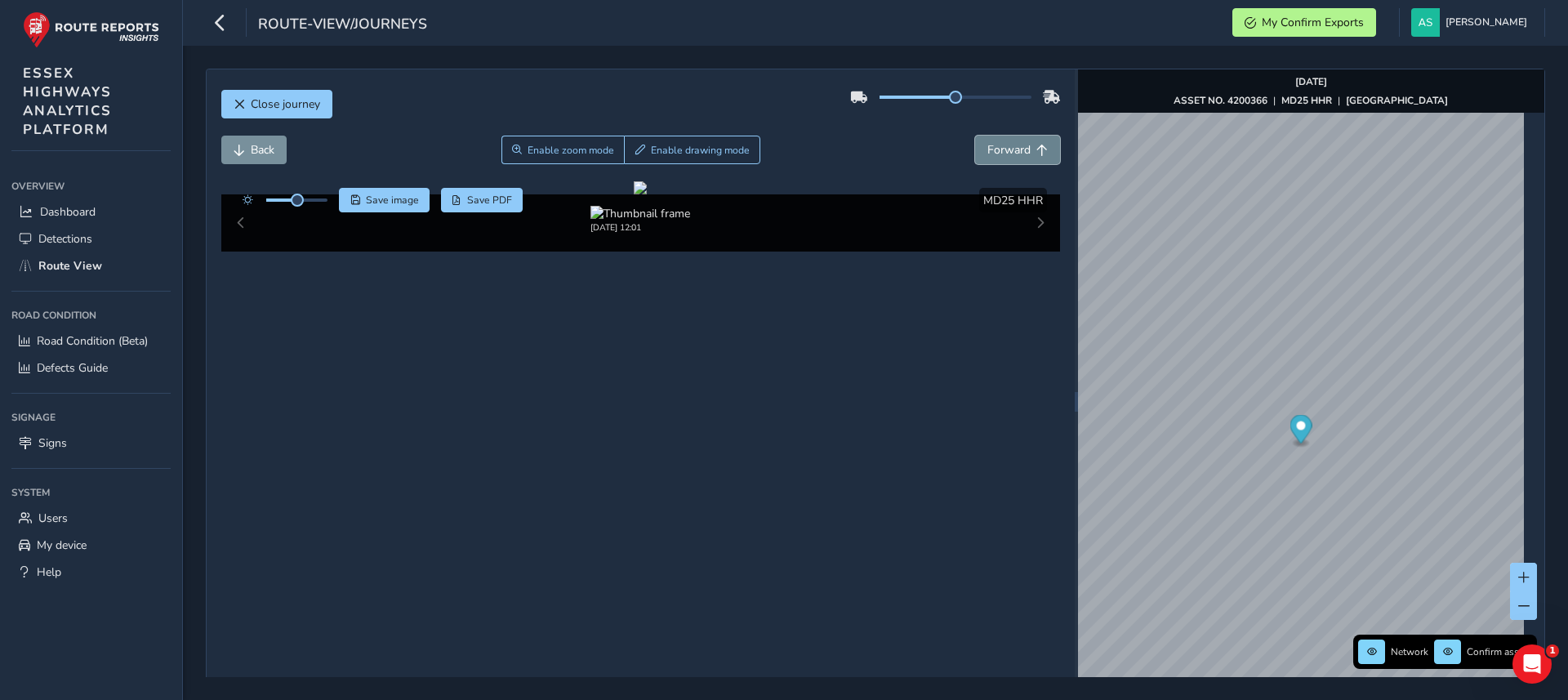
click at [987, 143] on span "Forward" at bounding box center [1009, 150] width 44 height 15
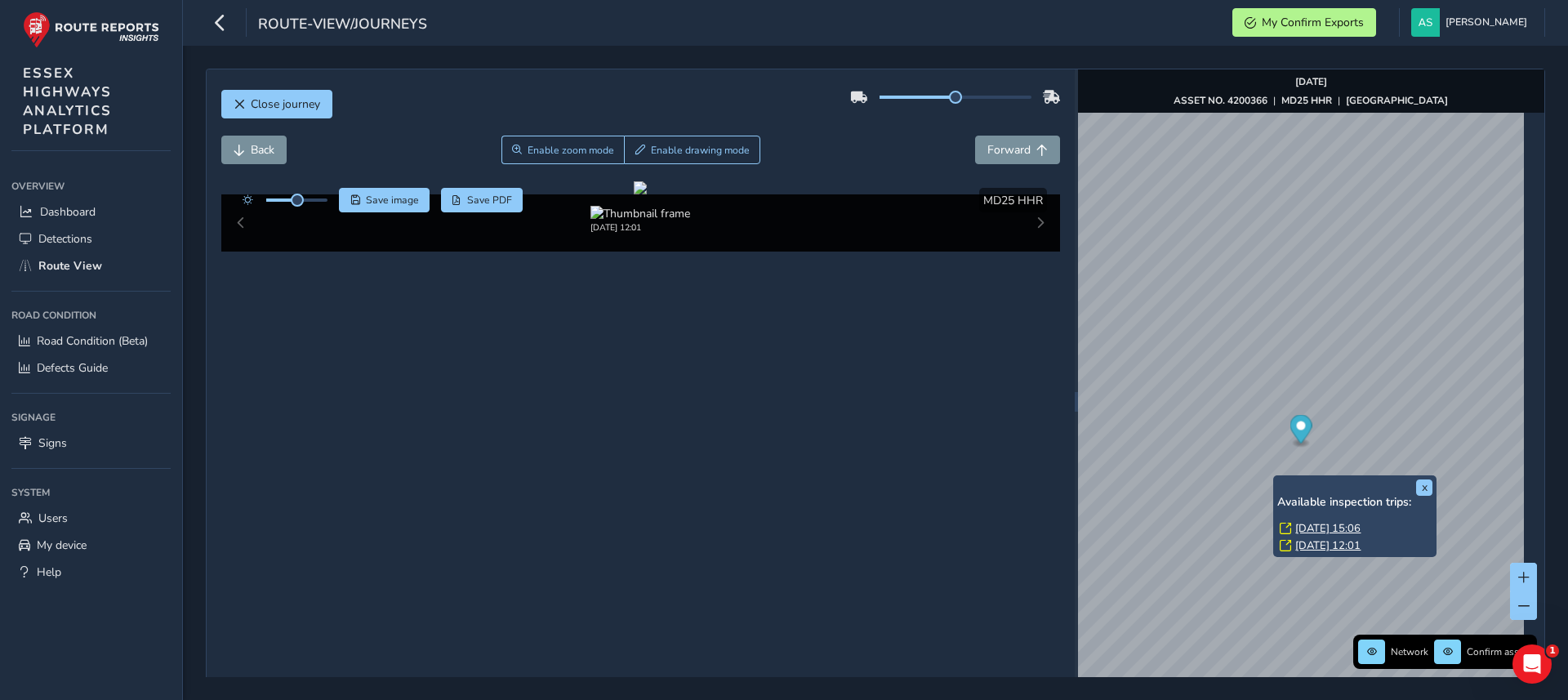
click at [1322, 525] on link "[DATE] 15:06" at bounding box center [1327, 529] width 65 height 15
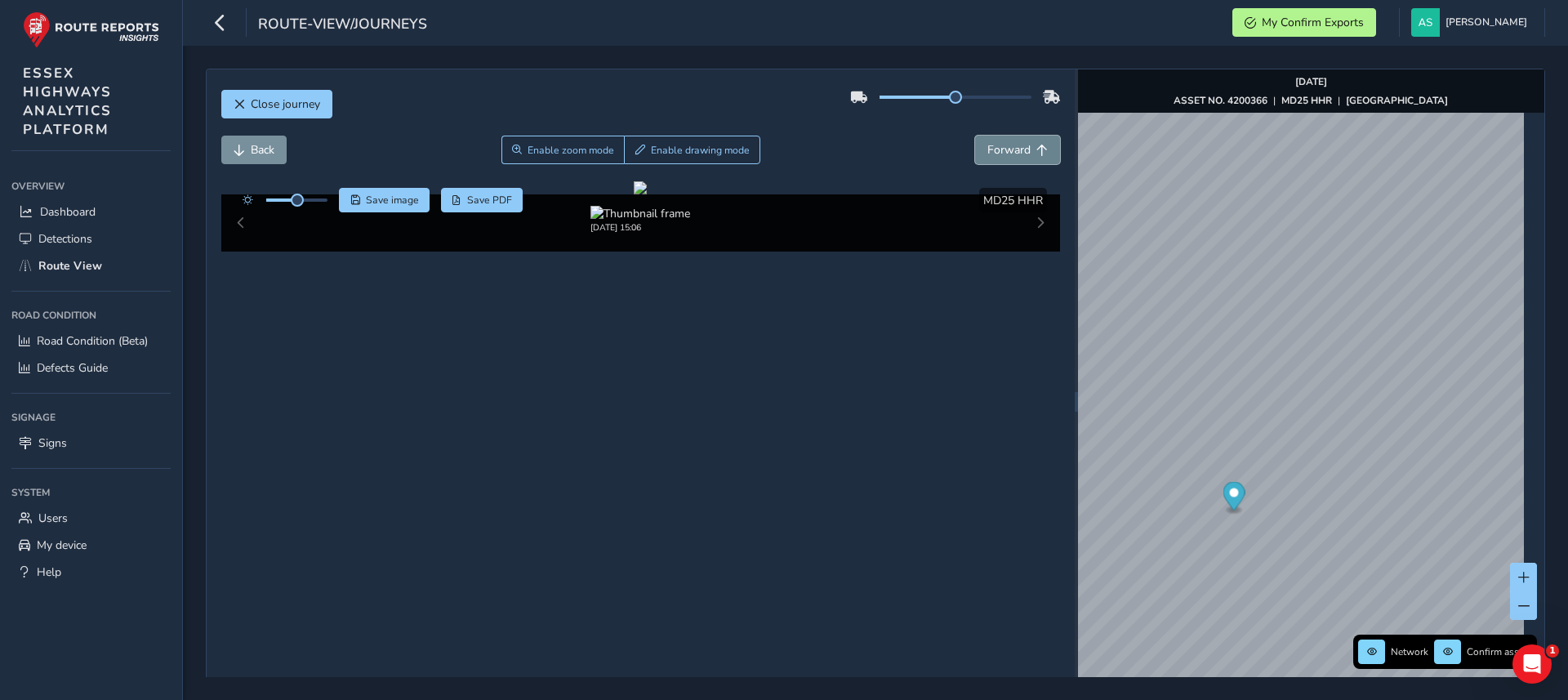
click at [987, 152] on span "Forward" at bounding box center [1009, 150] width 44 height 15
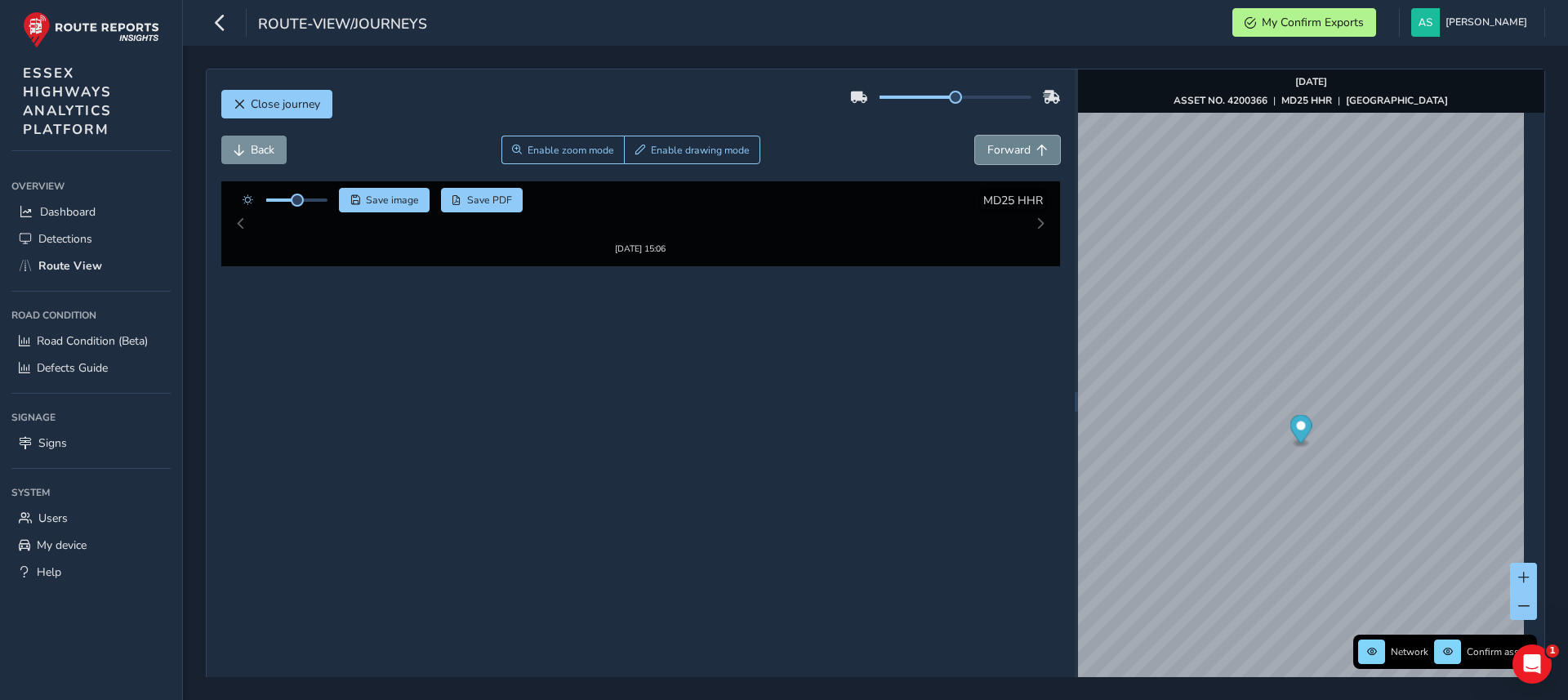
click at [987, 152] on span "Forward" at bounding box center [1009, 150] width 44 height 15
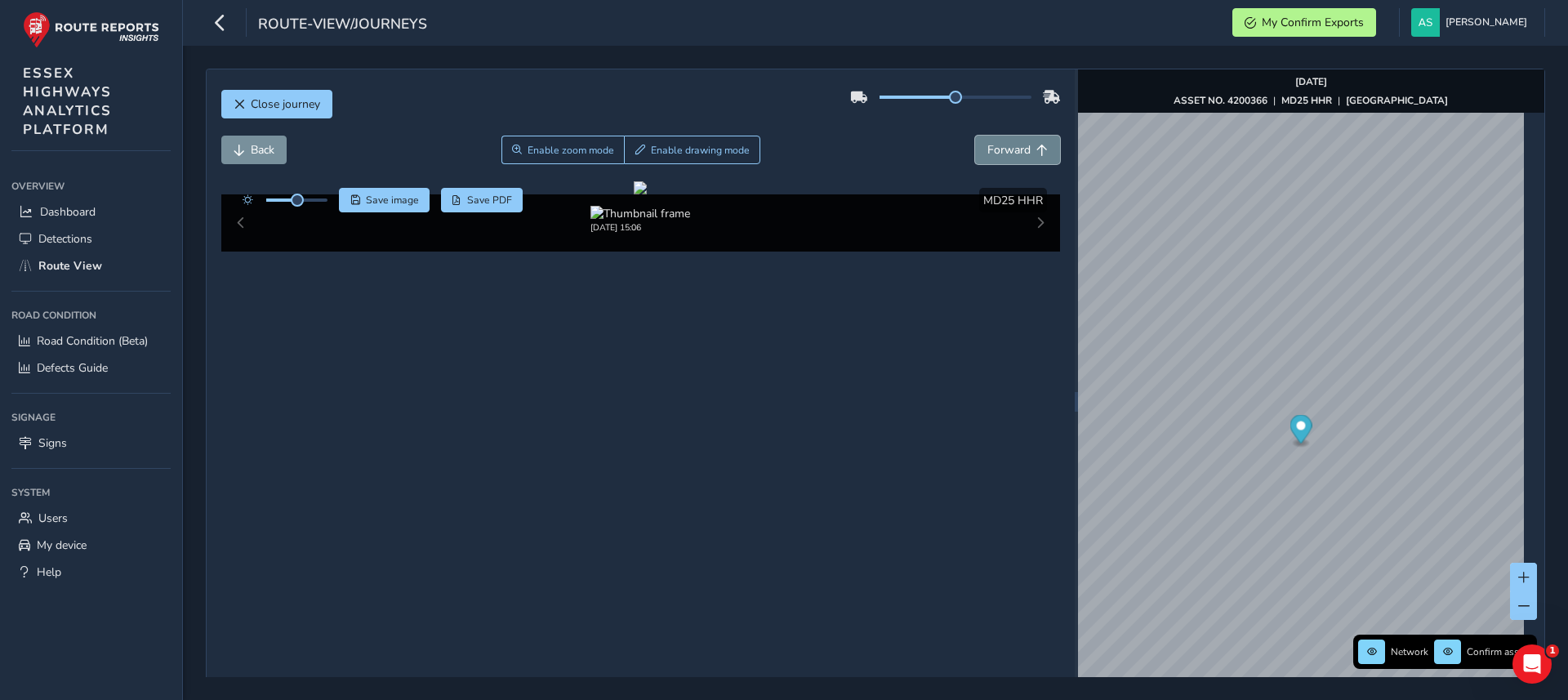
click at [987, 152] on span "Forward" at bounding box center [1009, 150] width 44 height 15
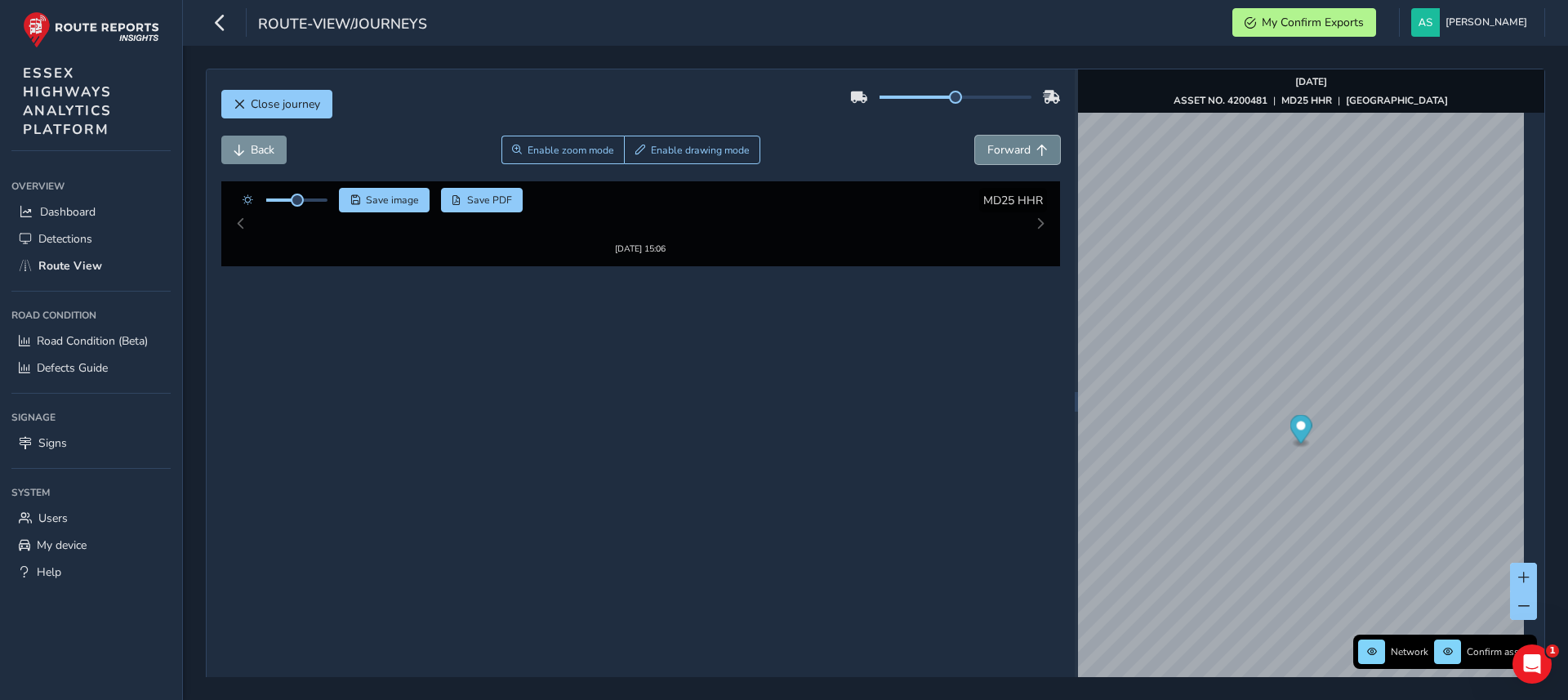
click at [987, 152] on span "Forward" at bounding box center [1009, 150] width 44 height 15
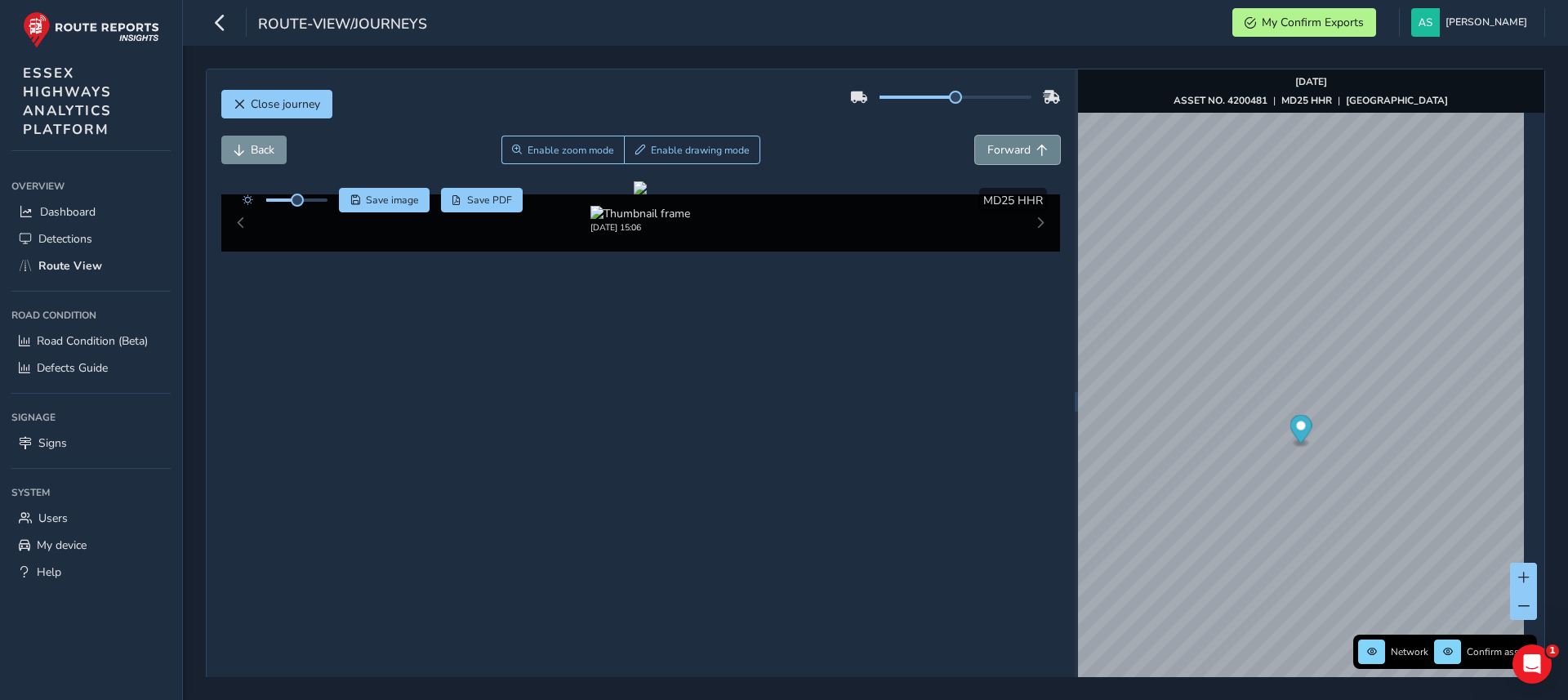
click at [987, 152] on span "Forward" at bounding box center [1009, 150] width 44 height 15
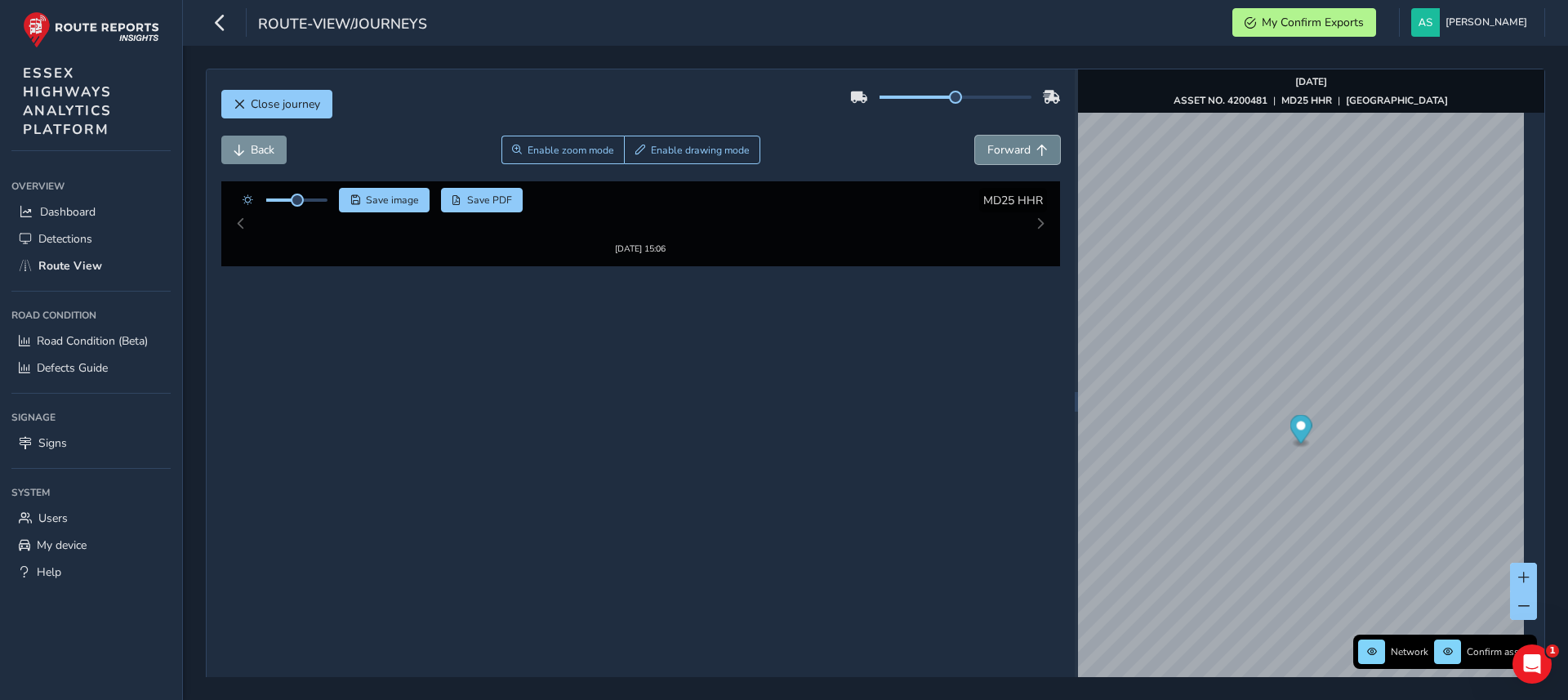
click at [987, 152] on span "Forward" at bounding box center [1009, 150] width 44 height 15
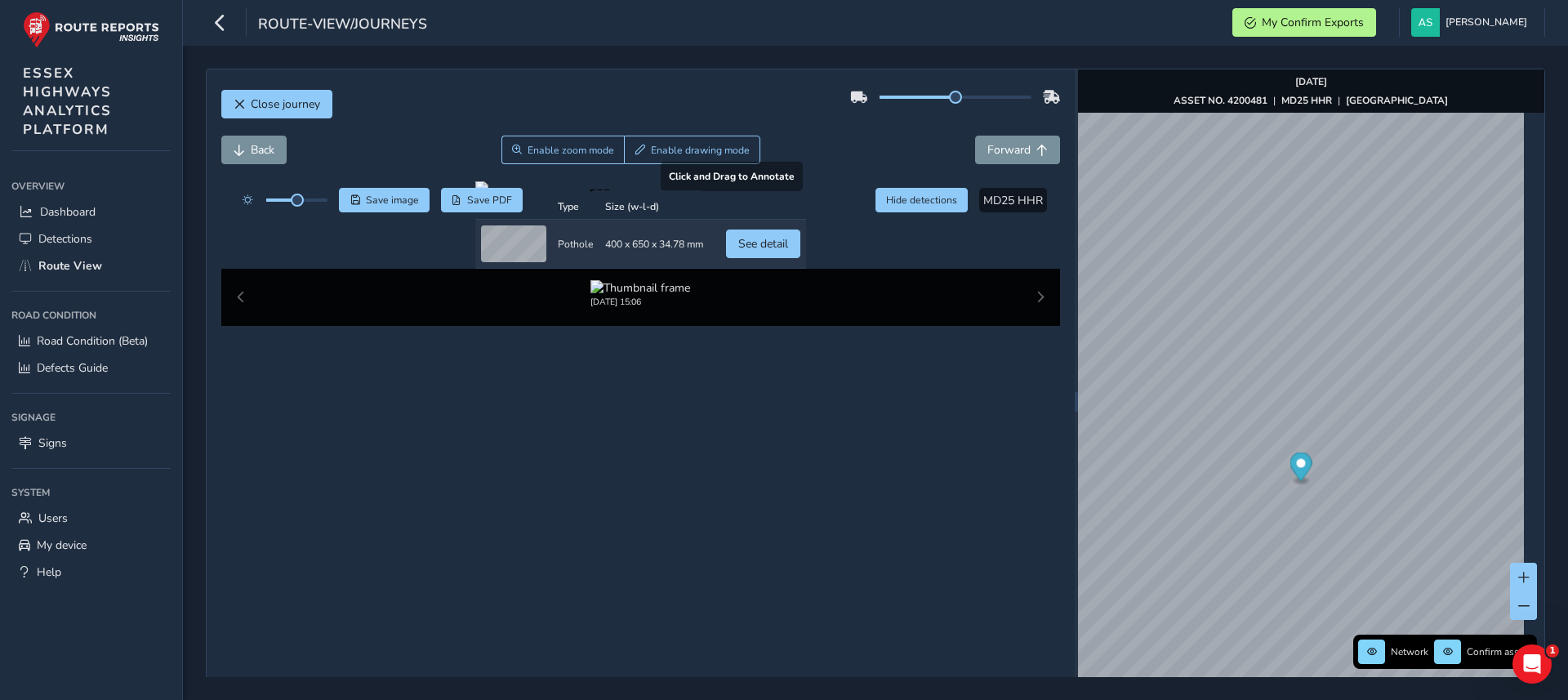
click at [526, 194] on div at bounding box center [640, 188] width 331 height 13
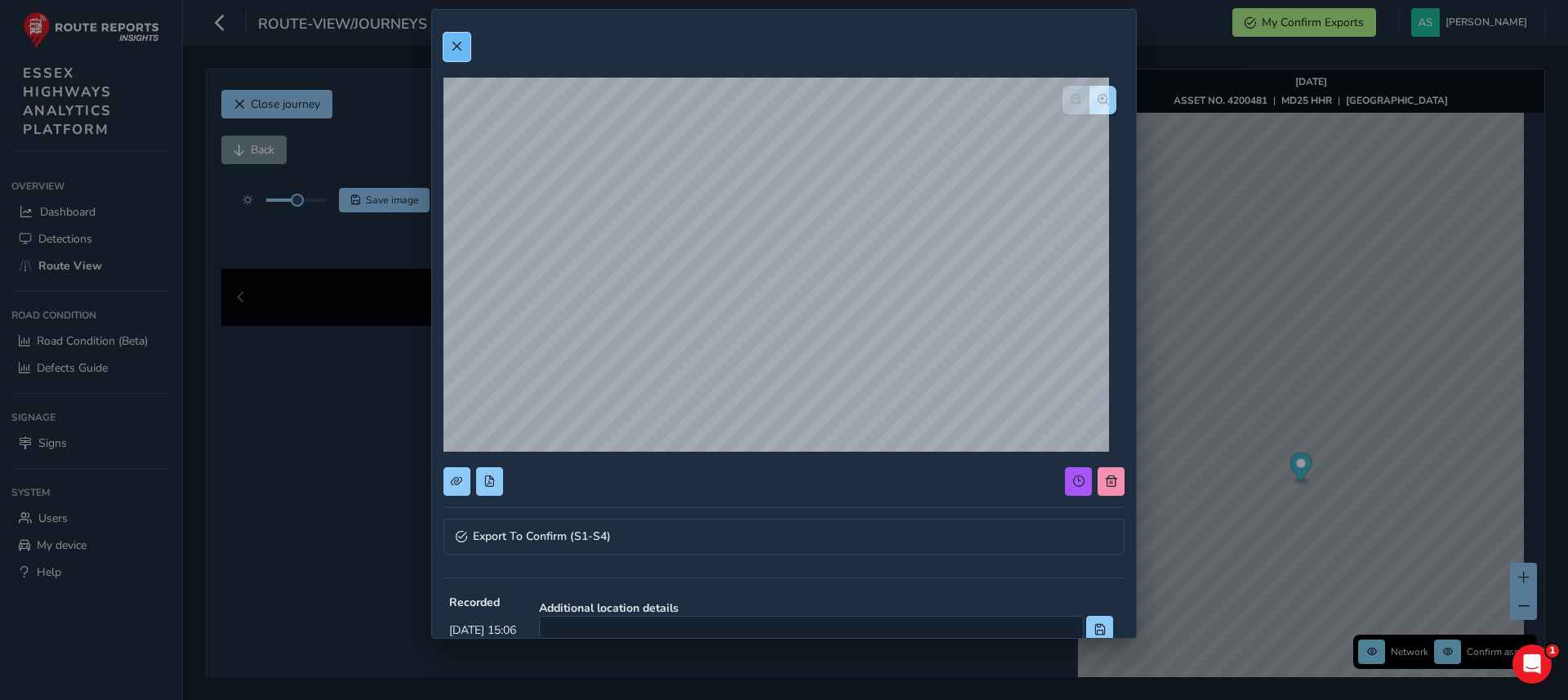
click at [453, 53] on button at bounding box center [457, 46] width 27 height 28
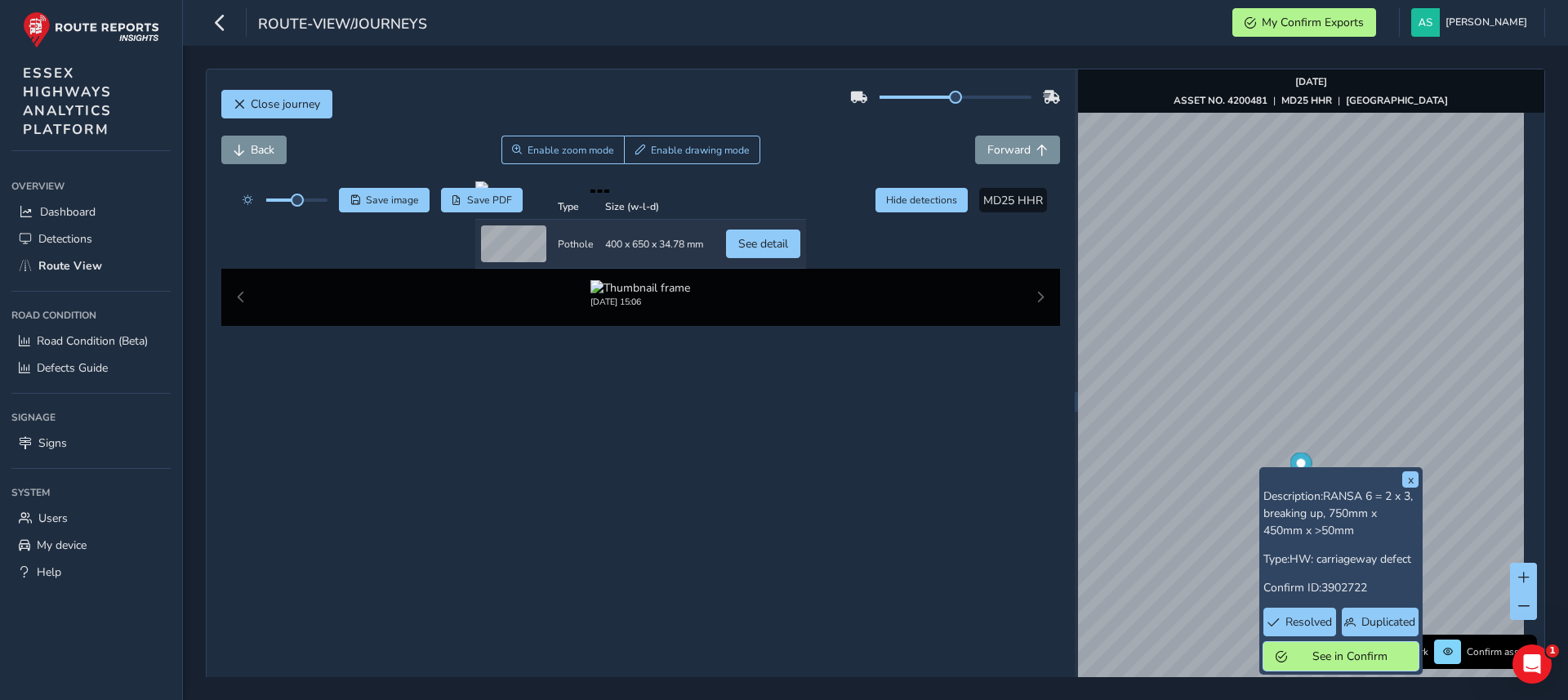
click at [1313, 658] on span "See in Confirm" at bounding box center [1350, 656] width 114 height 15
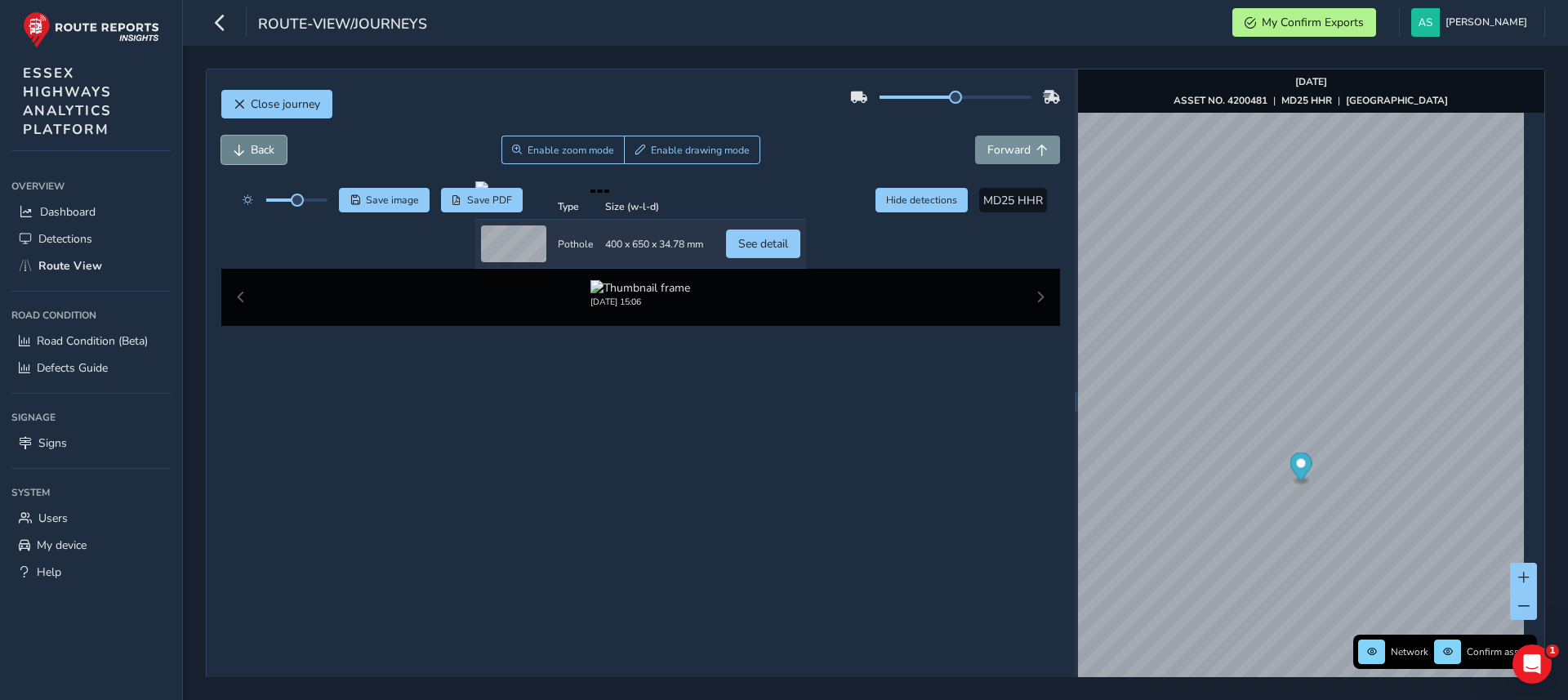
click at [237, 138] on button "Back" at bounding box center [253, 150] width 65 height 28
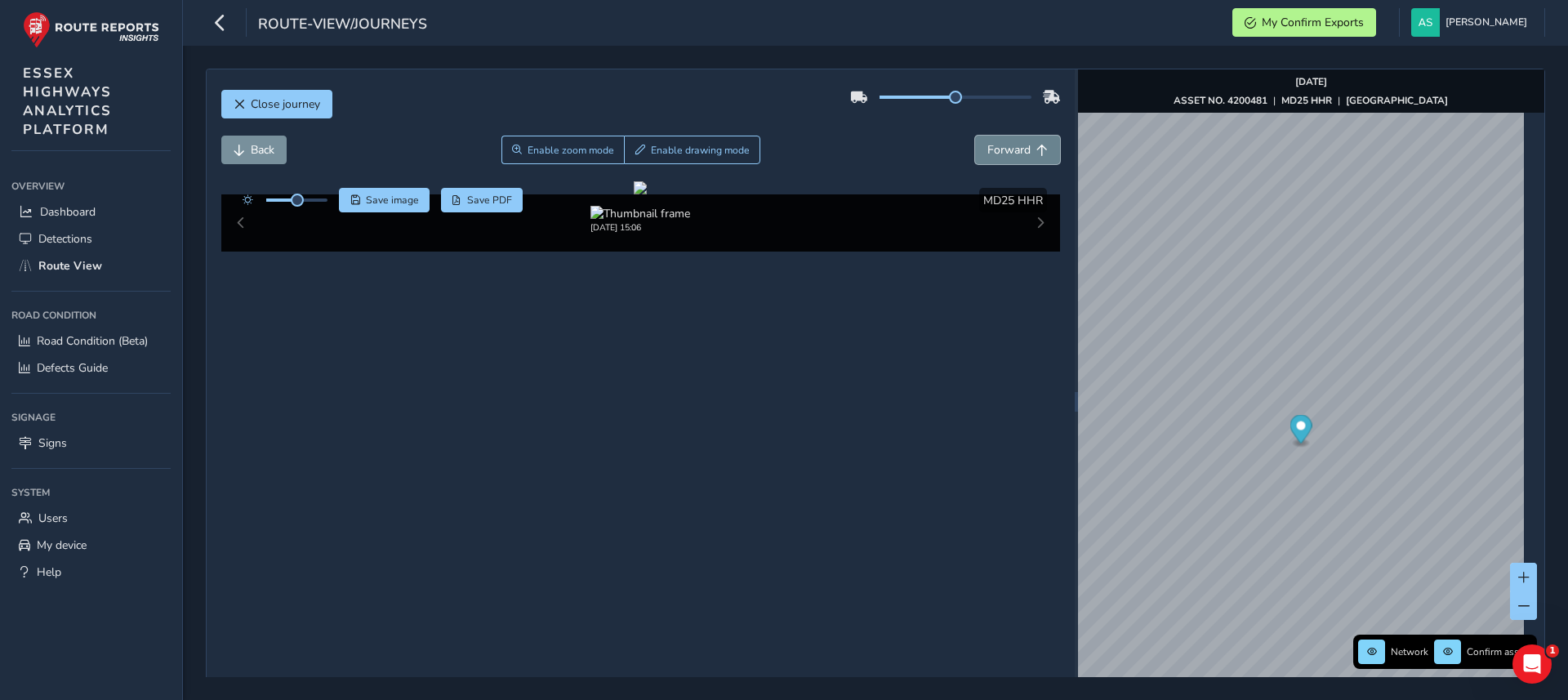
click at [1036, 154] on span "Forward" at bounding box center [1042, 150] width 11 height 11
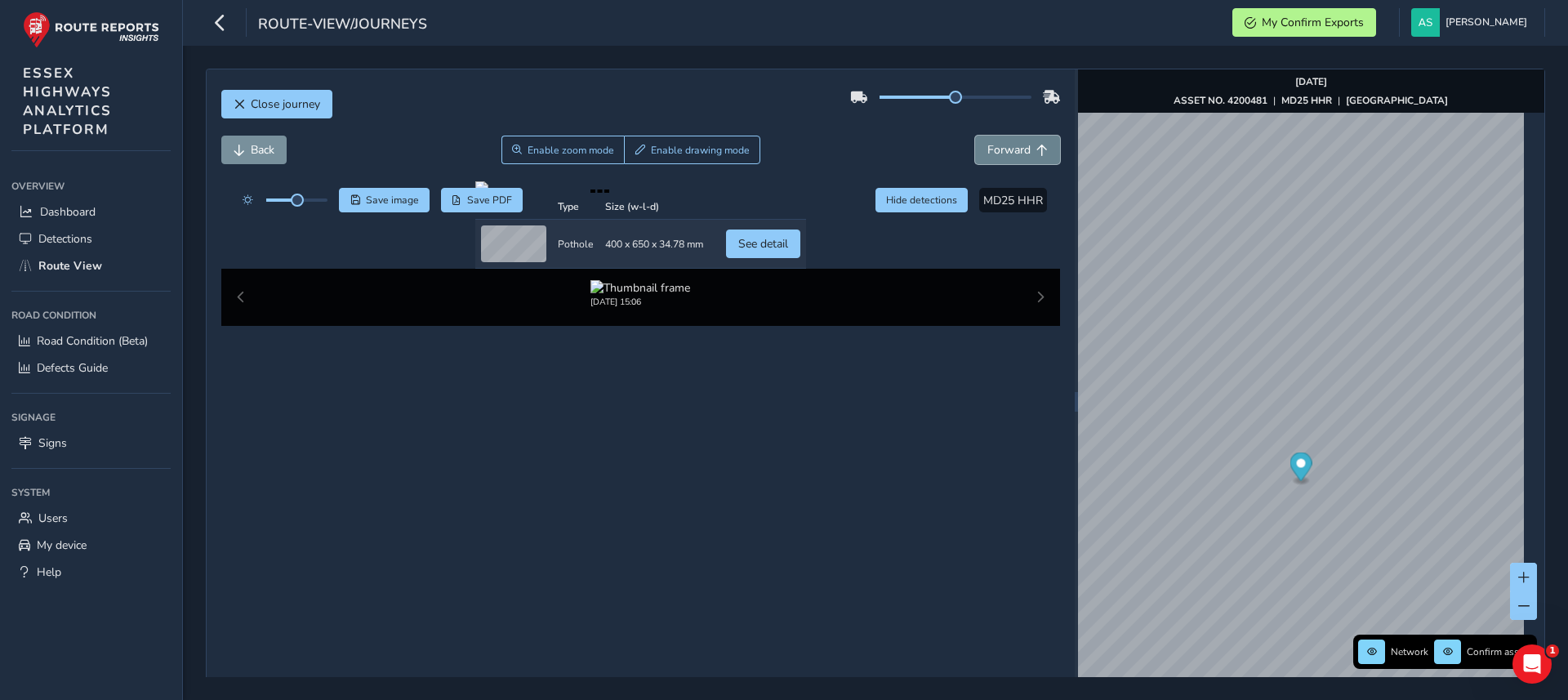
click at [1036, 154] on span "Forward" at bounding box center [1042, 150] width 11 height 11
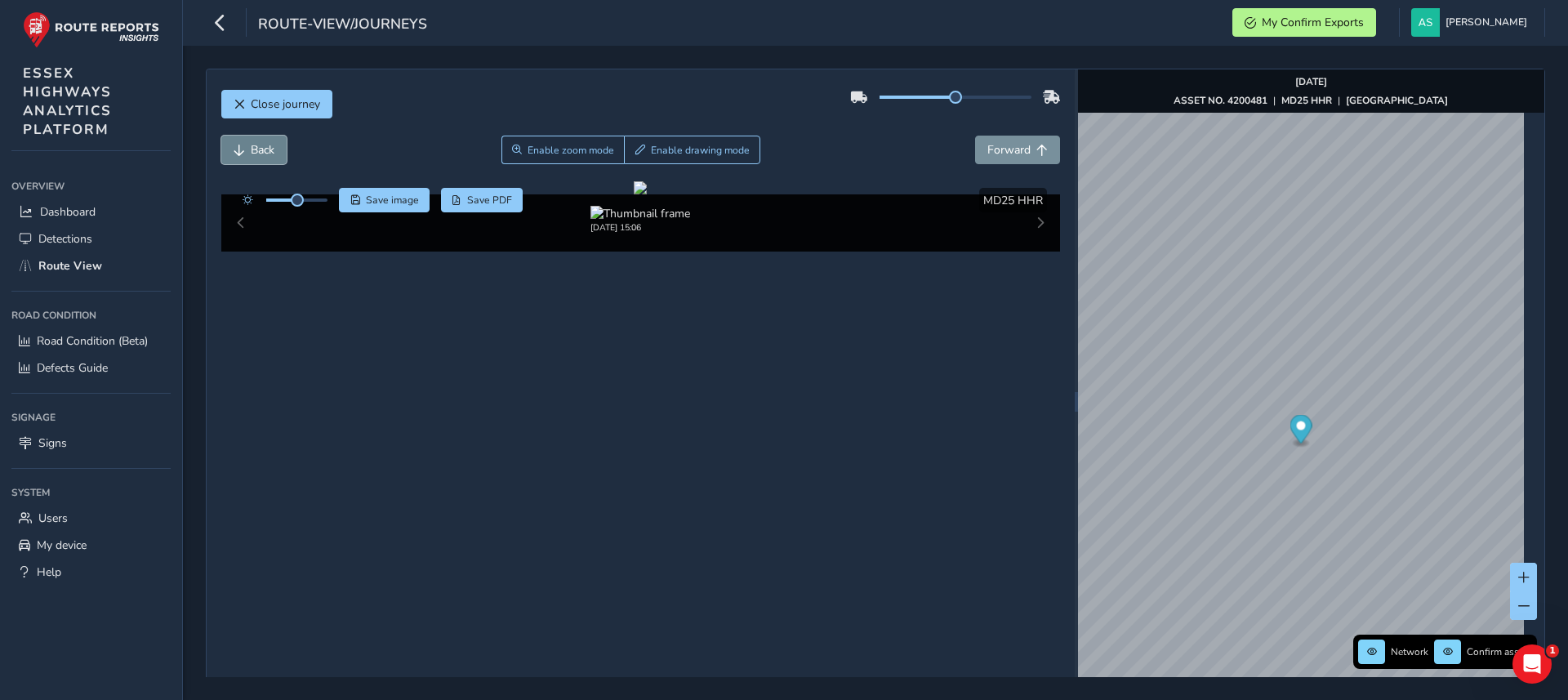
click at [258, 146] on span "Back" at bounding box center [262, 150] width 24 height 15
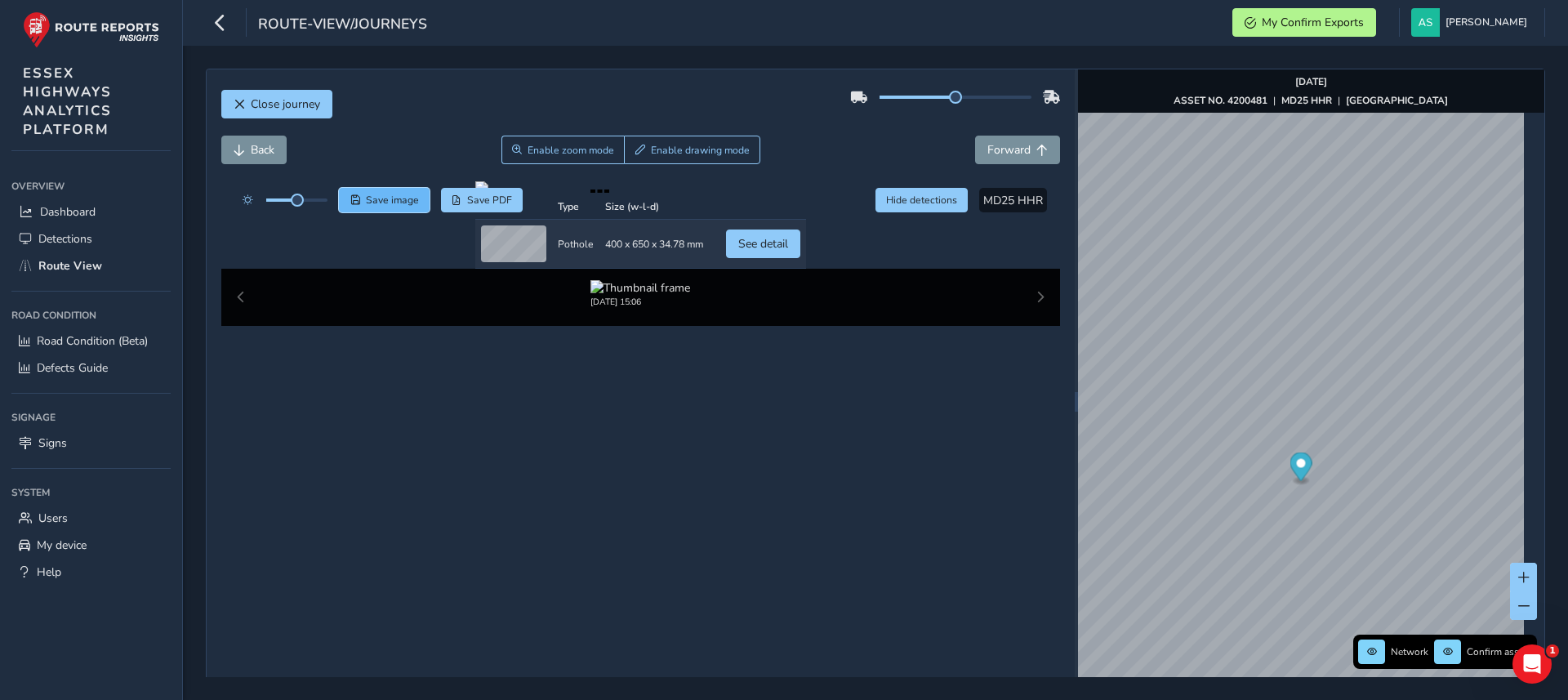
click at [387, 203] on span "Save image" at bounding box center [392, 200] width 53 height 13
click at [671, 139] on button "Enable drawing mode" at bounding box center [692, 150] width 137 height 28
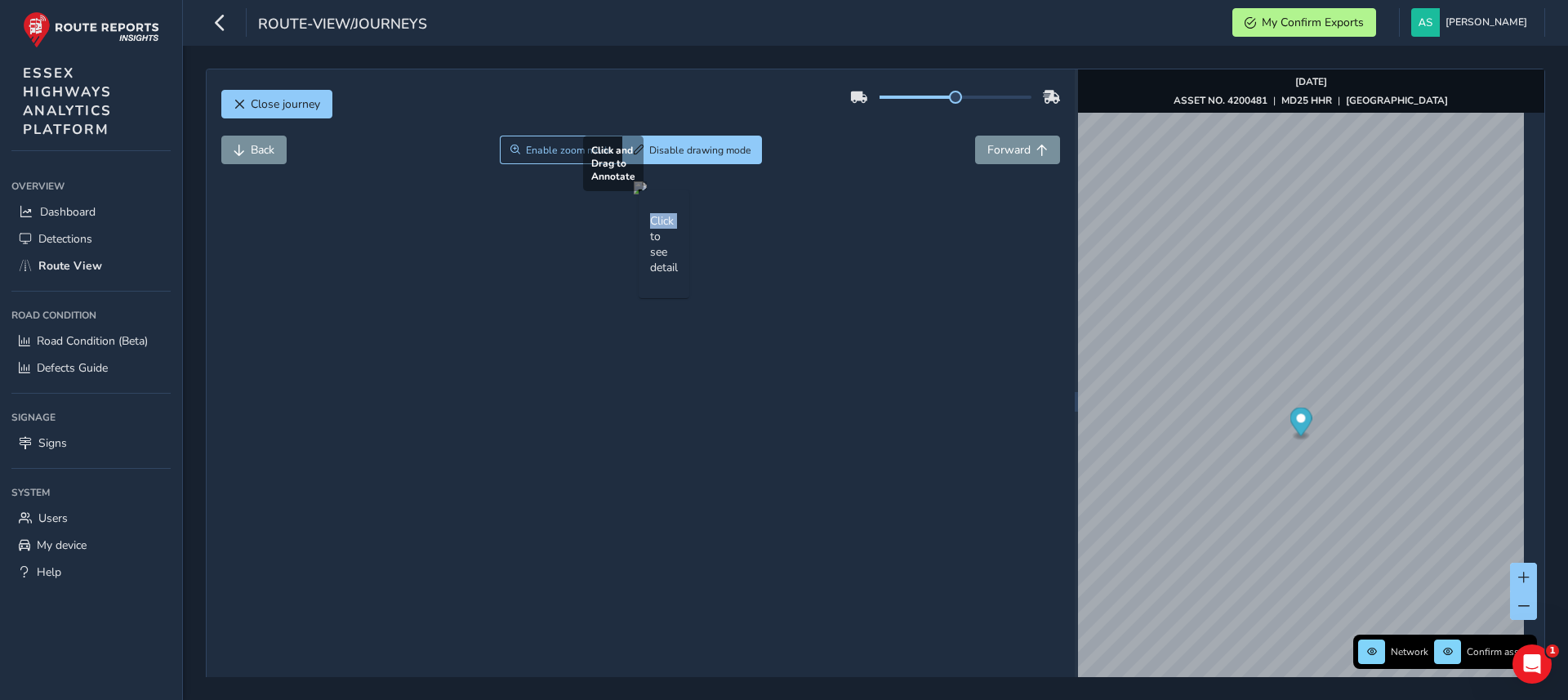
drag, startPoint x: 512, startPoint y: 484, endPoint x: 550, endPoint y: 501, distance: 41.6
click at [633, 194] on div "Click and Drag to Annotate Click to see detail" at bounding box center [640, 188] width 13 height 13
click at [633, 194] on div at bounding box center [640, 188] width 13 height 13
drag, startPoint x: 498, startPoint y: 475, endPoint x: 569, endPoint y: 510, distance: 79.2
click at [633, 194] on div at bounding box center [640, 188] width 13 height 13
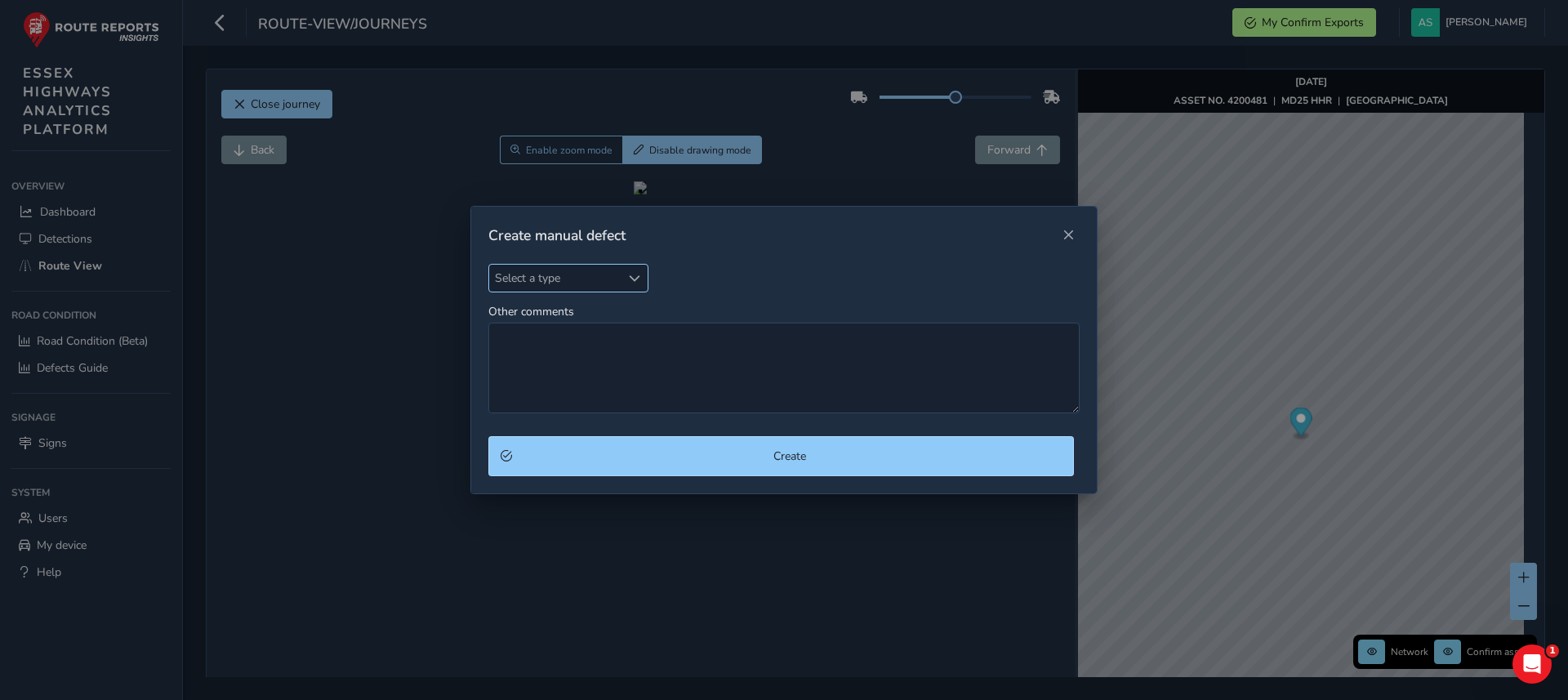
click at [640, 281] on span "Select a type" at bounding box center [634, 279] width 11 height 11
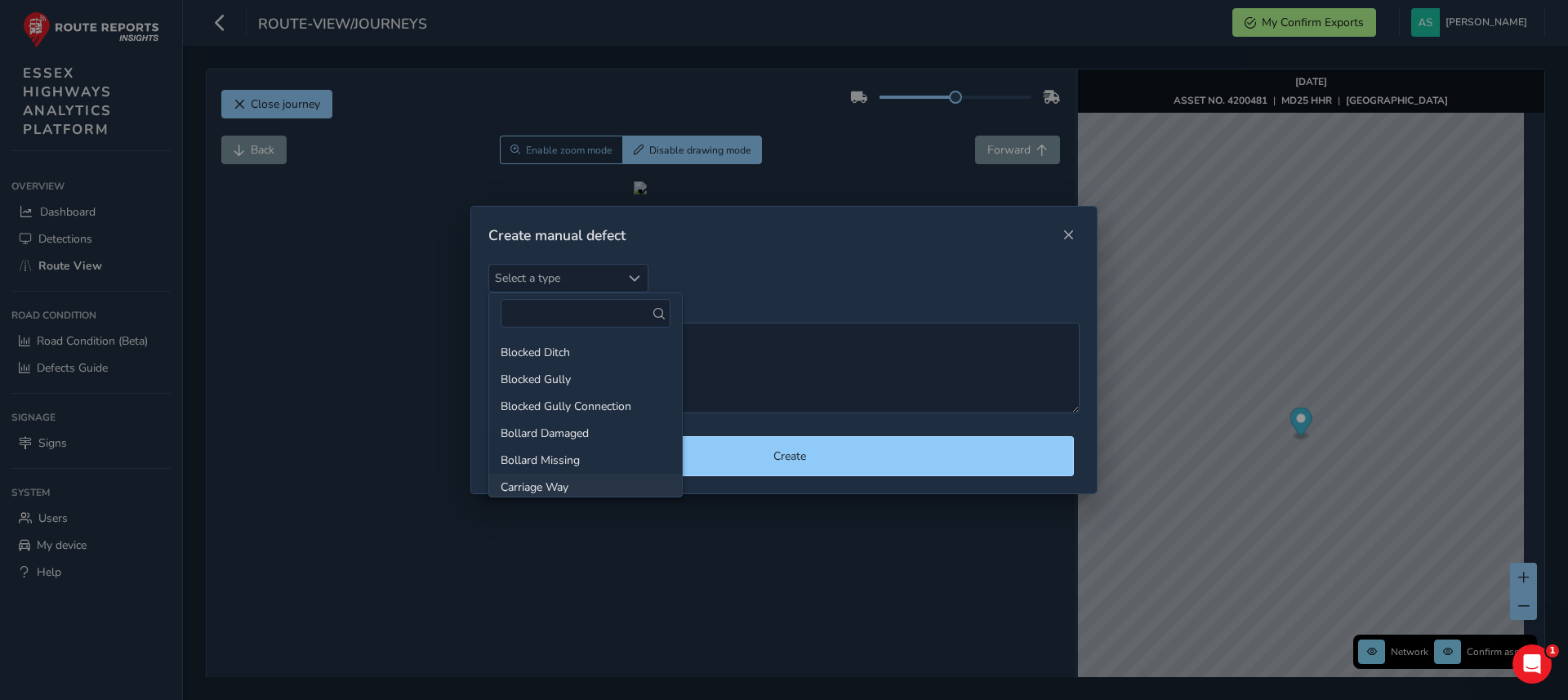
click at [581, 475] on li "Carriage Way" at bounding box center [585, 488] width 192 height 27
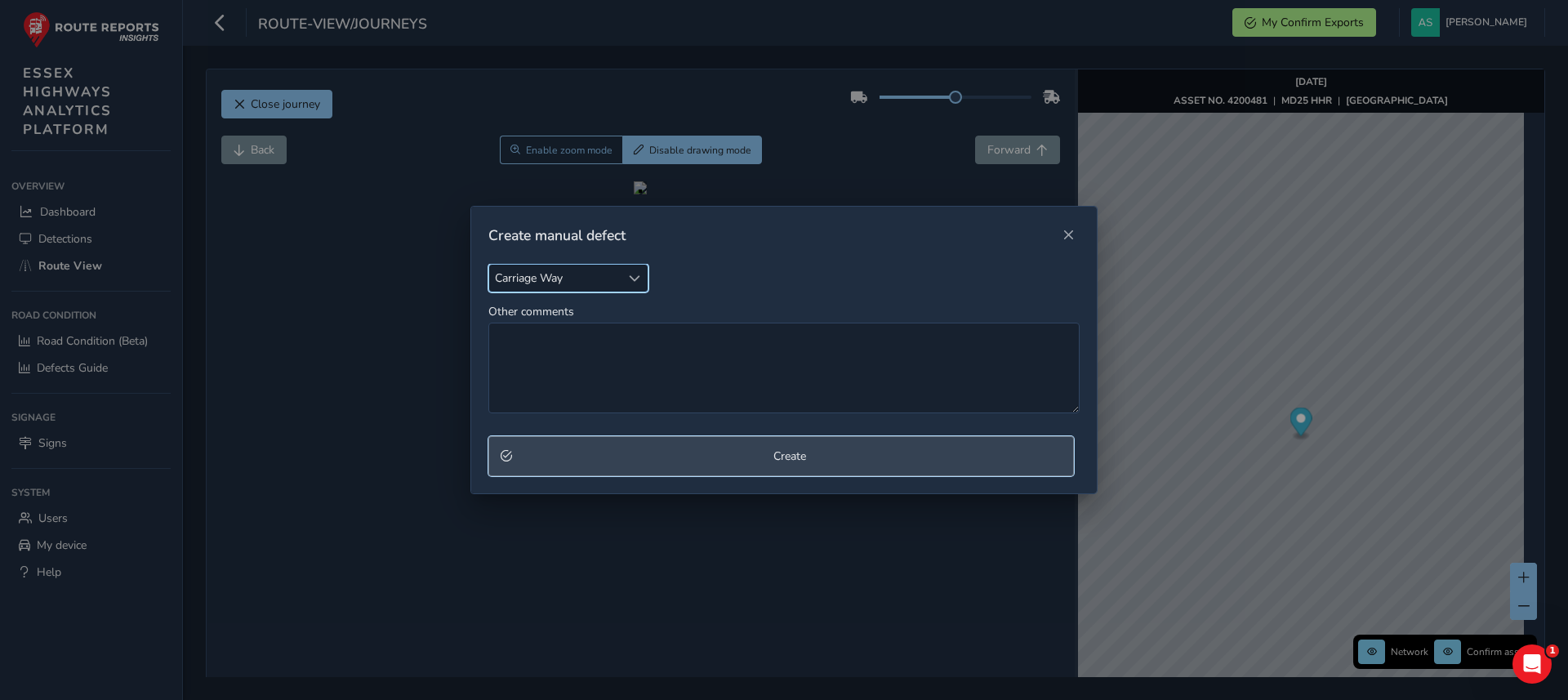
click at [818, 456] on span "Create" at bounding box center [790, 456] width 544 height 15
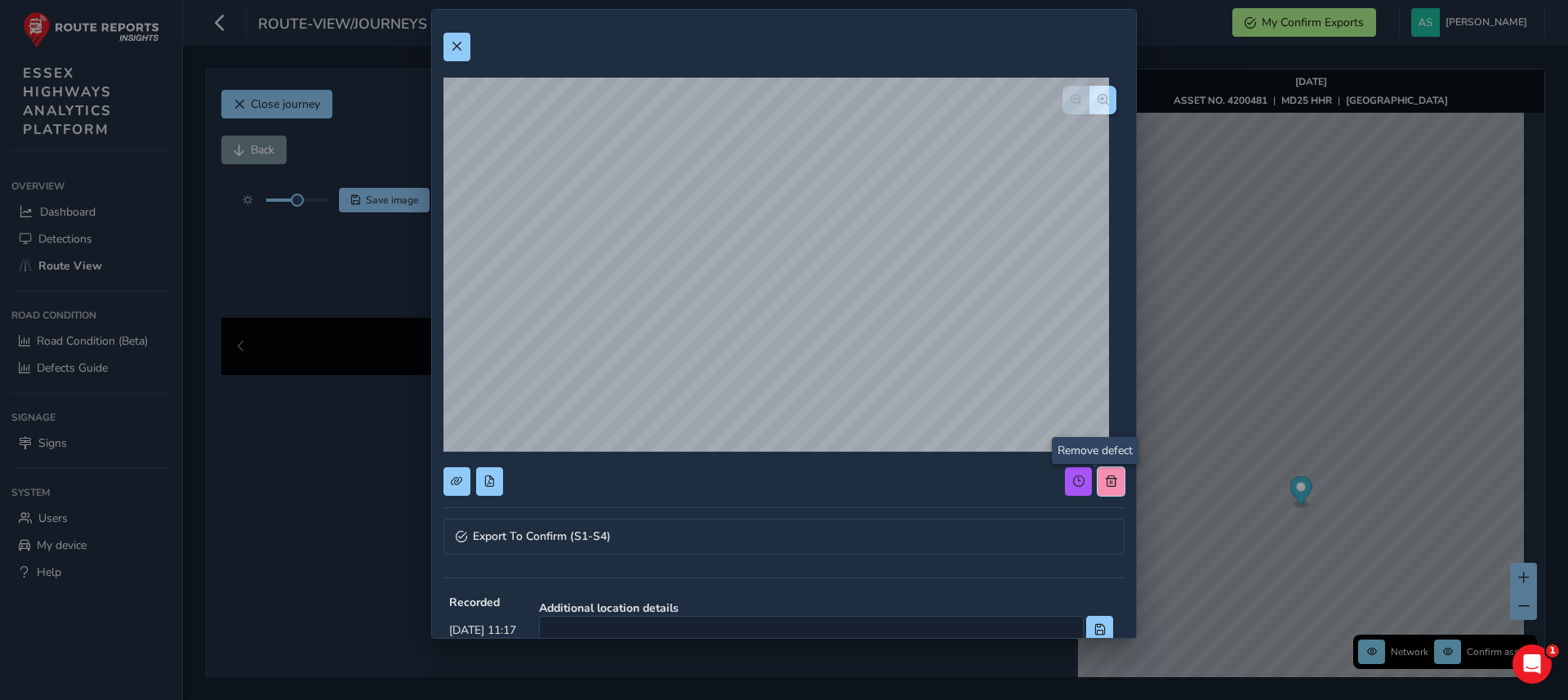
click at [1105, 481] on span at bounding box center [1111, 481] width 11 height 11
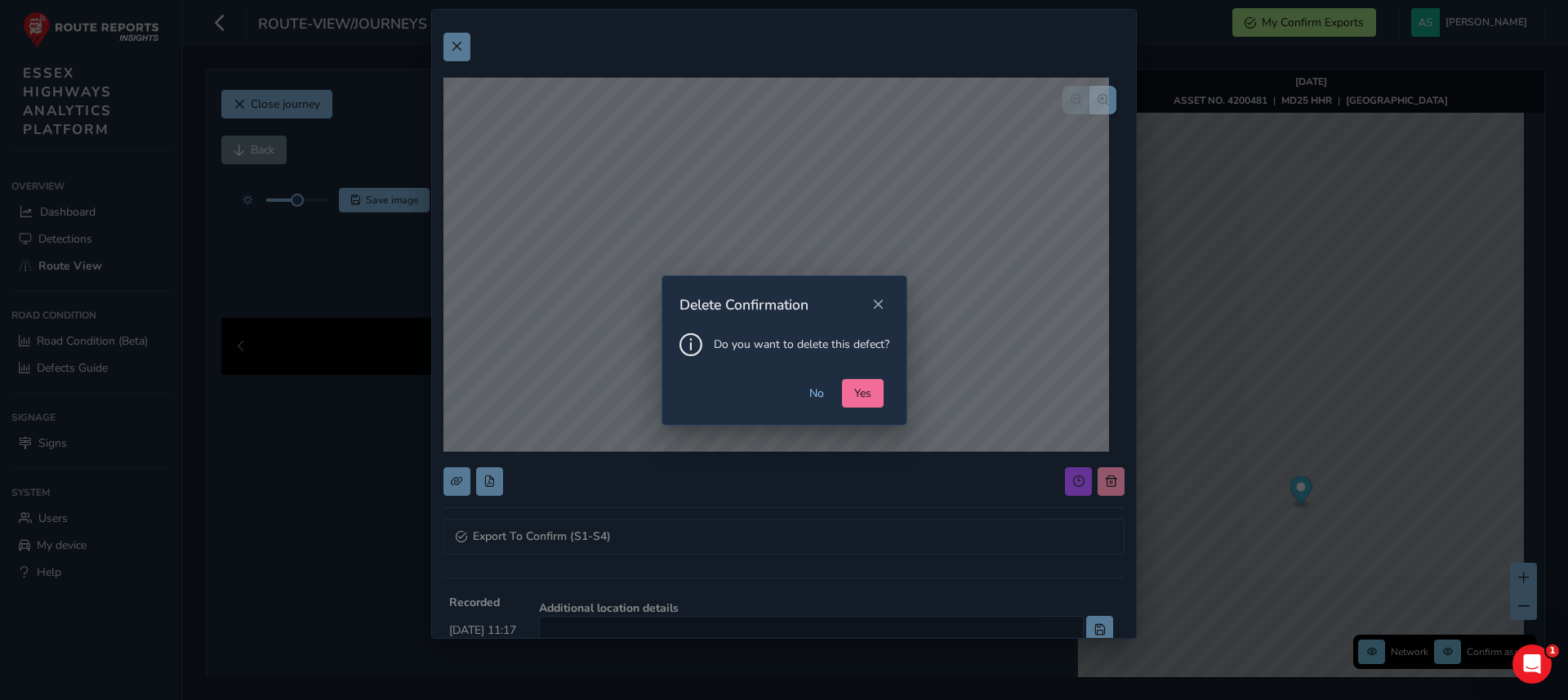
click at [859, 398] on span "Yes" at bounding box center [863, 394] width 17 height 15
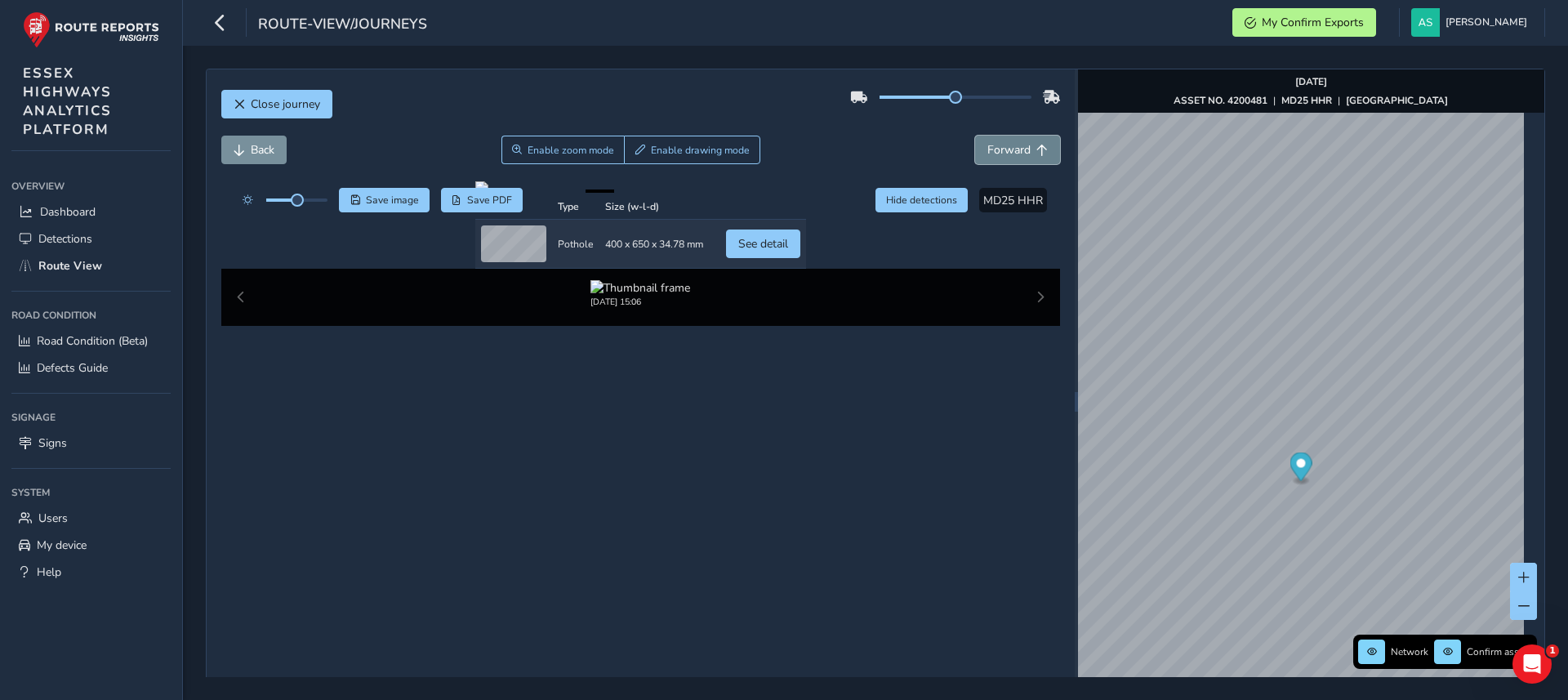
click at [1010, 154] on span "Forward" at bounding box center [1009, 150] width 44 height 15
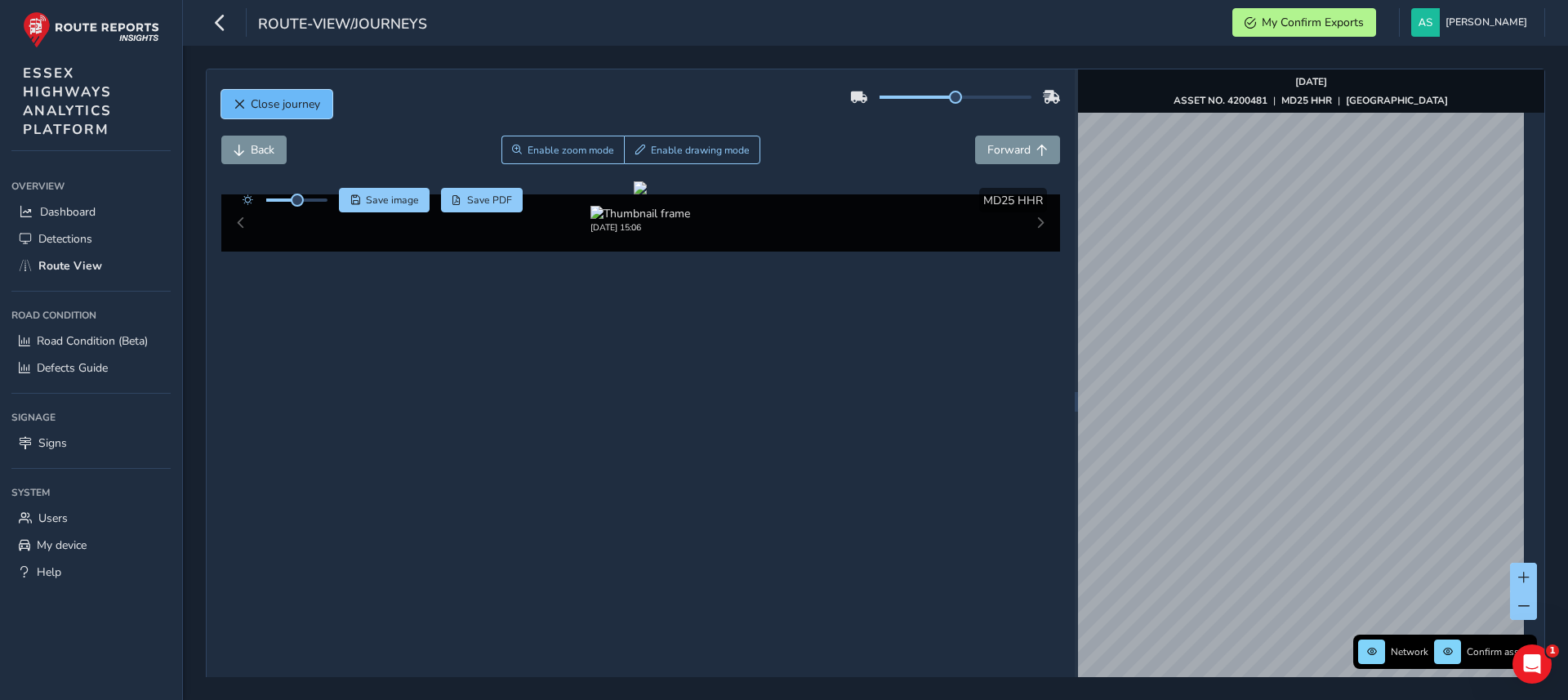
click at [286, 101] on span "Close journey" at bounding box center [284, 104] width 69 height 15
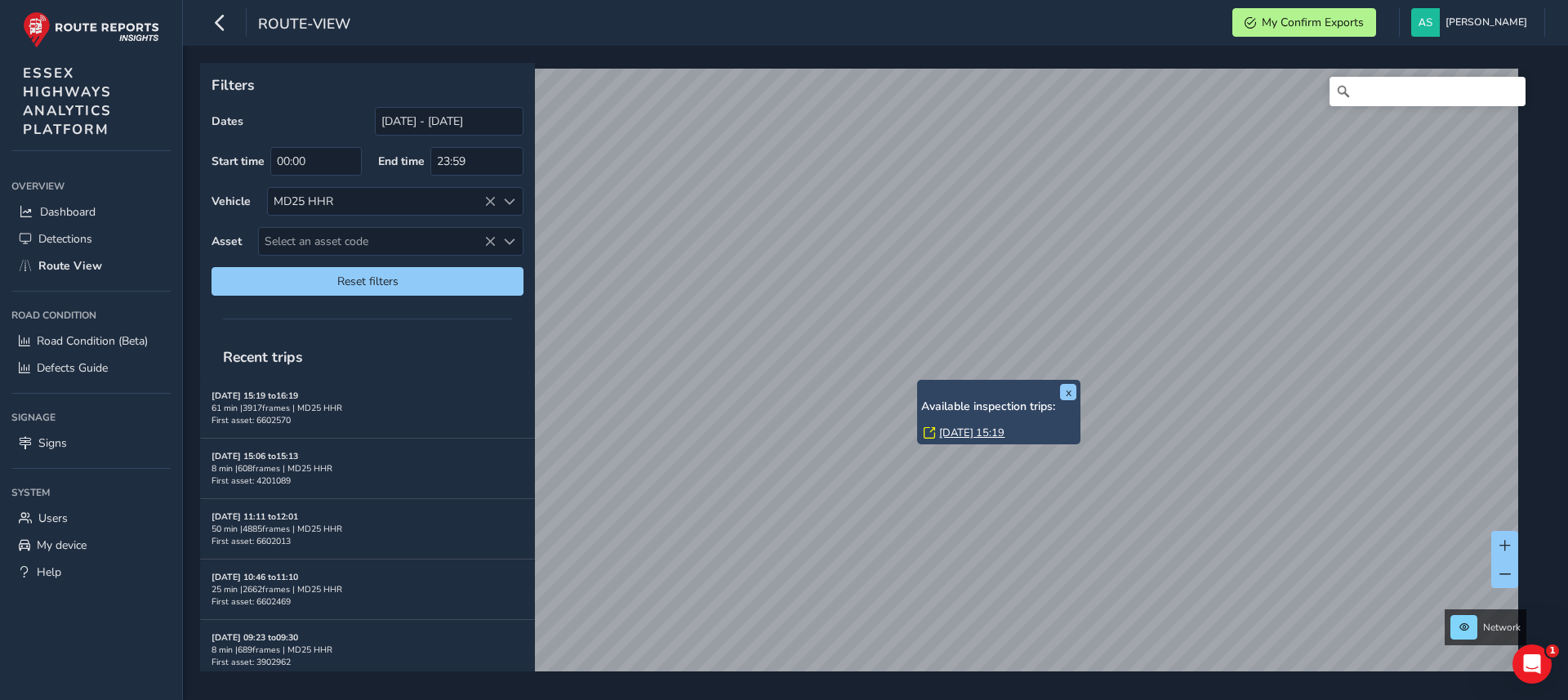
click at [974, 431] on link "[DATE] 15:19" at bounding box center [972, 433] width 65 height 15
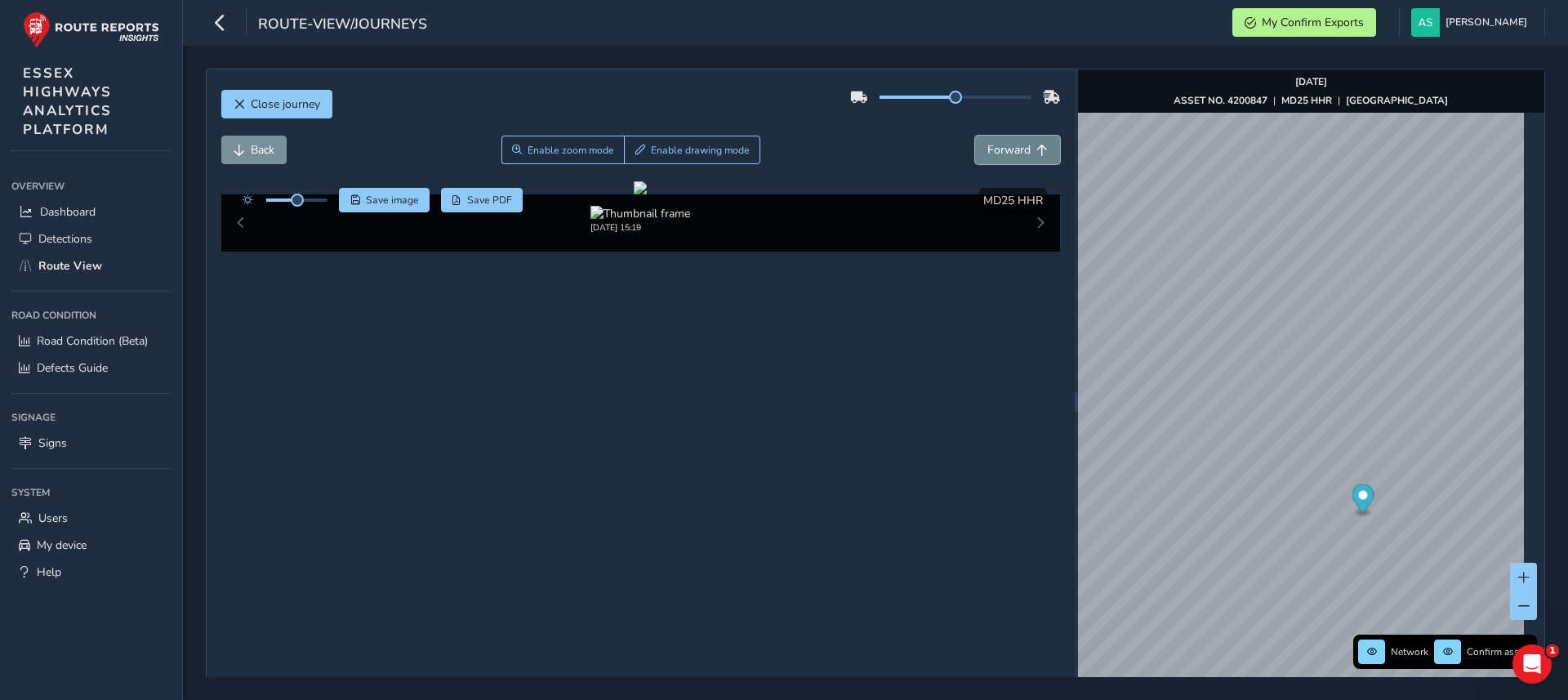
click at [1025, 153] on button "Forward" at bounding box center [1018, 150] width 85 height 28
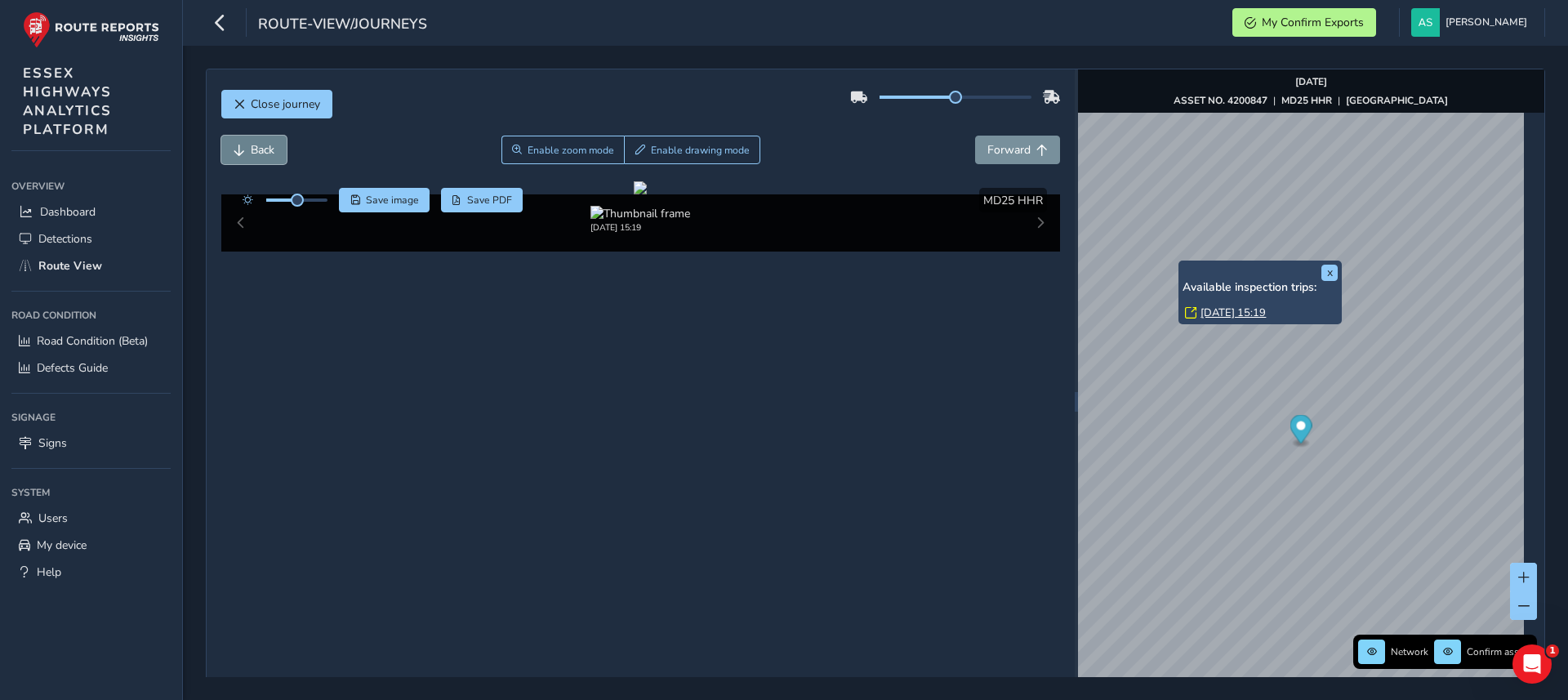
click at [245, 136] on button "Back" at bounding box center [253, 150] width 65 height 28
click at [245, 151] on button "Back" at bounding box center [253, 150] width 65 height 28
click at [245, 153] on span "Back" at bounding box center [239, 150] width 11 height 11
click at [1006, 154] on span "Forward" at bounding box center [1009, 150] width 44 height 15
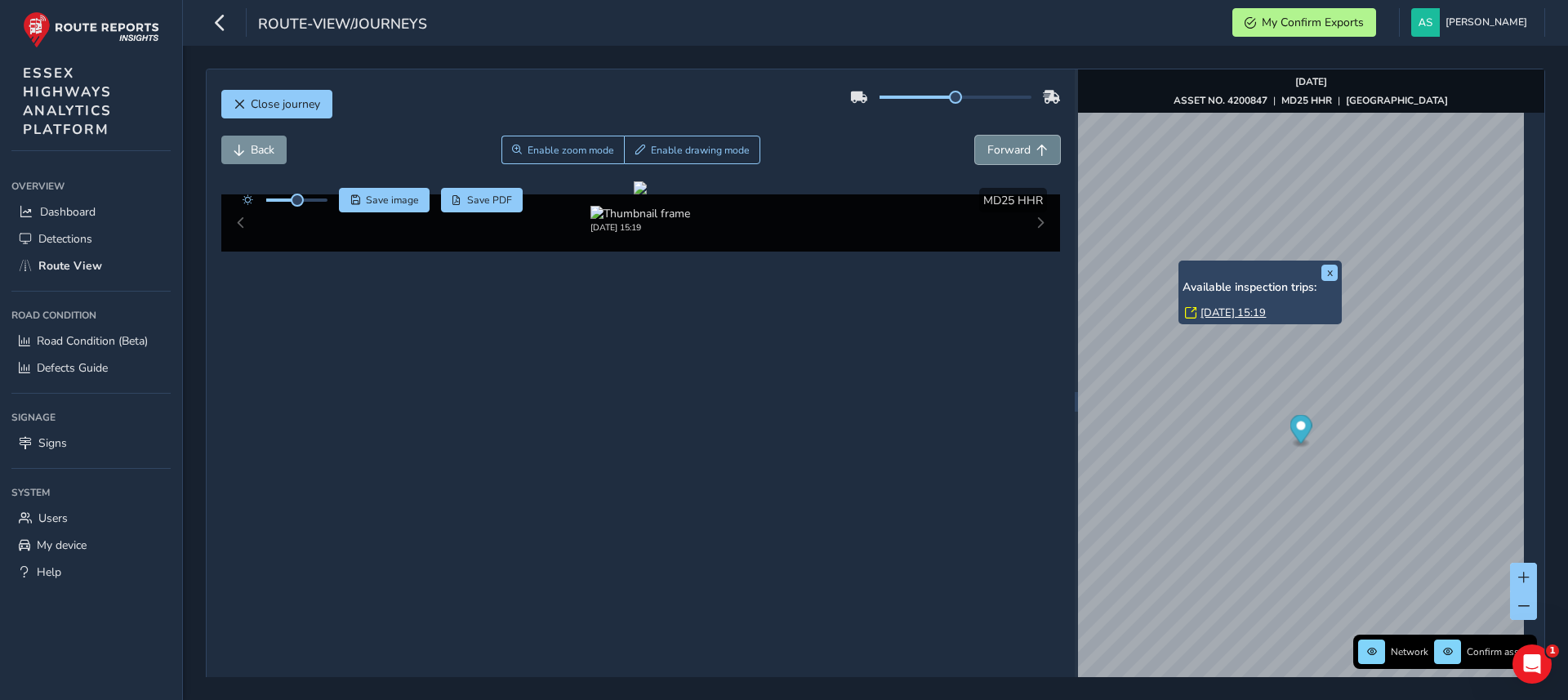
click at [1006, 154] on span "Forward" at bounding box center [1009, 150] width 44 height 15
click at [1007, 157] on button "Forward" at bounding box center [1018, 150] width 85 height 28
click at [263, 138] on button "Back" at bounding box center [253, 150] width 65 height 28
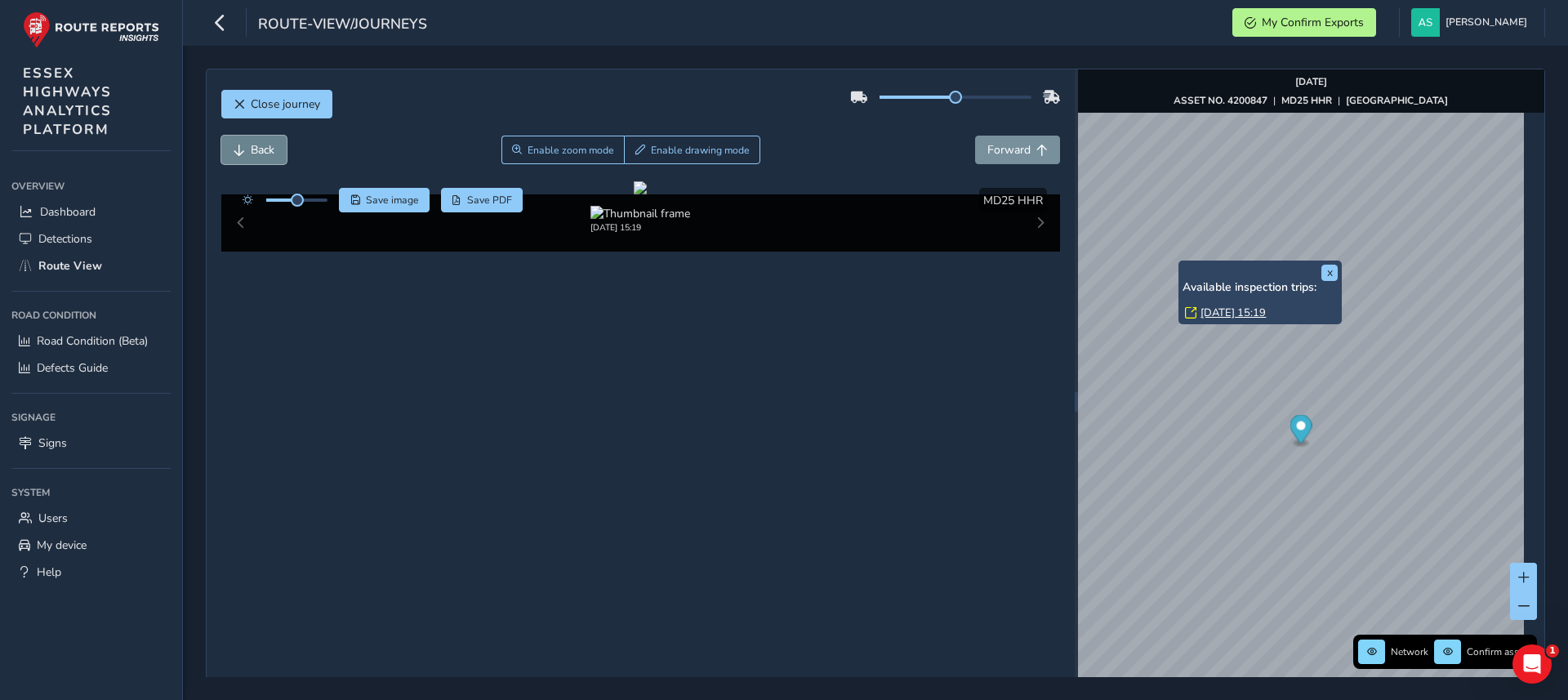
click at [263, 138] on button "Back" at bounding box center [253, 150] width 65 height 28
click at [275, 98] on span "Close journey" at bounding box center [284, 104] width 69 height 15
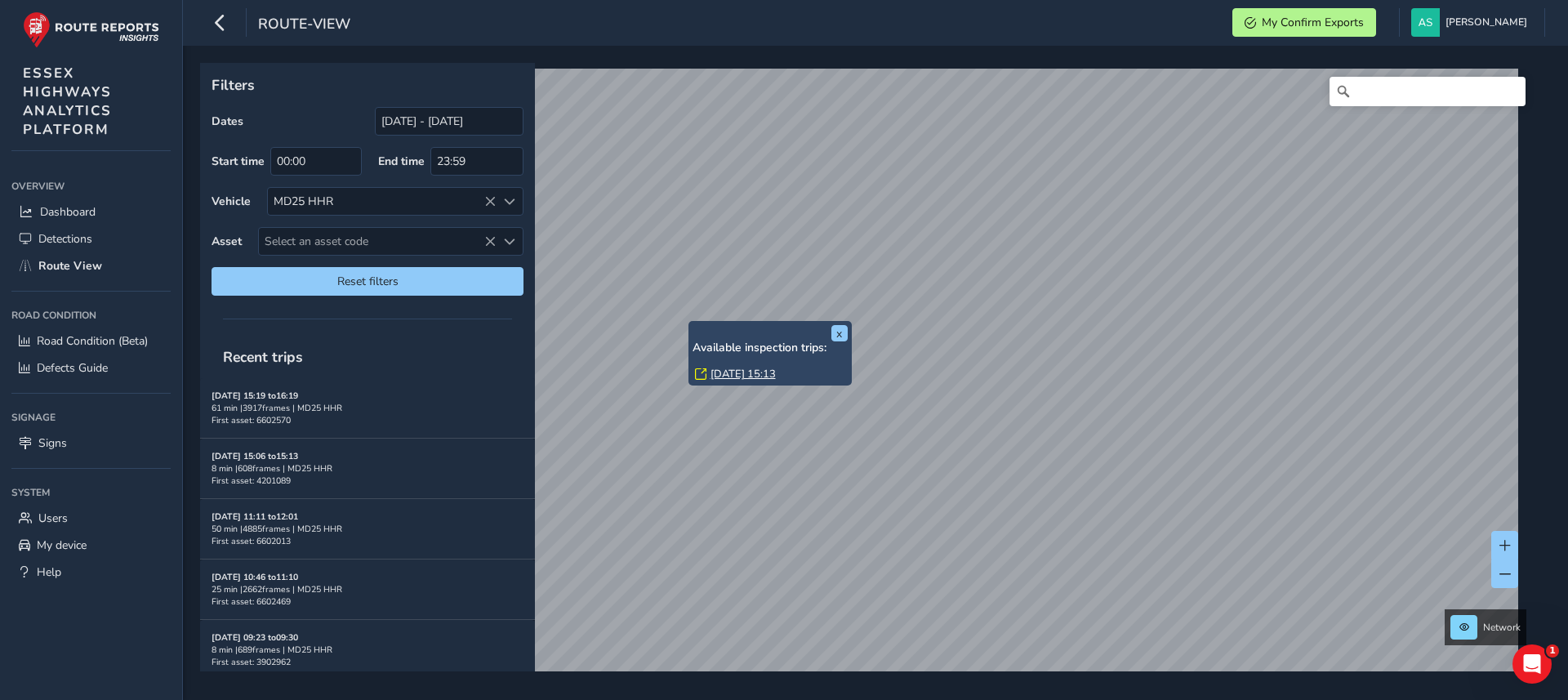
click at [745, 372] on link "[DATE] 15:13" at bounding box center [742, 375] width 65 height 15
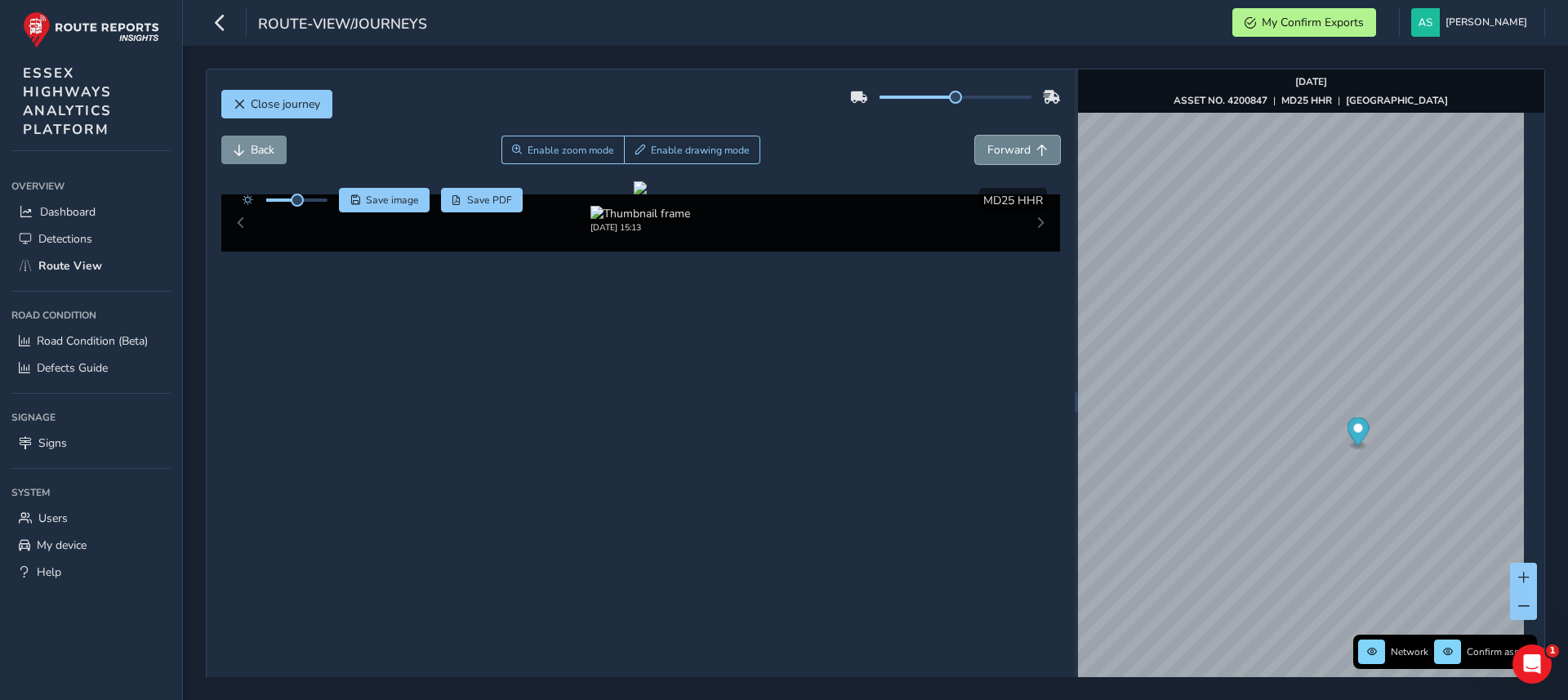
click at [991, 153] on span "Forward" at bounding box center [1009, 150] width 44 height 15
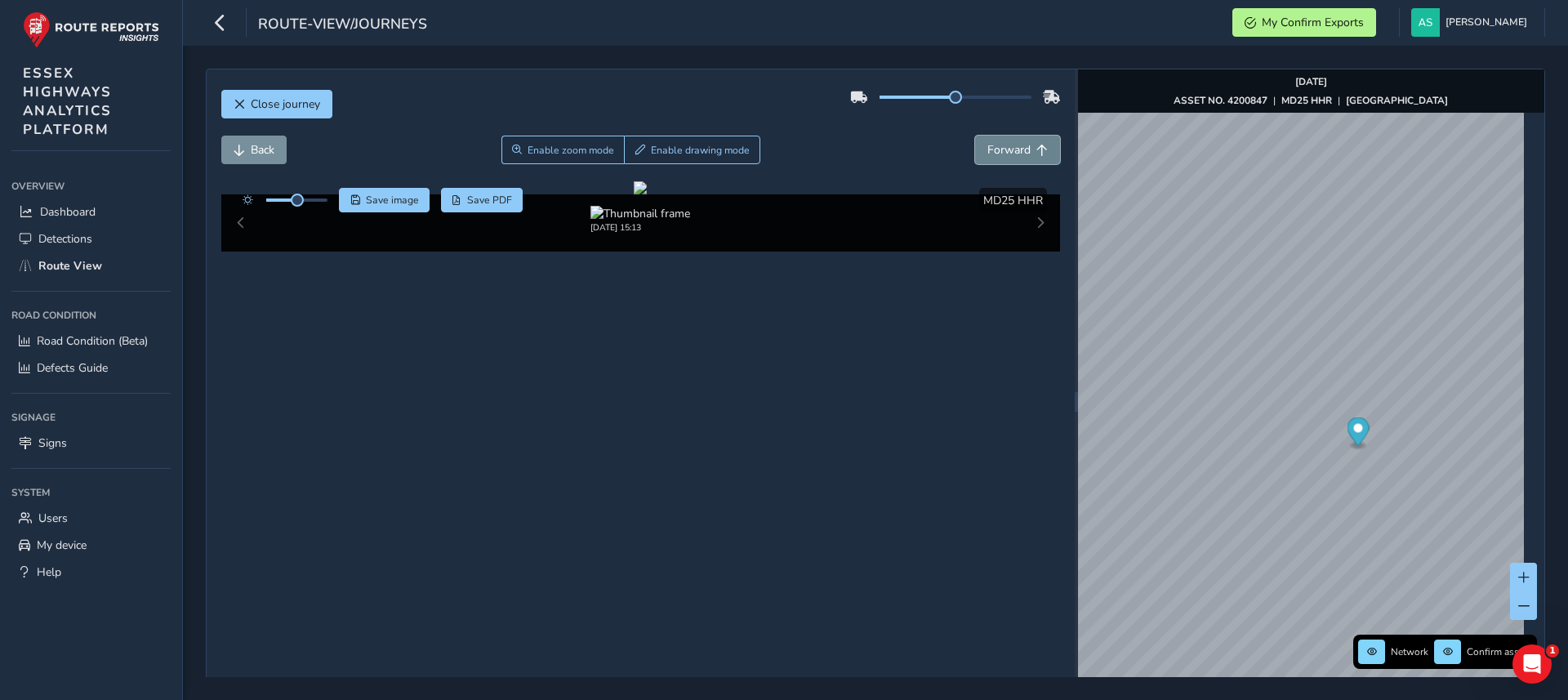
click at [991, 153] on span "Forward" at bounding box center [1009, 150] width 44 height 15
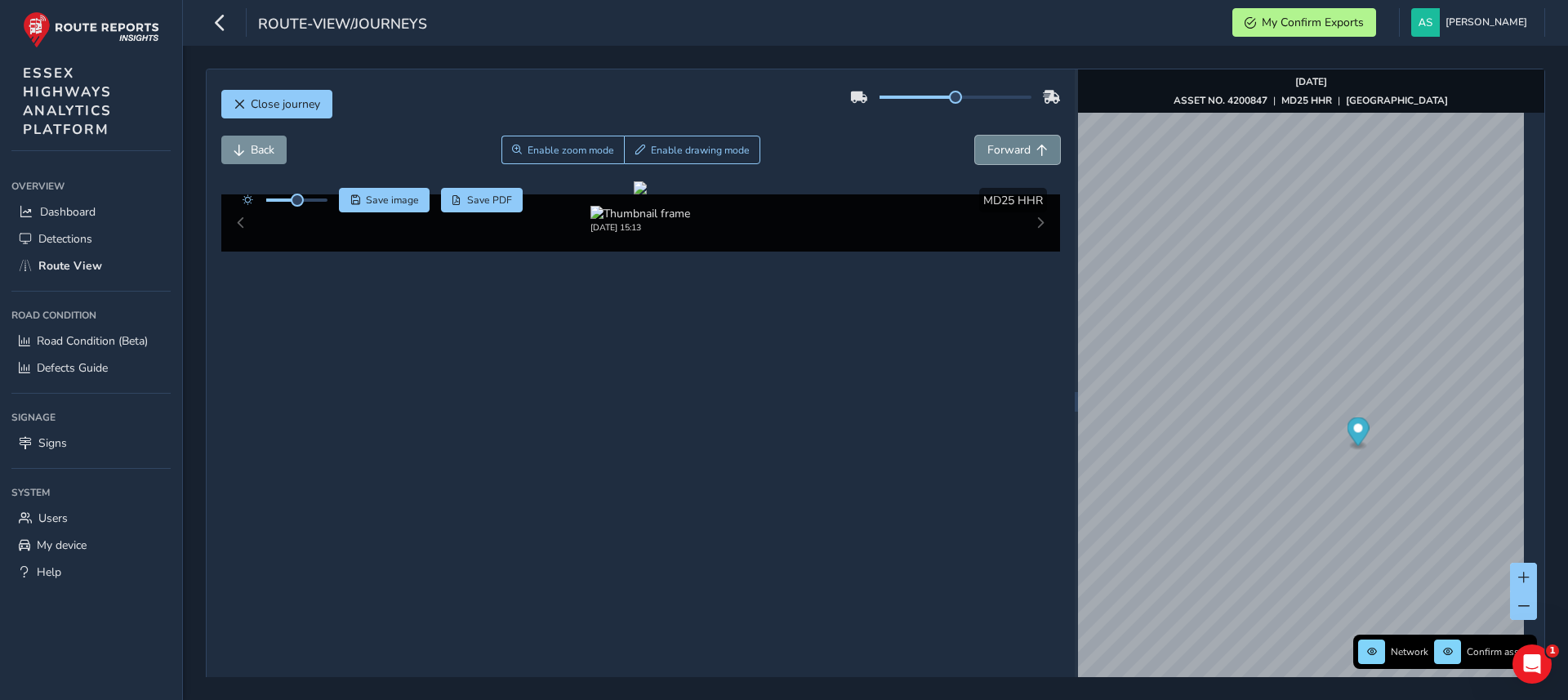
click at [991, 153] on span "Forward" at bounding box center [1009, 150] width 44 height 15
click at [1036, 280] on div "Close journey Back Enable zoom mode Enable drawing mode Forward Click and Drag …" at bounding box center [875, 401] width 1340 height 667
click at [244, 102] on span "Close journey" at bounding box center [239, 104] width 11 height 11
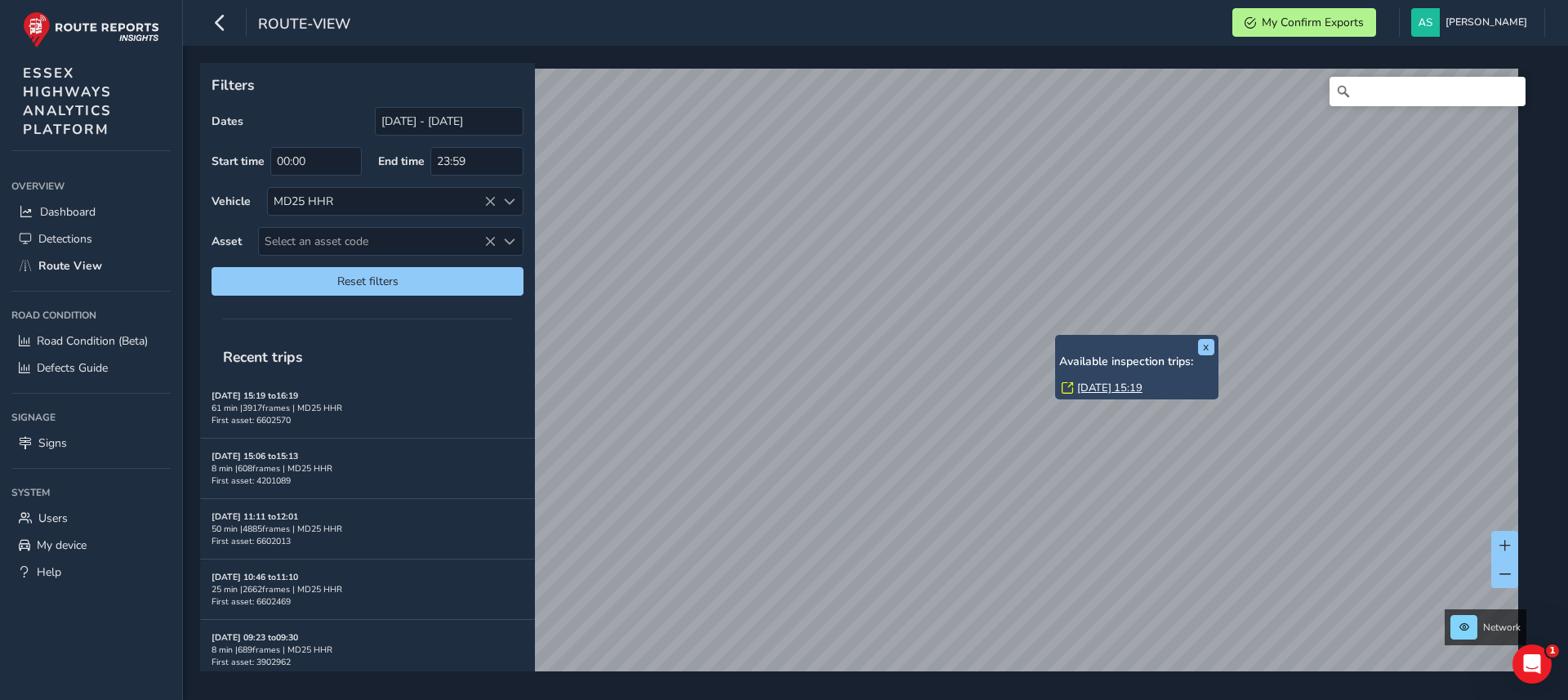
click at [1132, 383] on link "[DATE] 15:19" at bounding box center [1109, 388] width 65 height 15
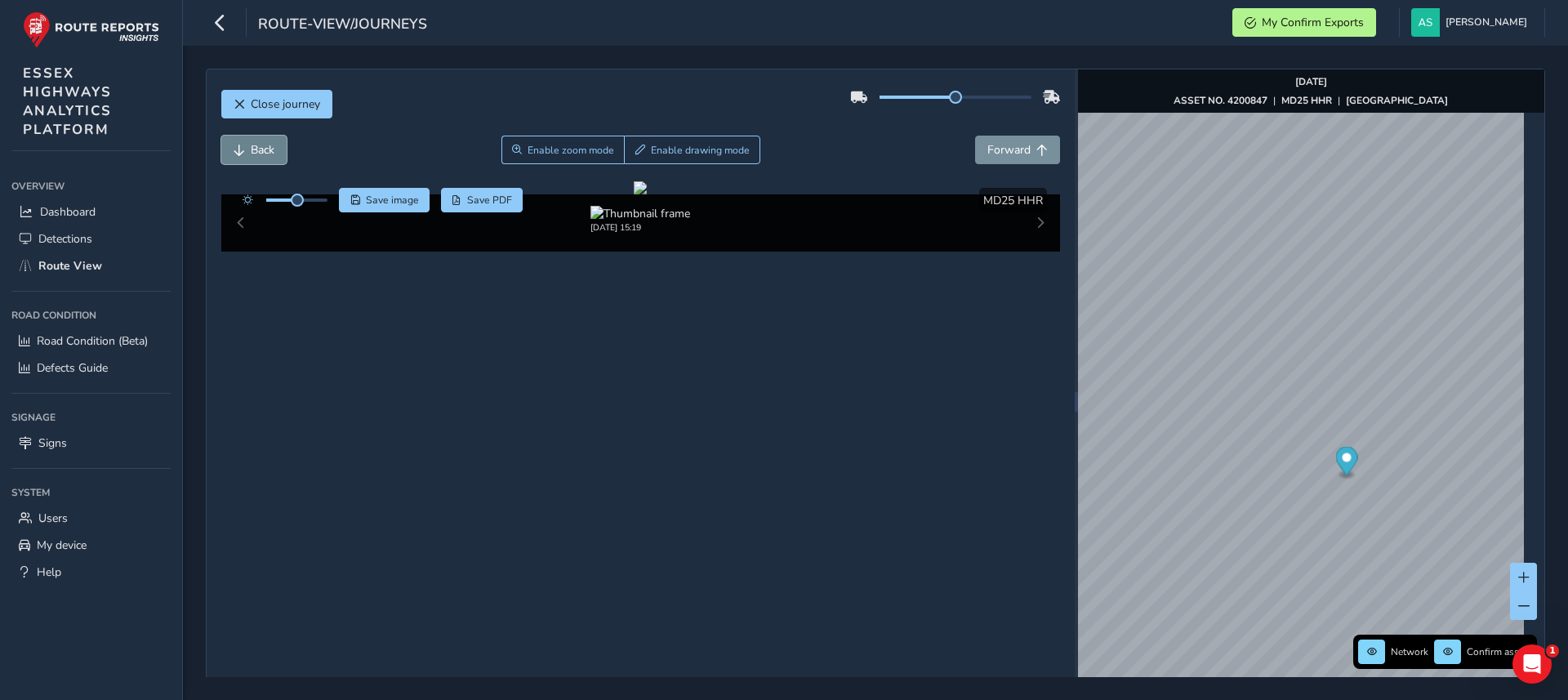
click at [260, 142] on span "Back" at bounding box center [262, 150] width 24 height 15
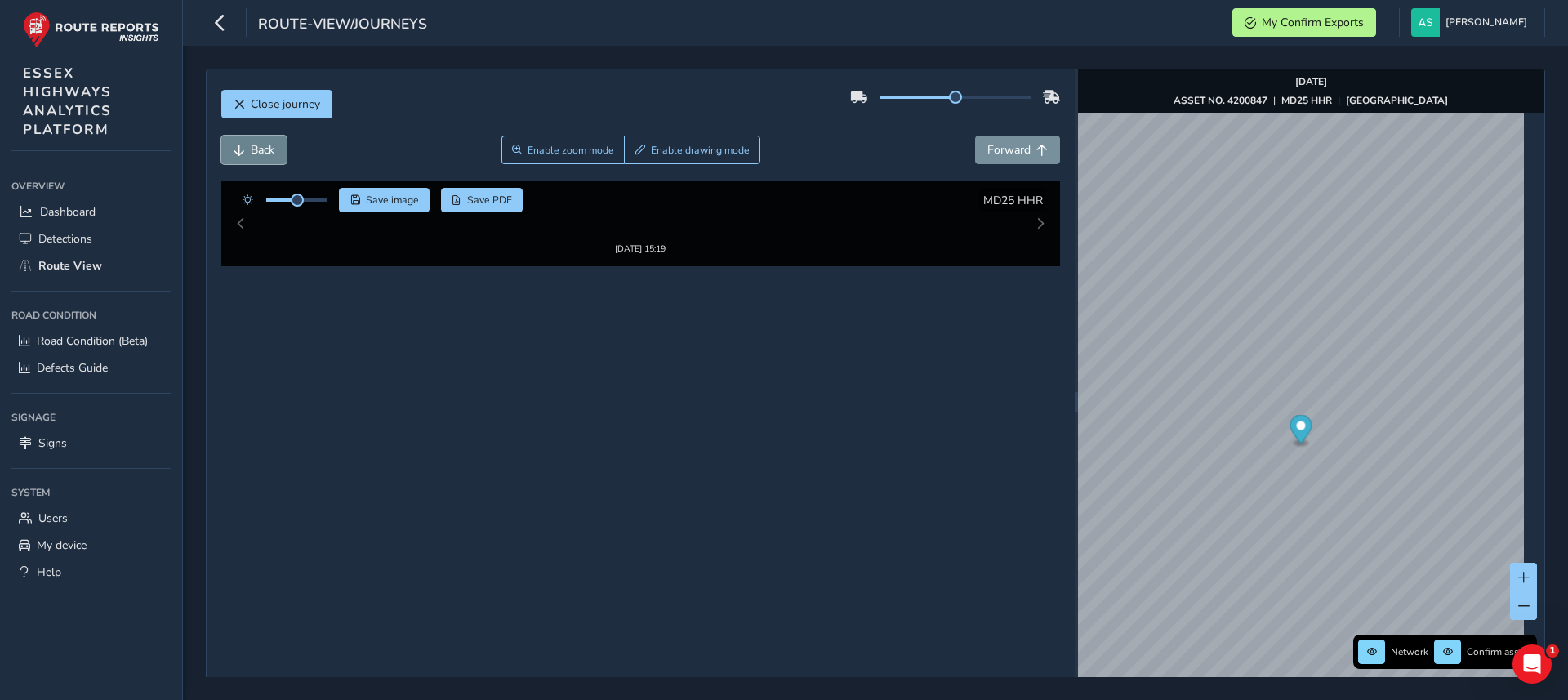
click at [260, 142] on span "Back" at bounding box center [262, 150] width 24 height 15
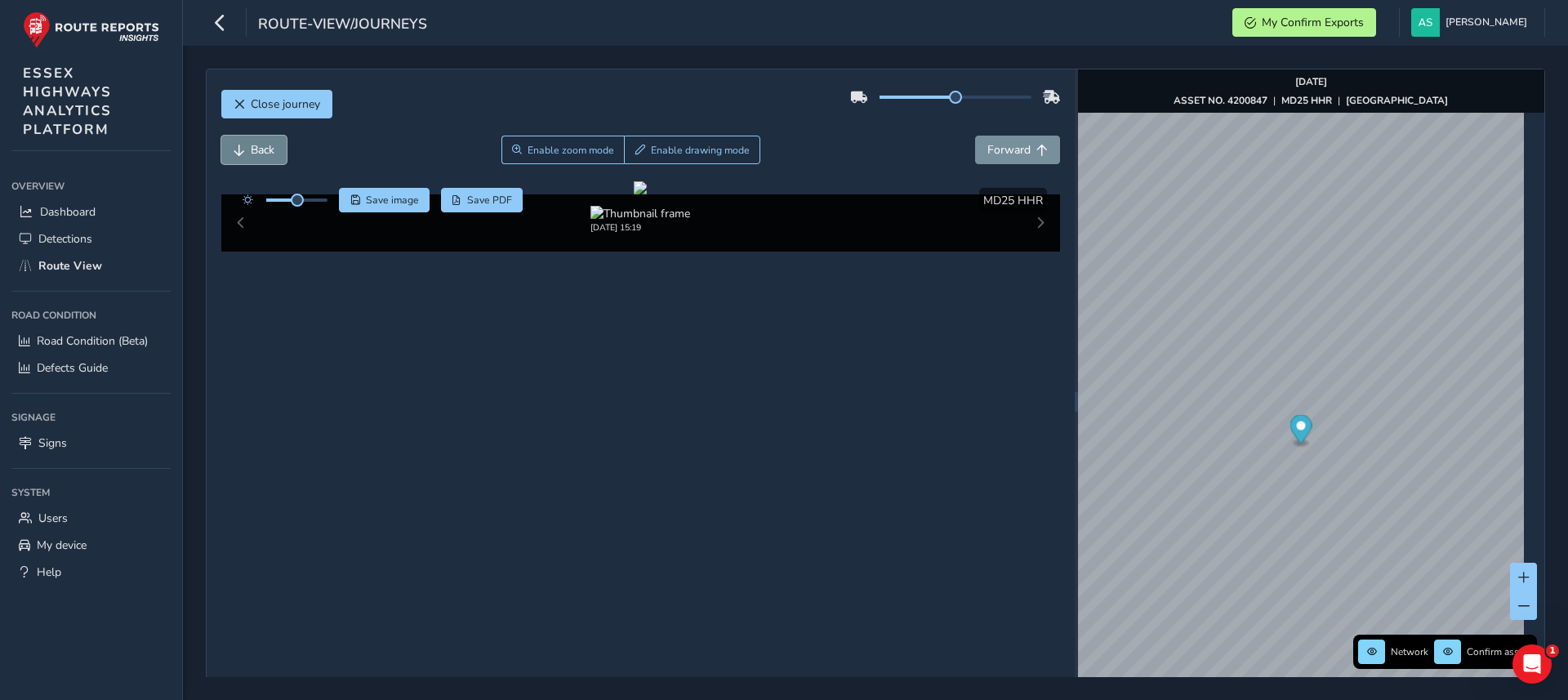
click at [260, 142] on span "Back" at bounding box center [262, 150] width 24 height 15
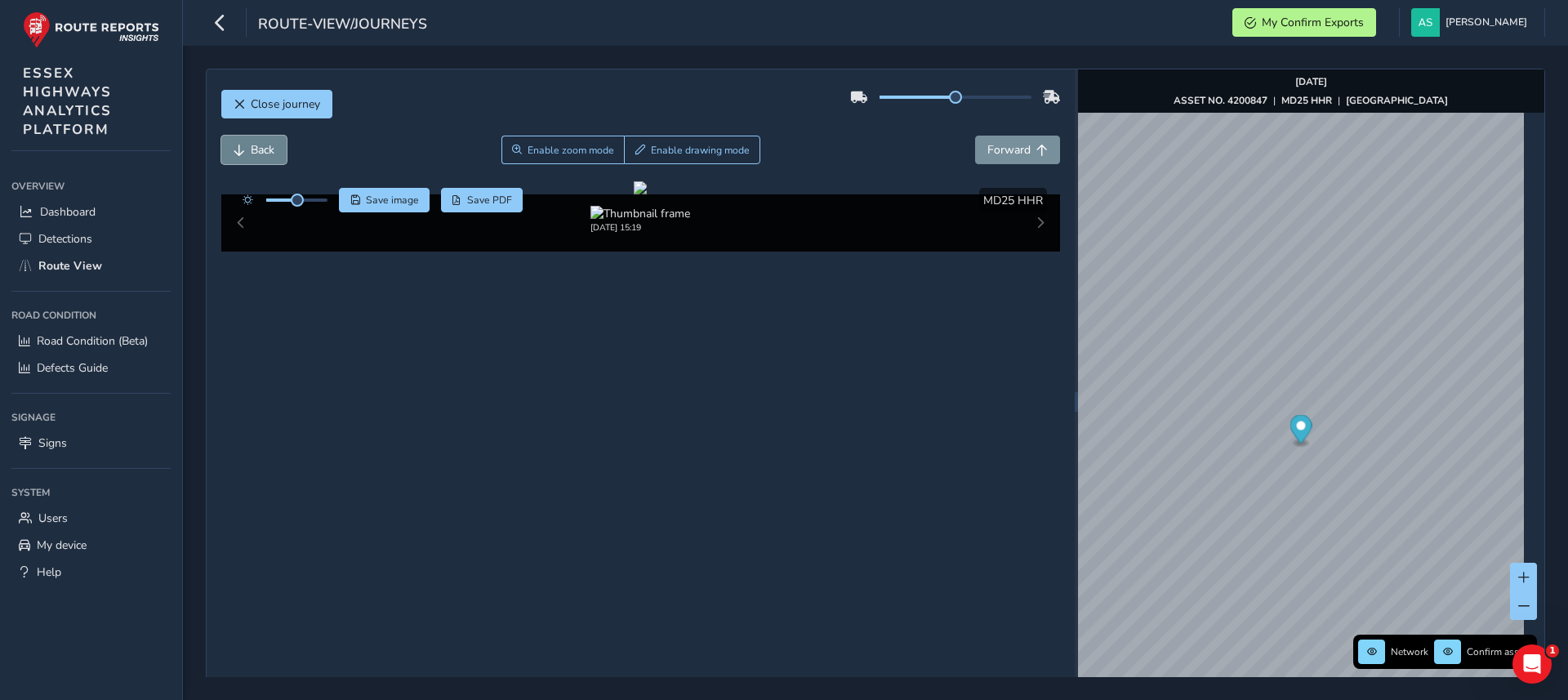
click at [260, 142] on span "Back" at bounding box center [262, 150] width 24 height 15
click at [303, 102] on span "Close journey" at bounding box center [284, 104] width 69 height 15
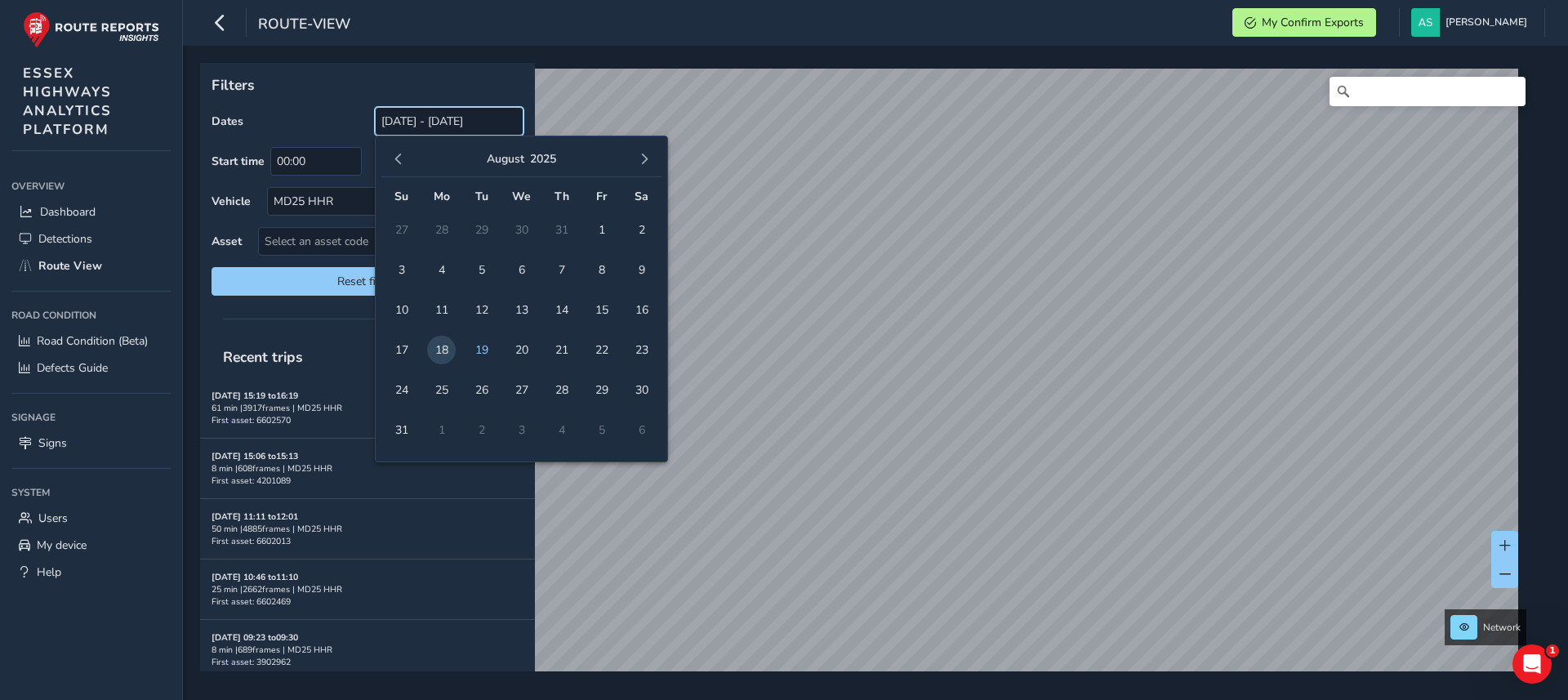
click at [409, 131] on input "[DATE] - [DATE]" at bounding box center [448, 121] width 149 height 28
click at [523, 304] on span "13" at bounding box center [521, 310] width 28 height 28
click at [445, 351] on span "18" at bounding box center [442, 350] width 28 height 28
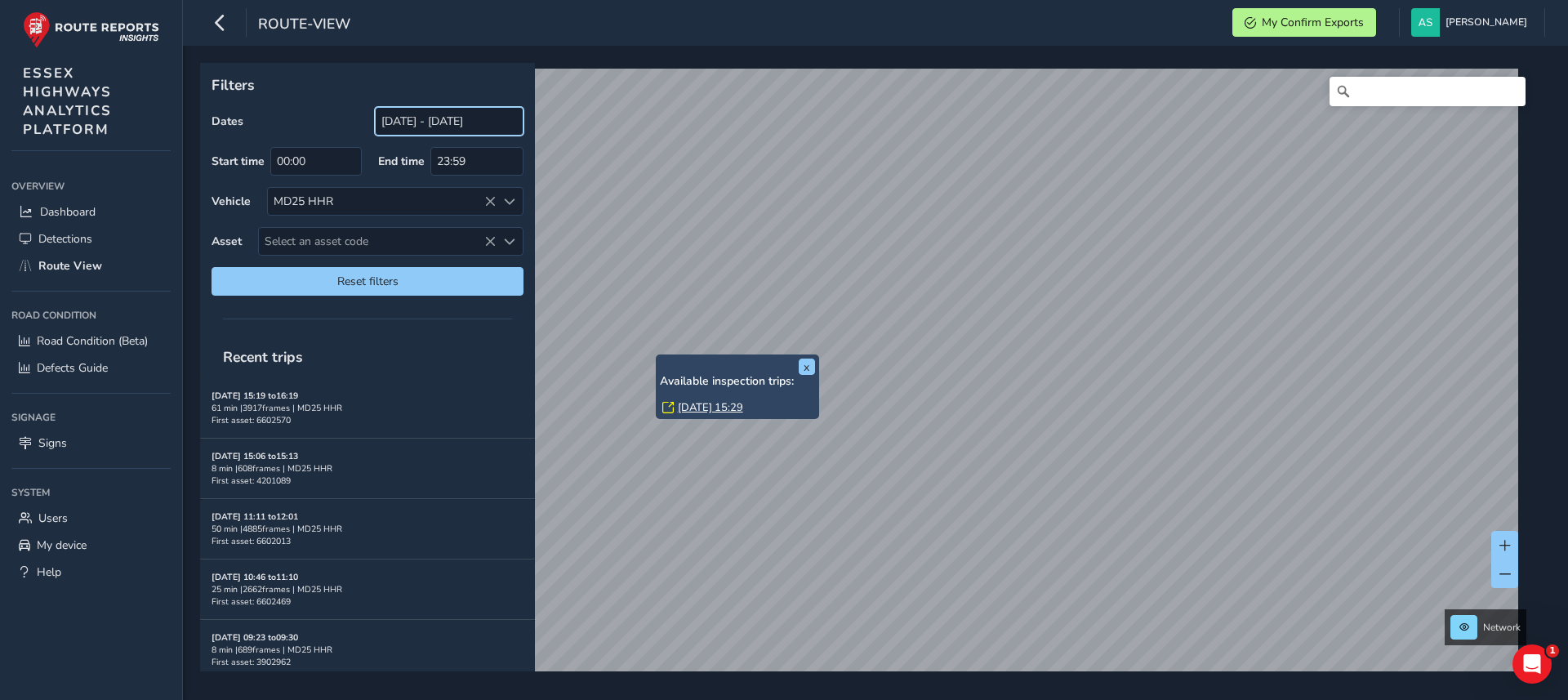
click at [445, 128] on input "[DATE] - [DATE]" at bounding box center [448, 121] width 149 height 28
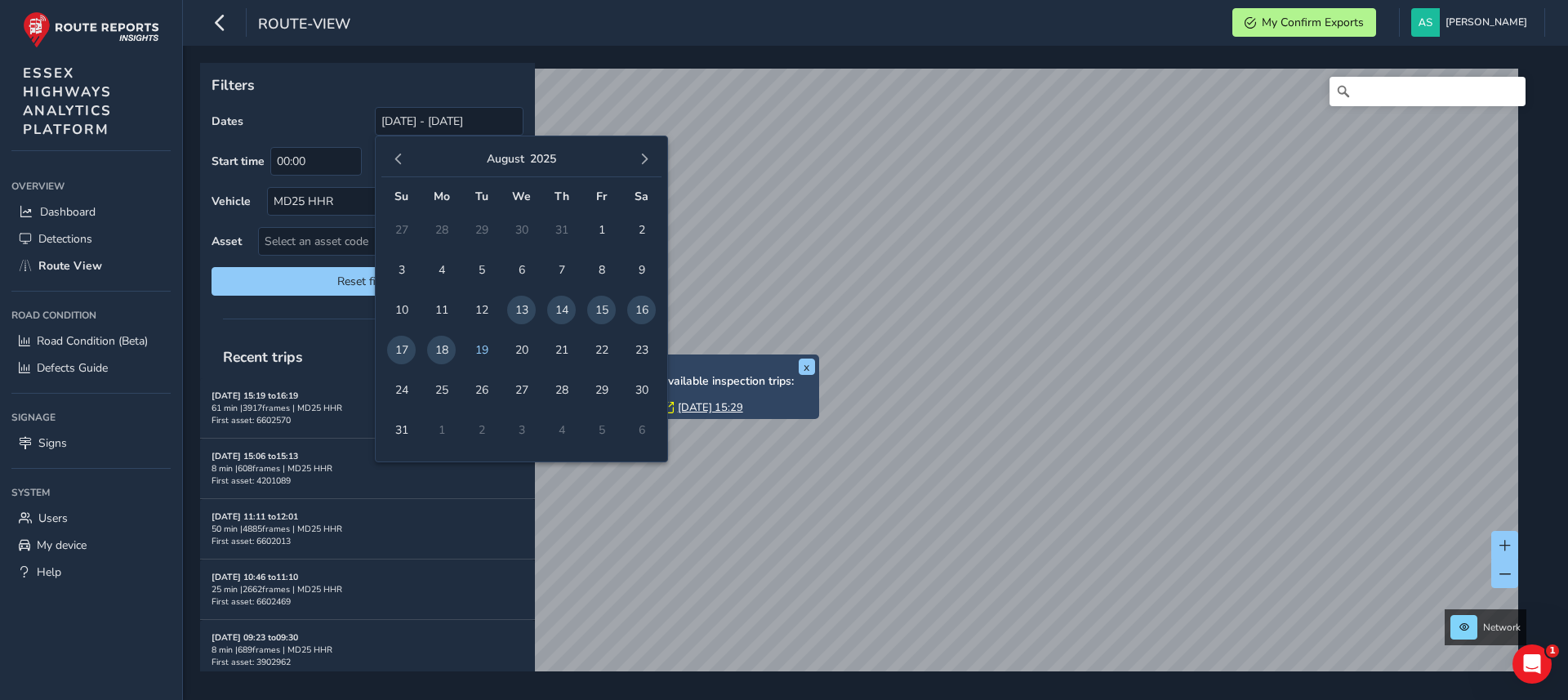
click at [597, 311] on span "15" at bounding box center [601, 310] width 28 height 28
click at [447, 346] on span "18" at bounding box center [442, 350] width 28 height 28
type input "[DATE] - [DATE]"
